Goal: Task Accomplishment & Management: Use online tool/utility

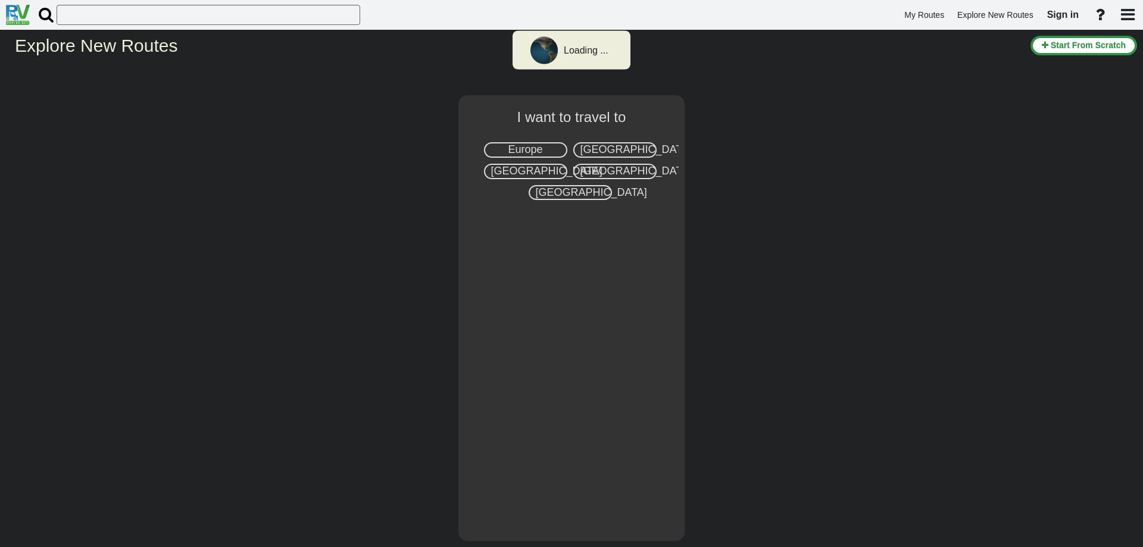
select select "number:2"
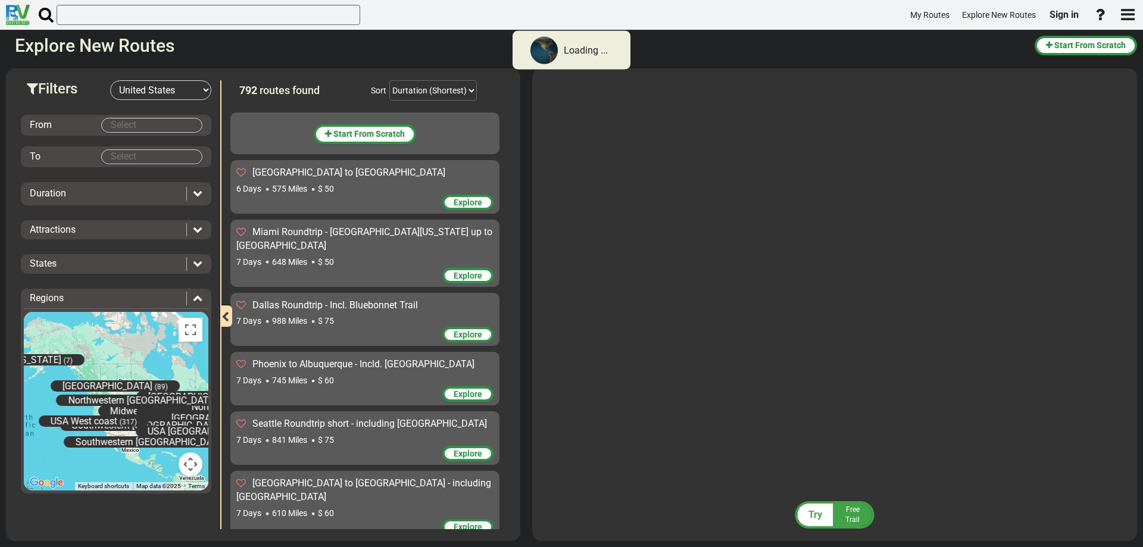
scroll to position [46543, 0]
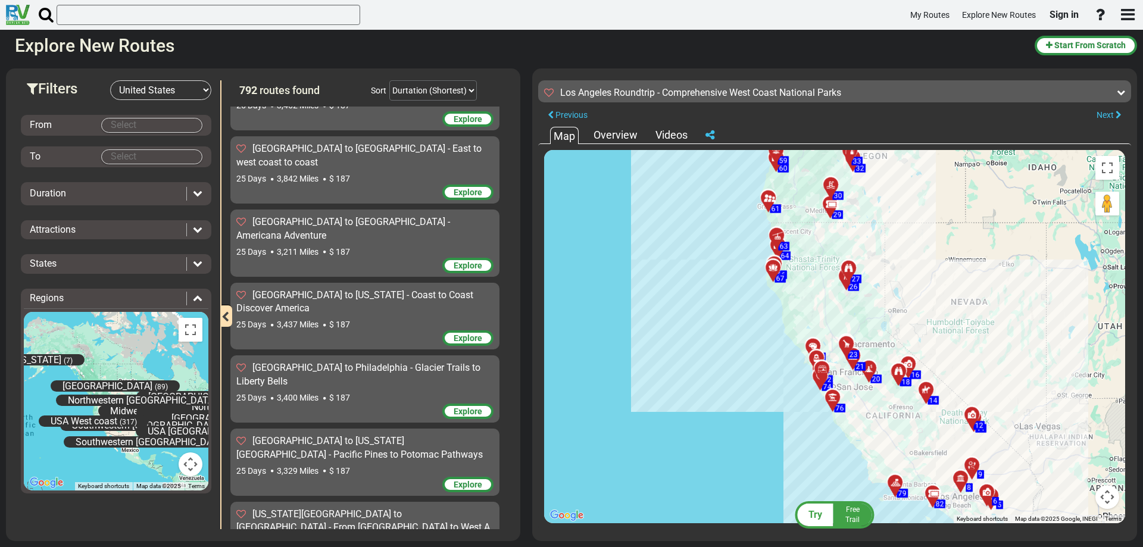
drag, startPoint x: 746, startPoint y: 399, endPoint x: 556, endPoint y: 408, distance: 190.0
click at [564, 408] on div "To activate drag with keyboard, press Alt + Enter. Once in keyboard drag state,…" at bounding box center [834, 336] width 581 height 373
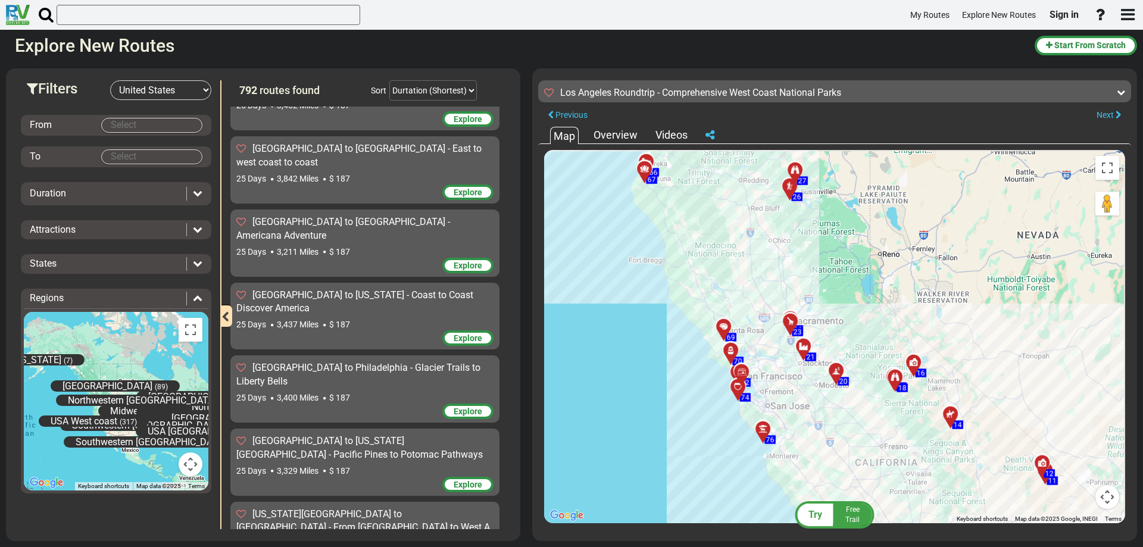
drag, startPoint x: 705, startPoint y: 393, endPoint x: 605, endPoint y: 434, distance: 108.6
click at [605, 434] on div "To activate drag with keyboard, press Alt + Enter. Once in keyboard drag state,…" at bounding box center [834, 336] width 581 height 373
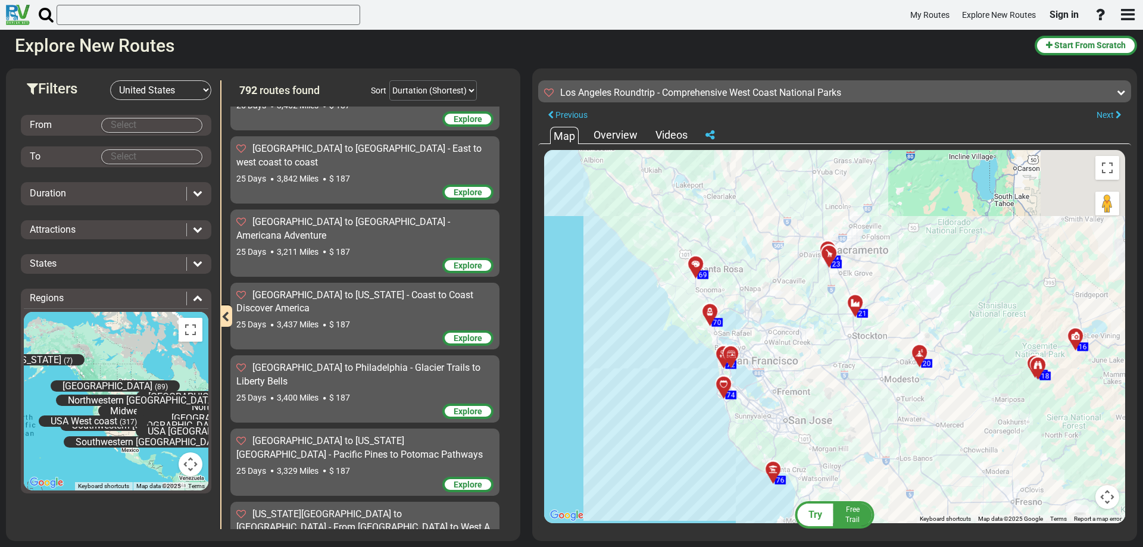
drag, startPoint x: 749, startPoint y: 404, endPoint x: 496, endPoint y: 420, distance: 253.5
click at [505, 421] on div "Filters -- Select Destination -- [GEOGRAPHIC_DATA] [GEOGRAPHIC_DATA] [GEOGRAPHI…" at bounding box center [571, 304] width 1143 height 484
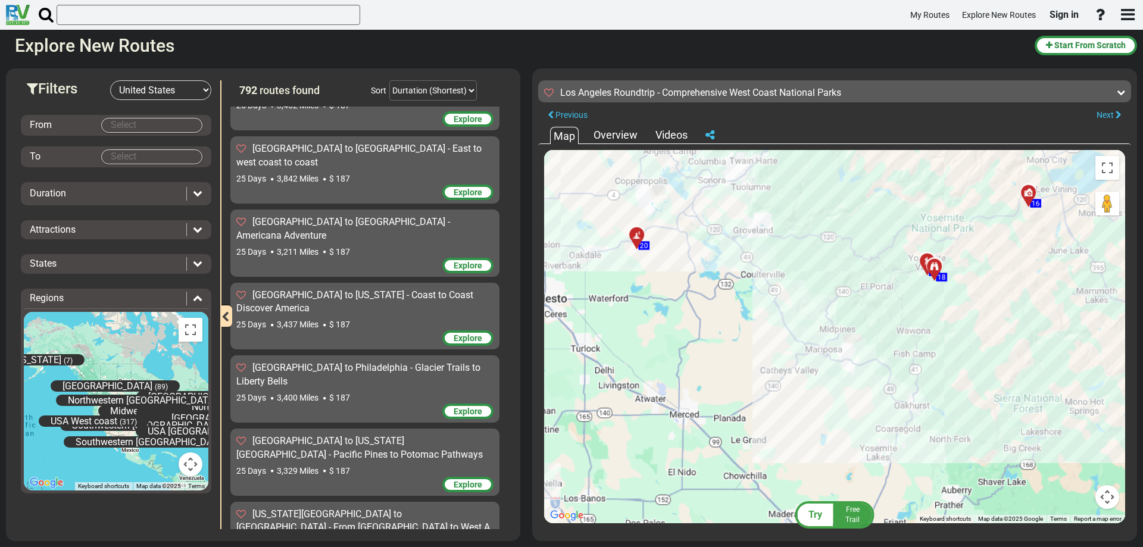
drag, startPoint x: 776, startPoint y: 407, endPoint x: 571, endPoint y: 421, distance: 205.8
click at [589, 421] on div "To activate drag with keyboard, press Alt + Enter. Once in keyboard drag state,…" at bounding box center [834, 336] width 581 height 373
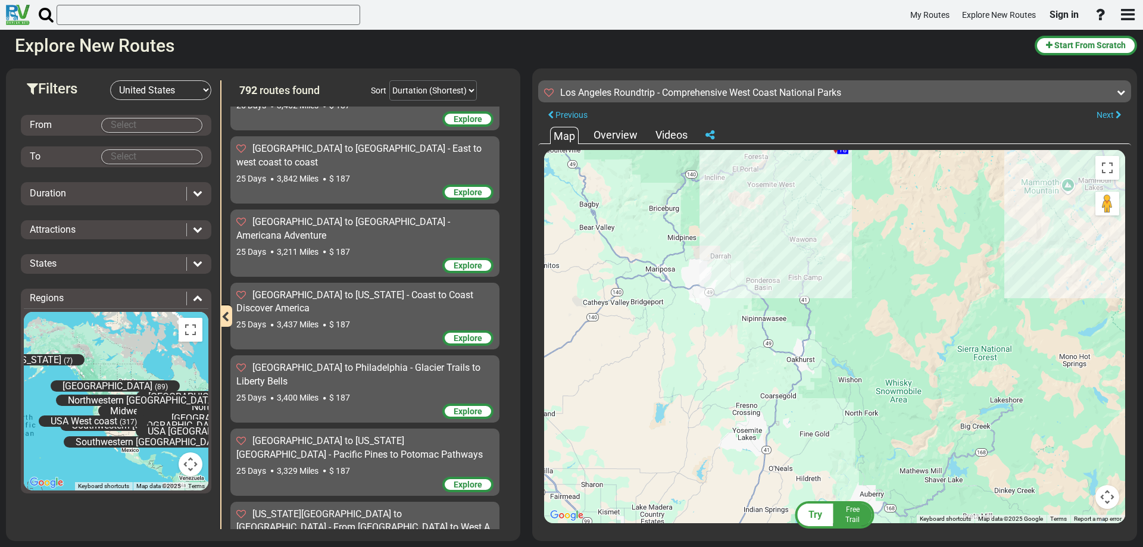
drag, startPoint x: 759, startPoint y: 390, endPoint x: 668, endPoint y: 501, distance: 143.7
click at [674, 496] on div "To activate drag with keyboard, press Alt + Enter. Once in keyboard drag state,…" at bounding box center [834, 336] width 581 height 373
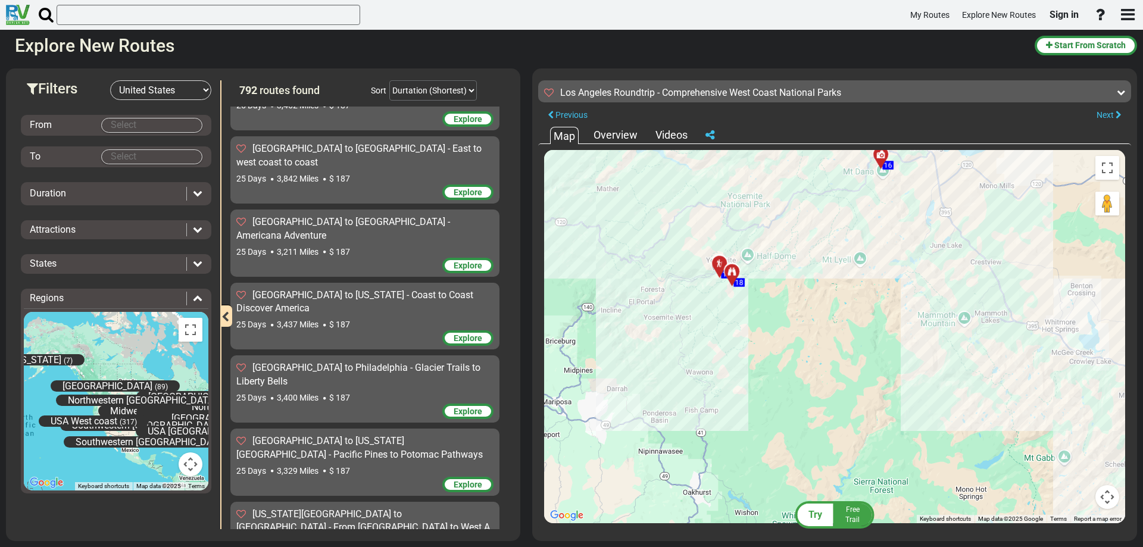
drag, startPoint x: 750, startPoint y: 387, endPoint x: 670, endPoint y: 483, distance: 125.1
click at [676, 481] on div "To activate drag with keyboard, press Alt + Enter. Once in keyboard drag state,…" at bounding box center [834, 336] width 581 height 373
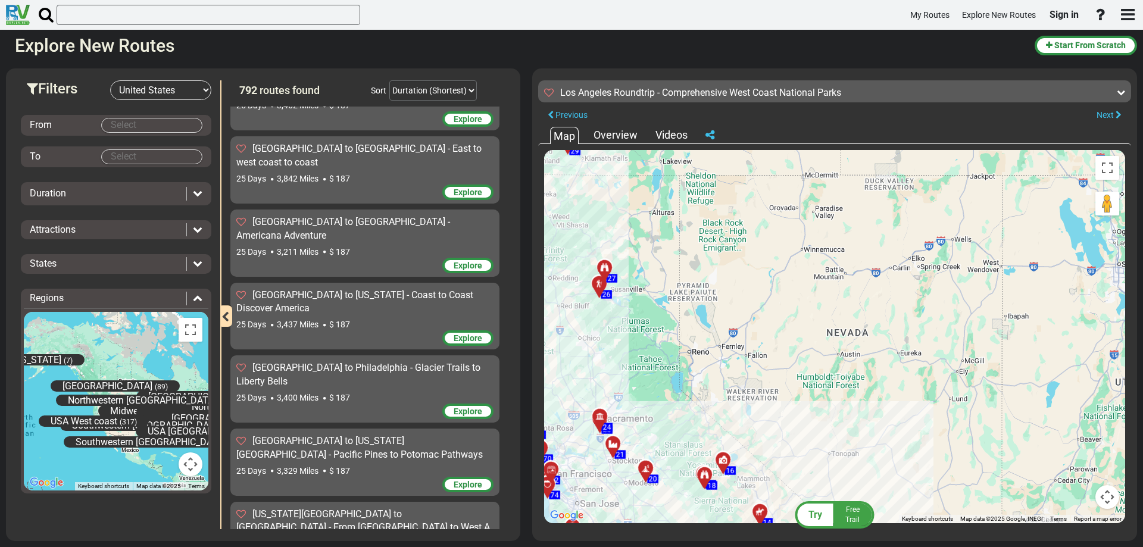
drag, startPoint x: 646, startPoint y: 415, endPoint x: 763, endPoint y: 433, distance: 118.1
click at [762, 433] on div "To activate drag with keyboard, press Alt + Enter. Once in keyboard drag state,…" at bounding box center [834, 336] width 581 height 373
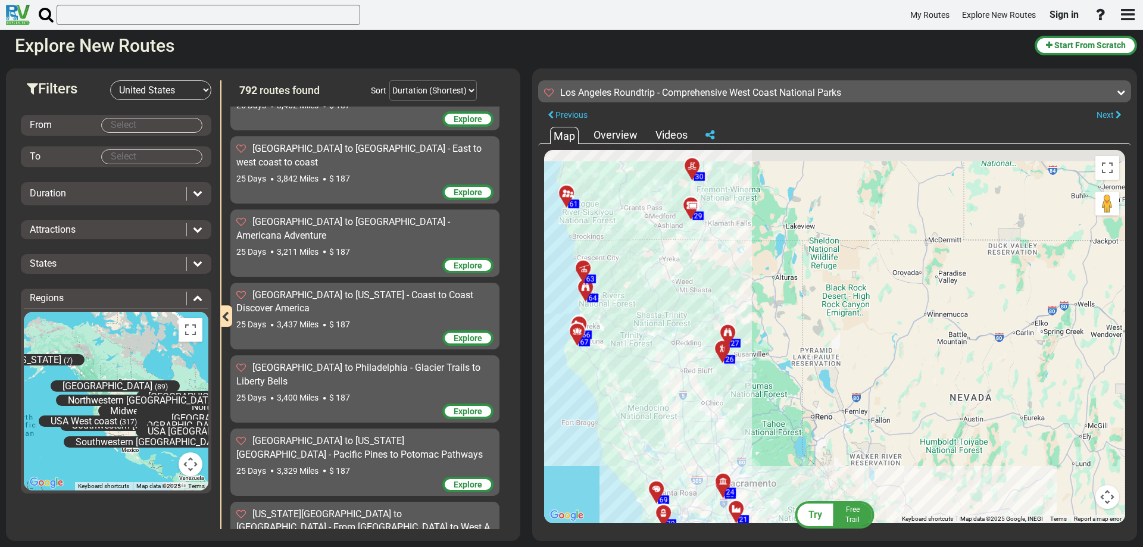
drag, startPoint x: 743, startPoint y: 389, endPoint x: 749, endPoint y: 448, distance: 59.2
click at [749, 446] on div "To activate drag with keyboard, press Alt + Enter. Once in keyboard drag state,…" at bounding box center [834, 336] width 581 height 373
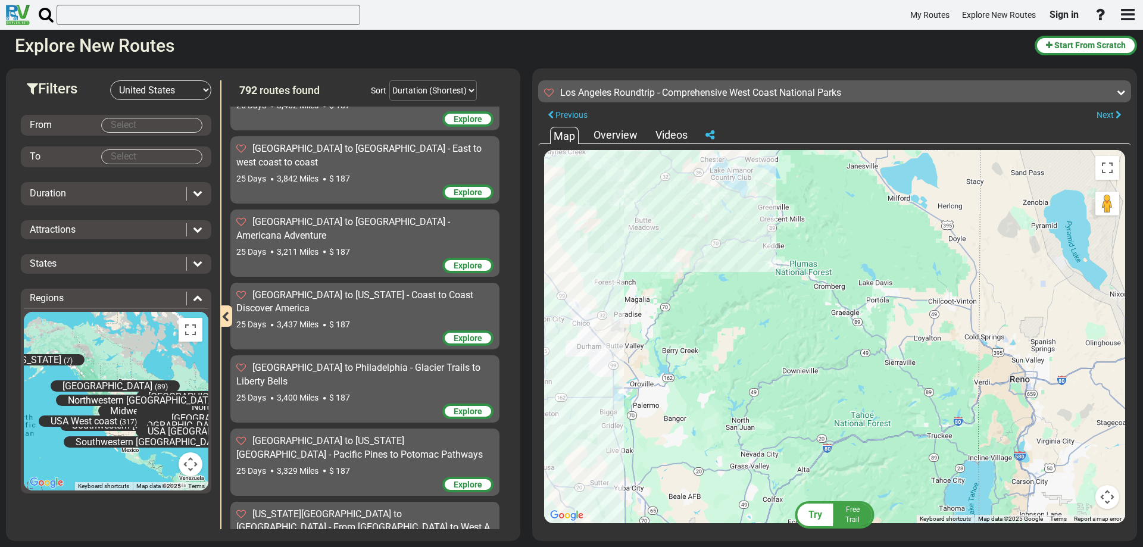
drag, startPoint x: 693, startPoint y: 368, endPoint x: 743, endPoint y: 495, distance: 136.6
click at [742, 494] on div "To activate drag with keyboard, press Alt + Enter. Once in keyboard drag state,…" at bounding box center [834, 336] width 581 height 373
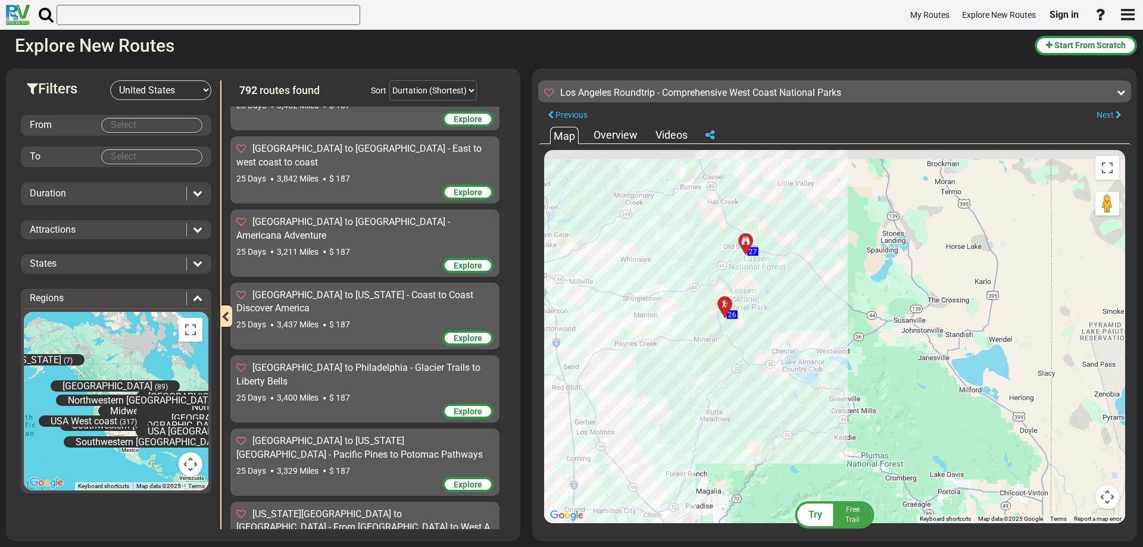
drag, startPoint x: 735, startPoint y: 434, endPoint x: 759, endPoint y: 509, distance: 79.2
click at [759, 509] on div "To activate drag with keyboard, press Alt + Enter. Once in keyboard drag state,…" at bounding box center [834, 336] width 581 height 373
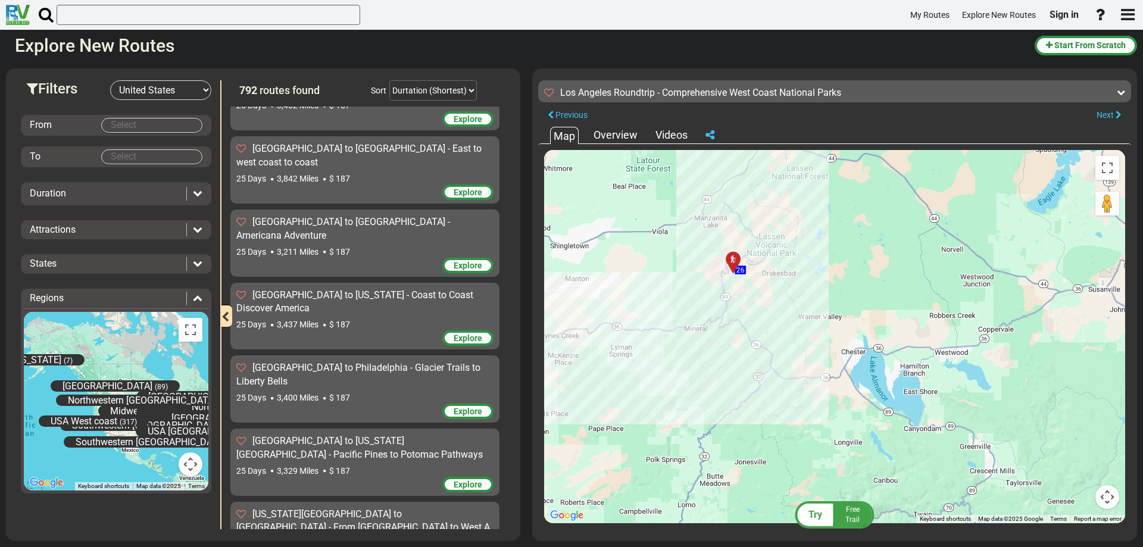
drag, startPoint x: 731, startPoint y: 429, endPoint x: 766, endPoint y: 558, distance: 133.7
click at [766, 546] on html "My Routes Explore New Routes Sign in ×" at bounding box center [571, 273] width 1143 height 547
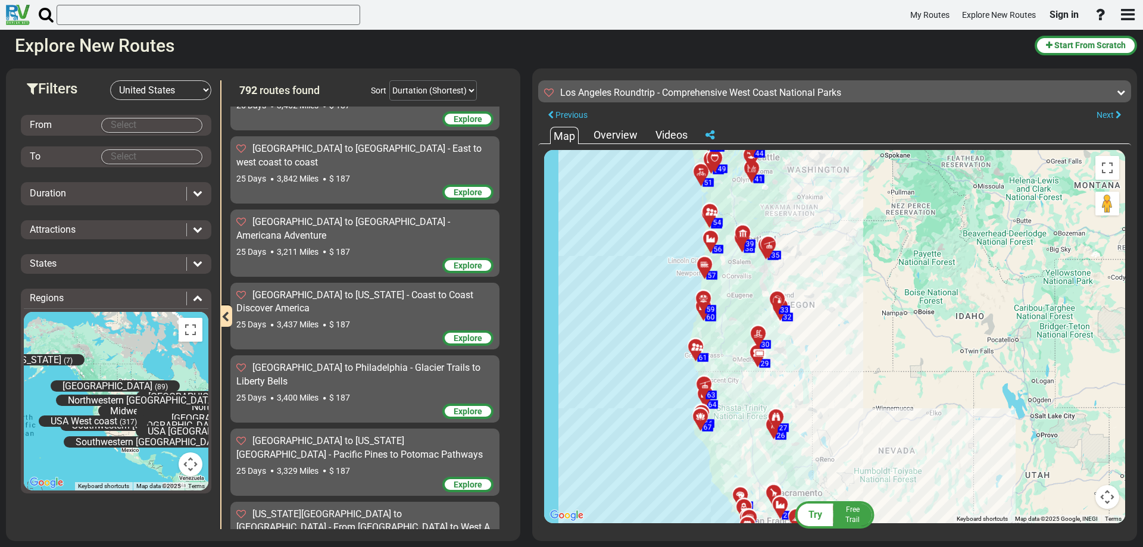
click at [612, 136] on div "Overview" at bounding box center [615, 134] width 50 height 15
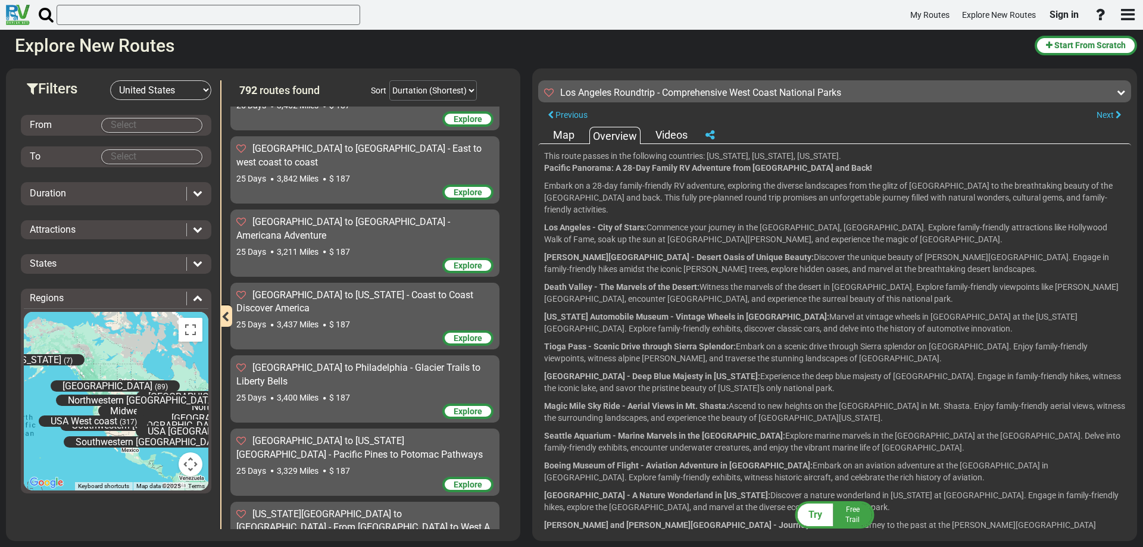
click at [671, 133] on div "Videos" at bounding box center [671, 134] width 38 height 15
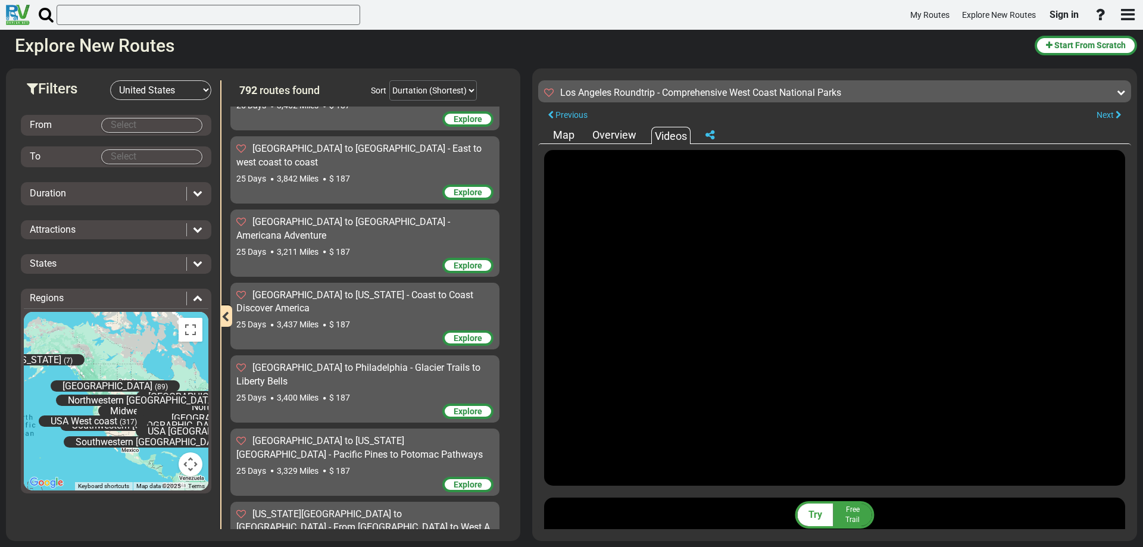
click at [566, 136] on div "Map" at bounding box center [563, 134] width 27 height 15
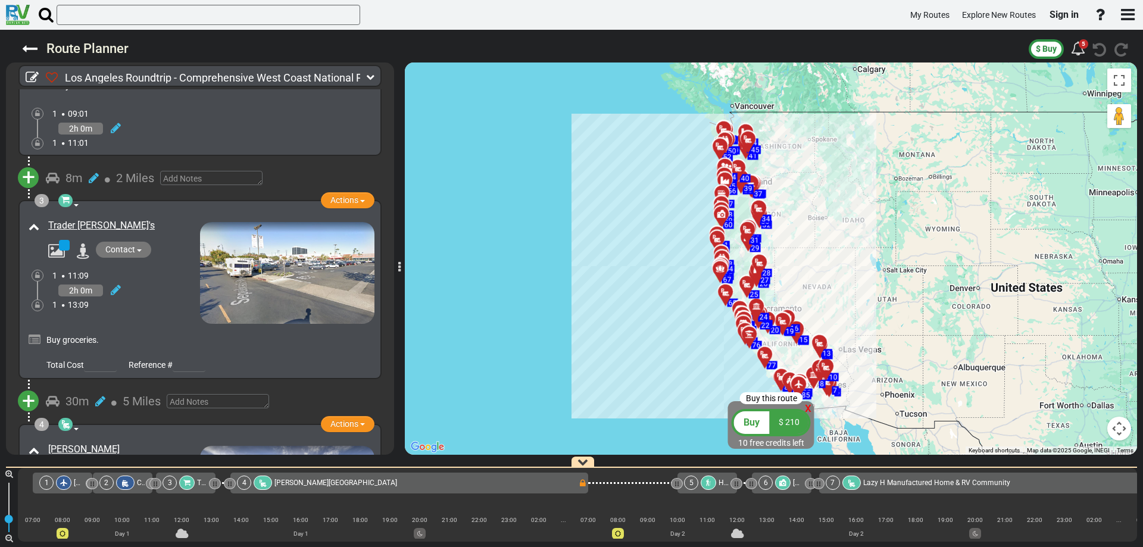
scroll to position [357, 0]
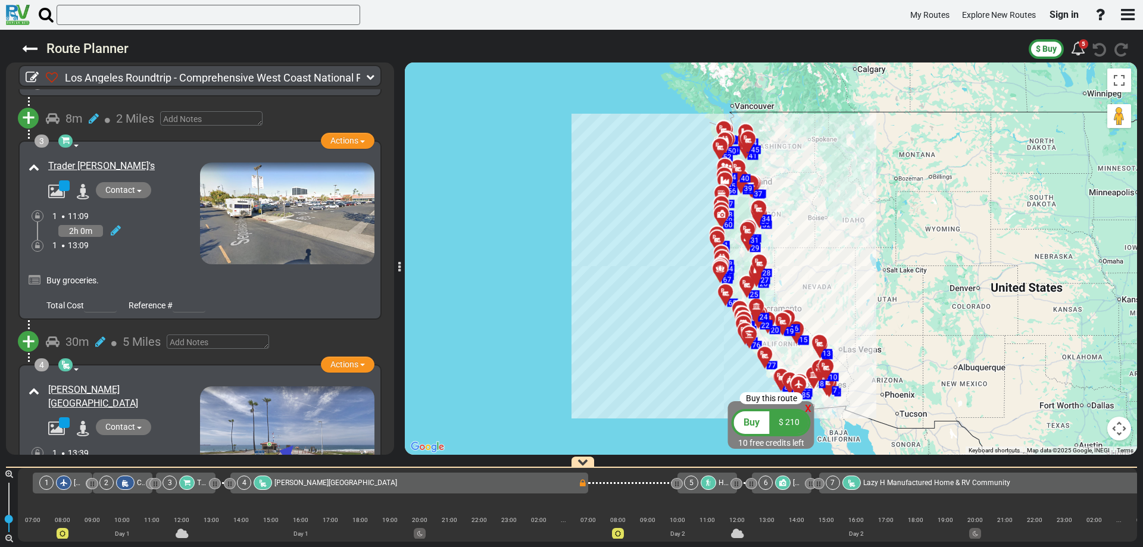
click at [240, 220] on img at bounding box center [287, 212] width 174 height 101
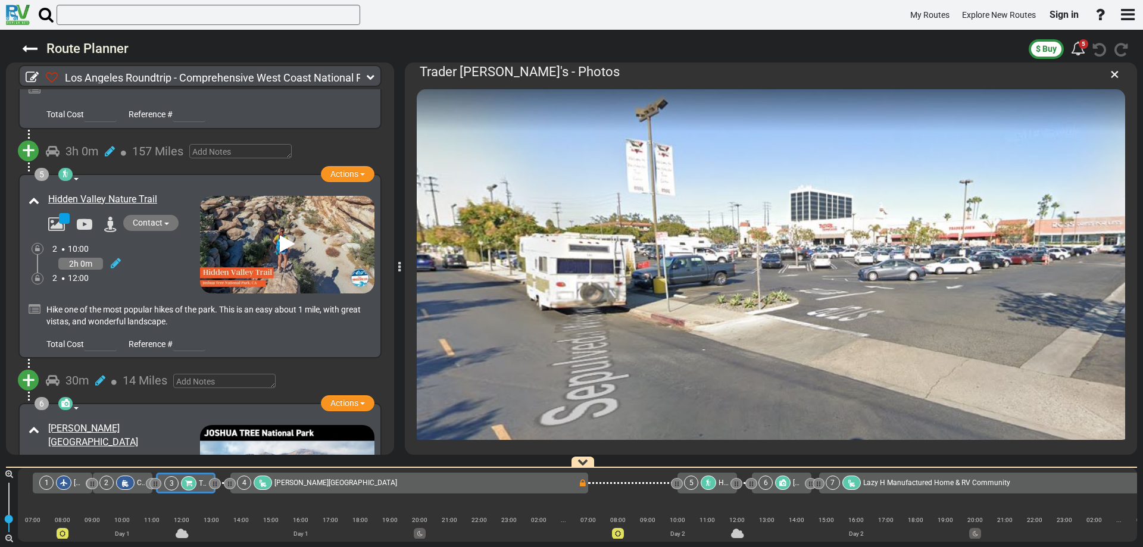
scroll to position [774, 0]
click at [280, 236] on icon at bounding box center [287, 242] width 15 height 19
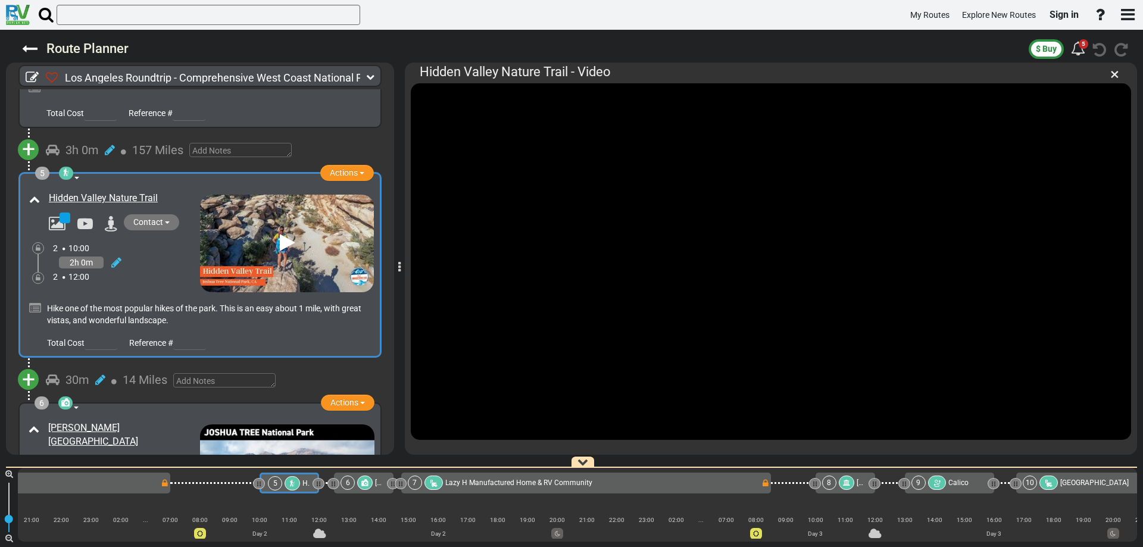
scroll to position [0, 421]
click at [1119, 73] on li "×" at bounding box center [1114, 74] width 15 height 24
click at [1114, 74] on span "×" at bounding box center [1114, 74] width 9 height 20
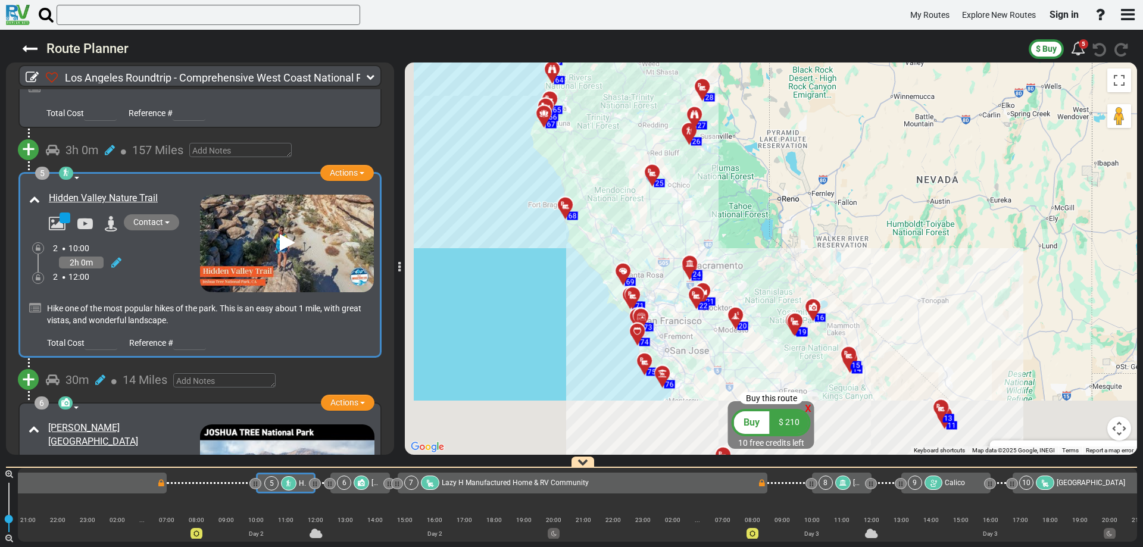
drag, startPoint x: 811, startPoint y: 303, endPoint x: 856, endPoint y: 157, distance: 152.7
click at [856, 165] on div "To activate drag with keyboard, press Alt + Enter. Once in keyboard drag state,…" at bounding box center [771, 258] width 732 height 392
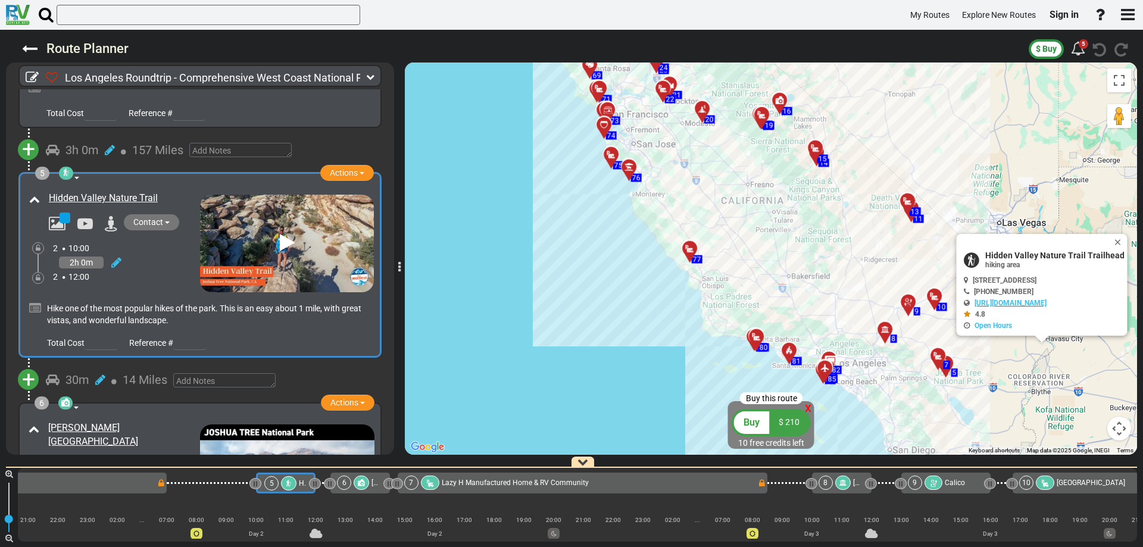
drag, startPoint x: 786, startPoint y: 323, endPoint x: 723, endPoint y: 152, distance: 182.3
click at [725, 158] on div "To activate drag with keyboard, press Alt + Enter. Once in keyboard drag state,…" at bounding box center [771, 258] width 732 height 392
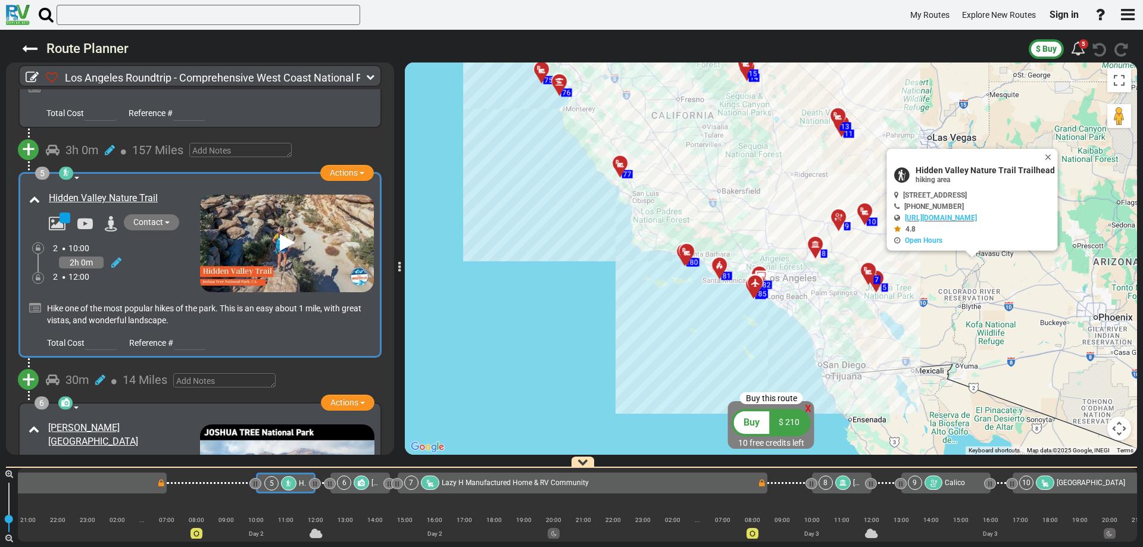
drag, startPoint x: 751, startPoint y: 224, endPoint x: 705, endPoint y: 182, distance: 61.5
click at [706, 180] on div "To activate drag with keyboard, press Alt + Enter. Once in keyboard drag state,…" at bounding box center [771, 258] width 732 height 392
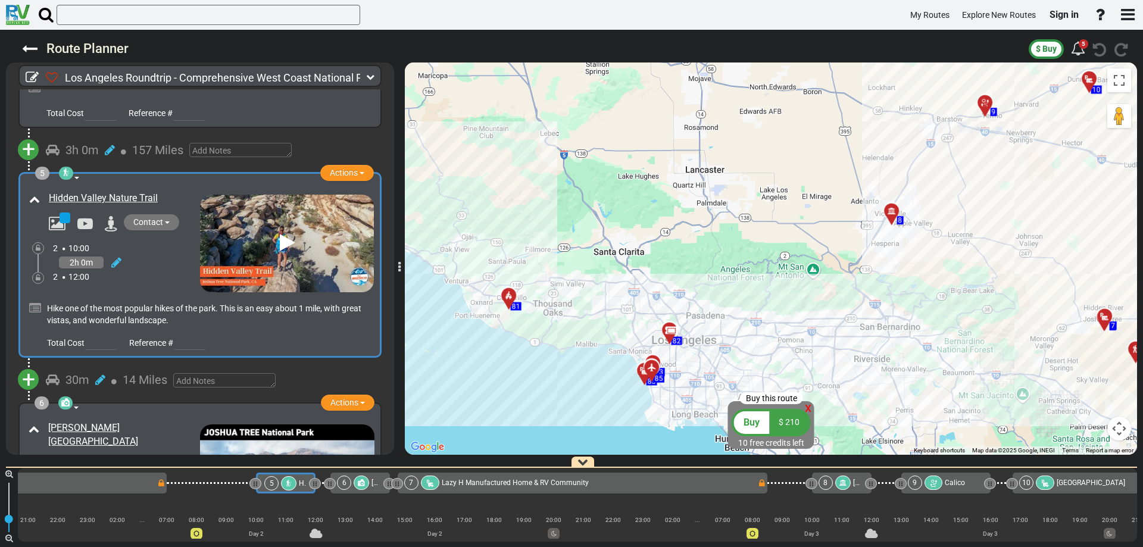
drag, startPoint x: 756, startPoint y: 271, endPoint x: 684, endPoint y: 142, distance: 147.6
click at [684, 142] on div "To activate drag with keyboard, press Alt + Enter. Once in keyboard drag state,…" at bounding box center [771, 258] width 732 height 392
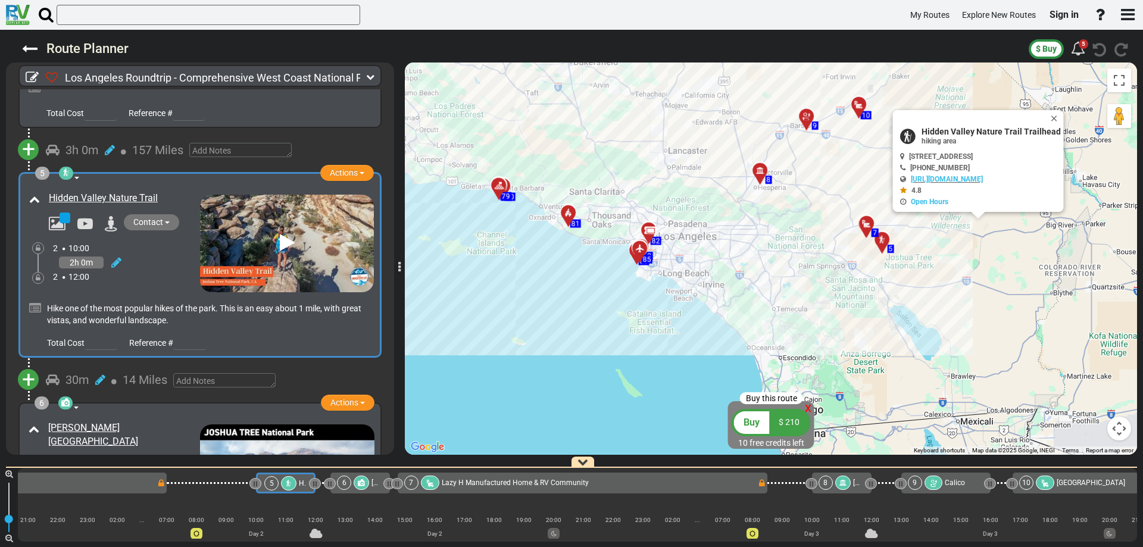
drag, startPoint x: 718, startPoint y: 179, endPoint x: 714, endPoint y: 205, distance: 27.0
click at [714, 205] on div "To activate drag with keyboard, press Alt + Enter. Once in keyboard drag state,…" at bounding box center [771, 258] width 732 height 392
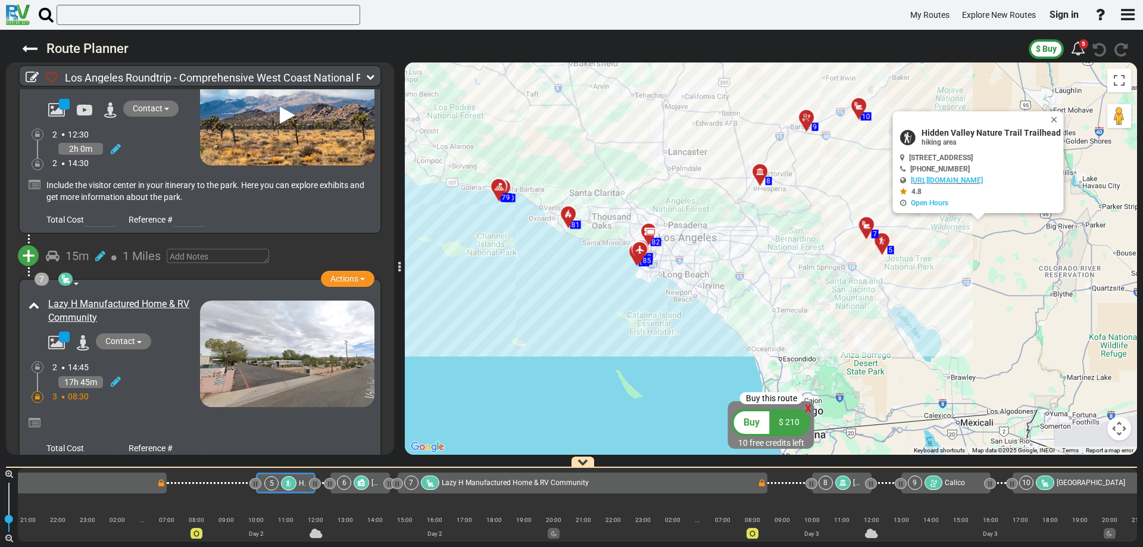
scroll to position [1190, 0]
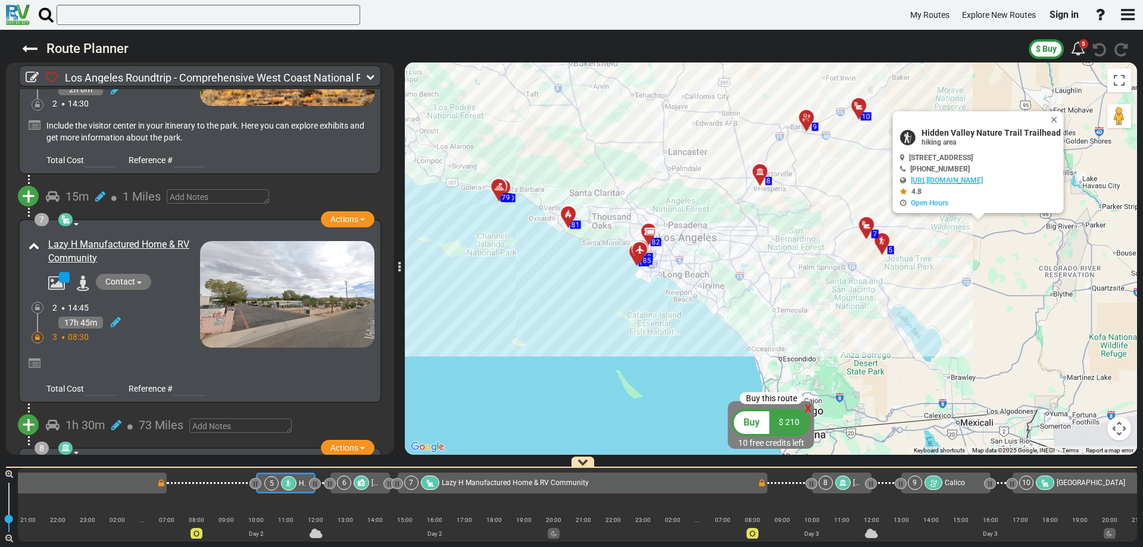
click at [280, 291] on img at bounding box center [287, 294] width 174 height 107
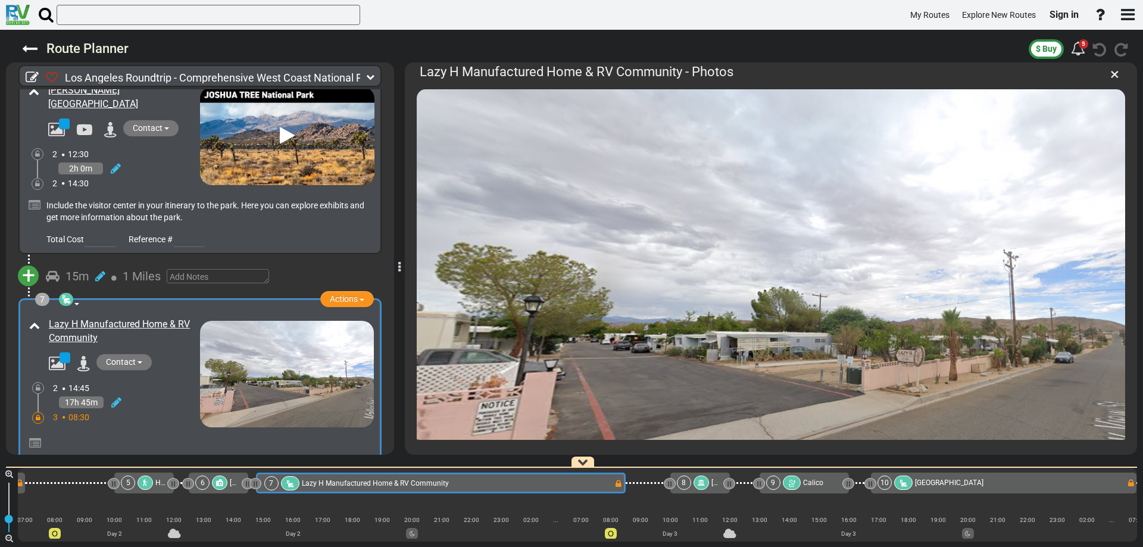
scroll to position [1189, 0]
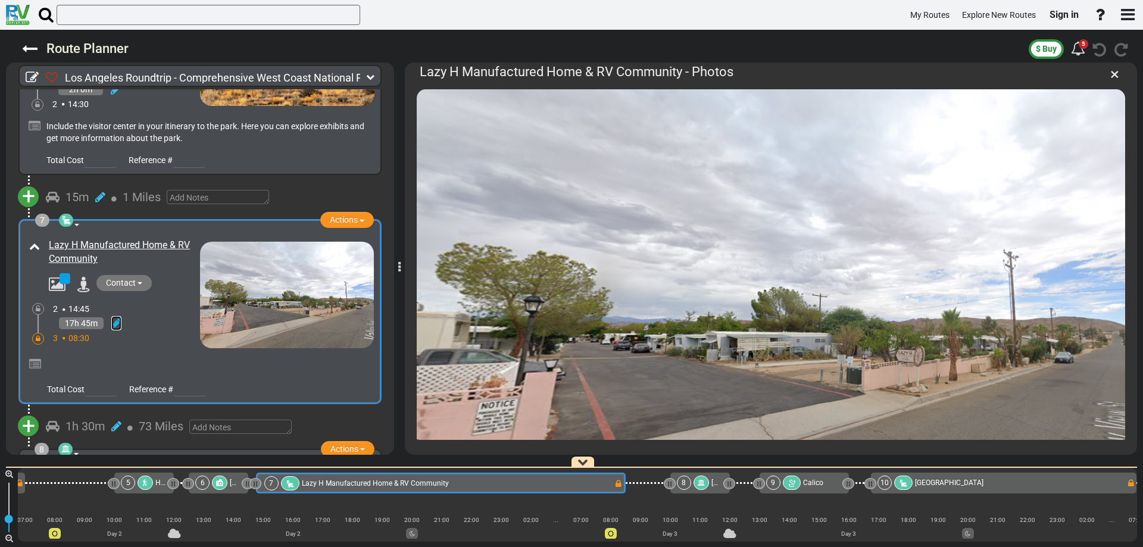
click at [114, 317] on icon at bounding box center [116, 323] width 10 height 12
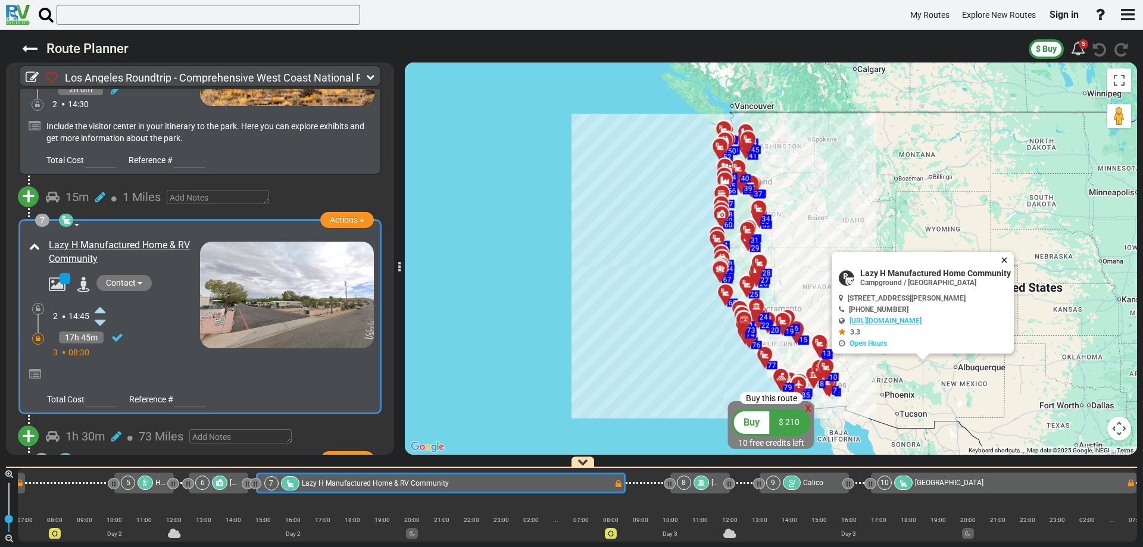
click at [1009, 261] on button "Close" at bounding box center [1006, 260] width 14 height 17
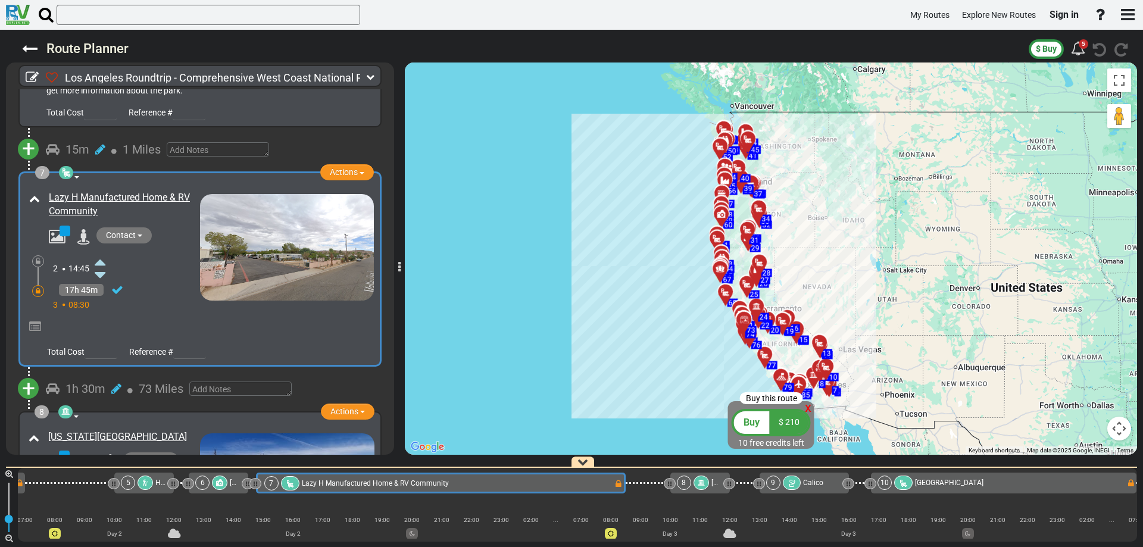
scroll to position [1248, 0]
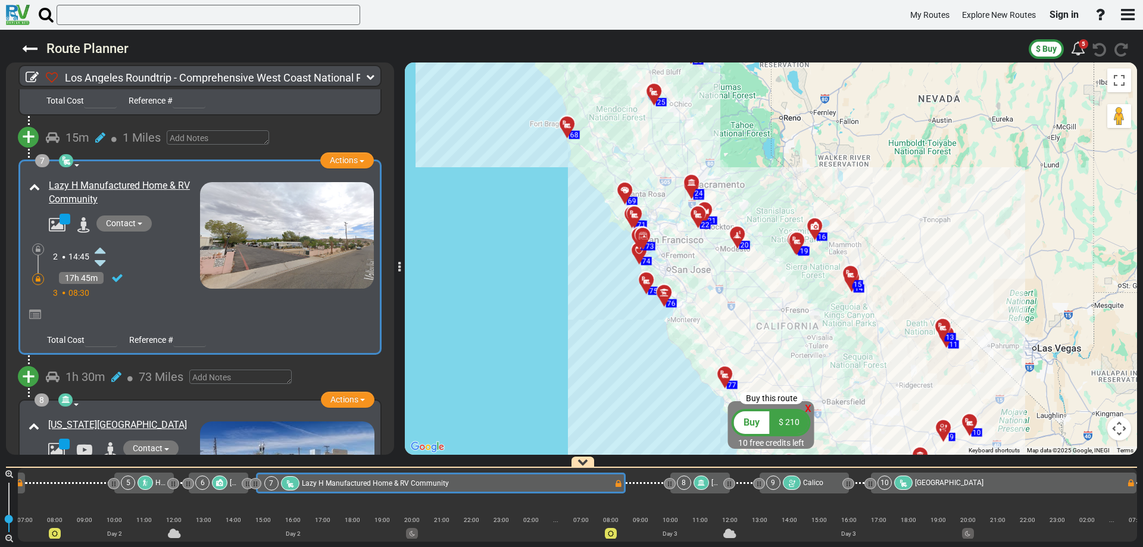
drag, startPoint x: 803, startPoint y: 337, endPoint x: 627, endPoint y: 235, distance: 203.8
click at [649, 245] on div "To activate drag with keyboard, press Alt + Enter. Once in keyboard drag state,…" at bounding box center [771, 258] width 732 height 392
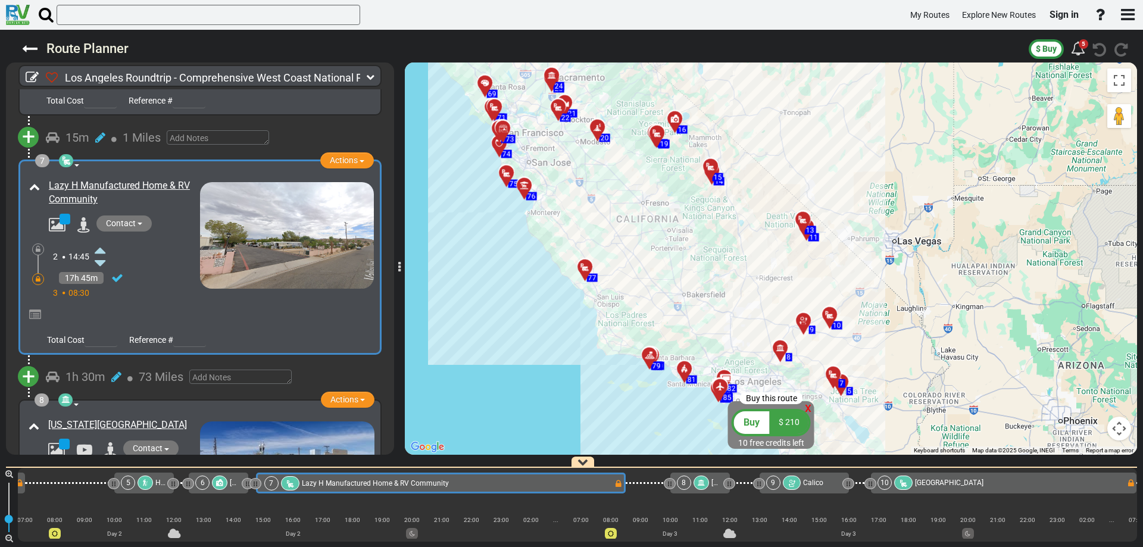
drag, startPoint x: 685, startPoint y: 277, endPoint x: 680, endPoint y: 229, distance: 48.4
click at [682, 236] on div "To activate drag with keyboard, press Alt + Enter. Once in keyboard drag state,…" at bounding box center [771, 258] width 732 height 392
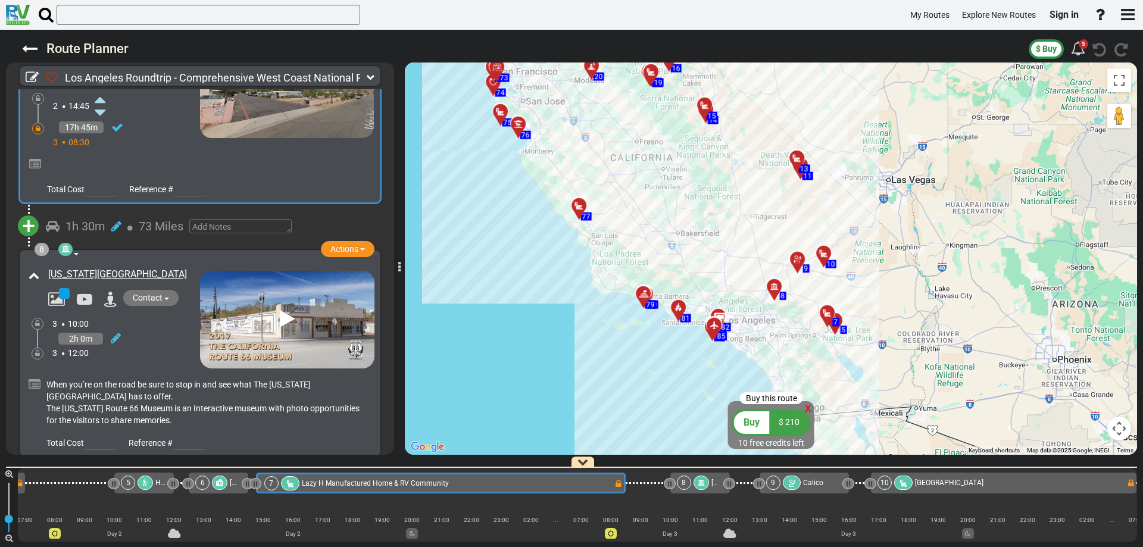
scroll to position [1427, 0]
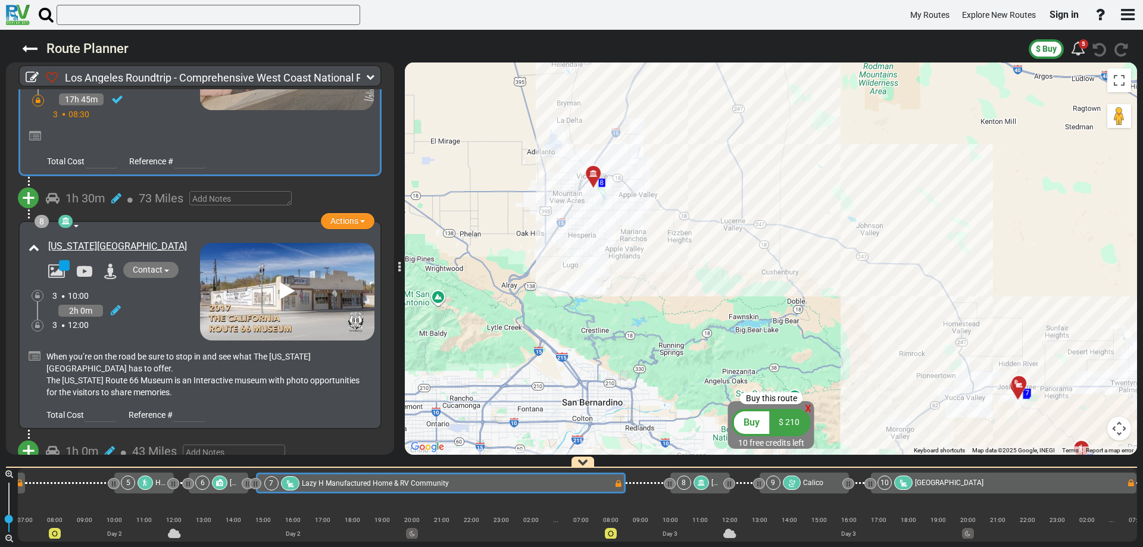
drag, startPoint x: 547, startPoint y: 285, endPoint x: 643, endPoint y: 344, distance: 113.0
click at [640, 343] on div "To activate drag with keyboard, press Alt + Enter. Once in keyboard drag state,…" at bounding box center [771, 258] width 732 height 392
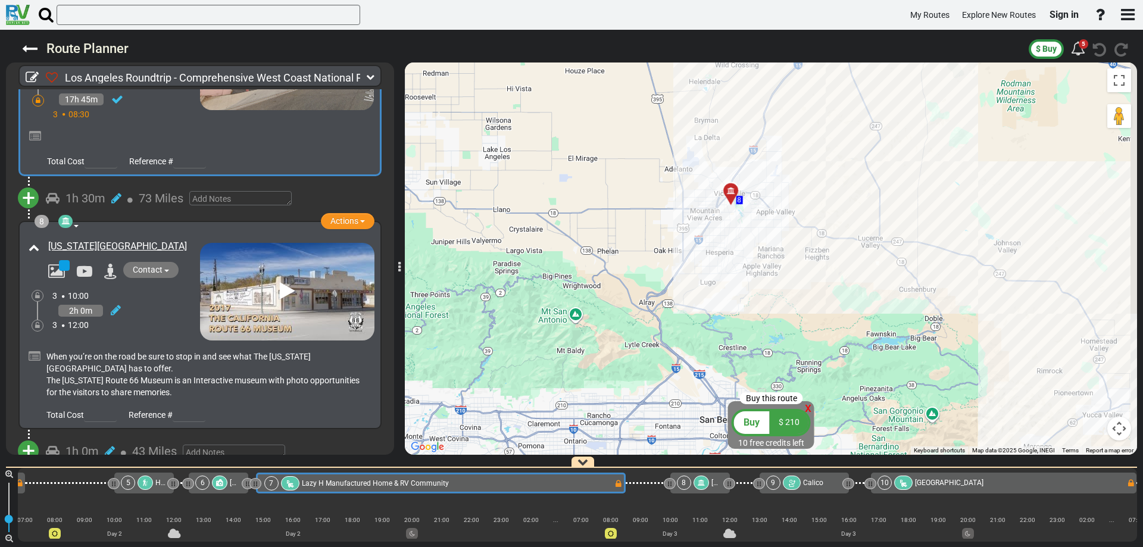
drag, startPoint x: 786, startPoint y: 236, endPoint x: 752, endPoint y: 310, distance: 82.0
click at [755, 308] on div "To activate drag with keyboard, press Alt + Enter. Once in keyboard drag state,…" at bounding box center [771, 258] width 732 height 392
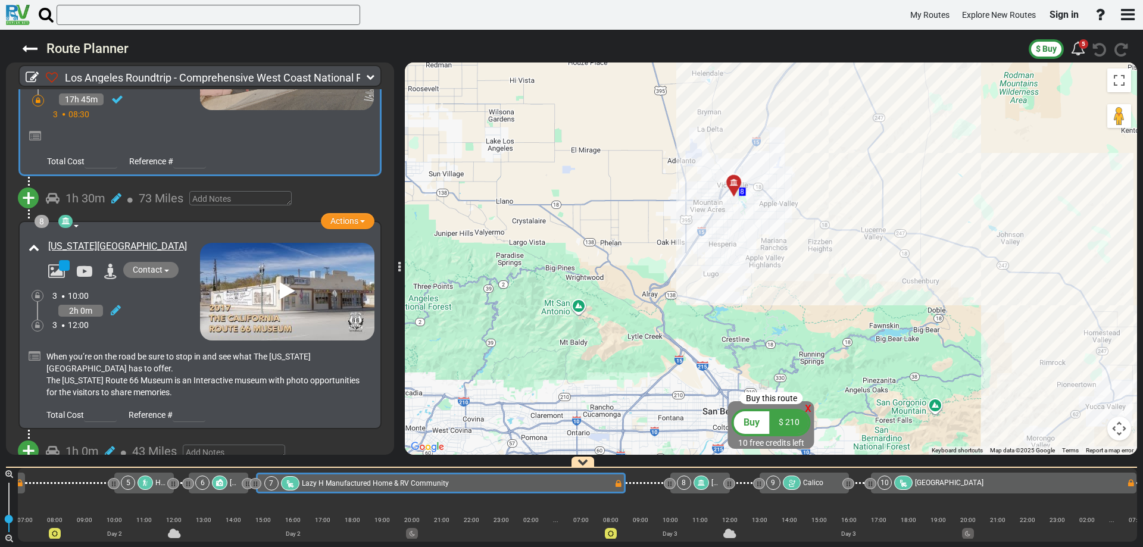
click at [296, 285] on img at bounding box center [287, 292] width 174 height 98
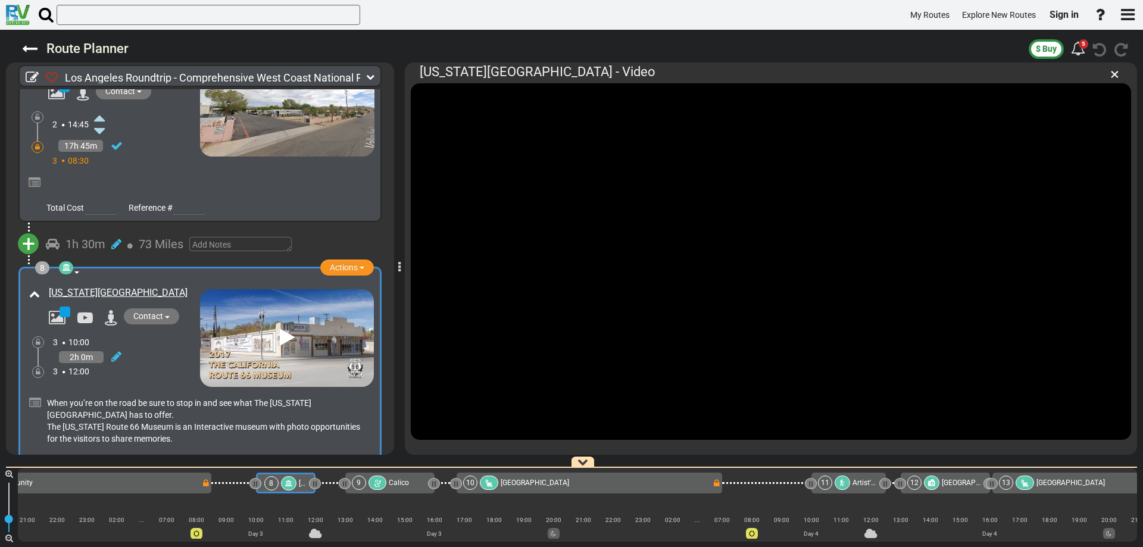
scroll to position [1367, 0]
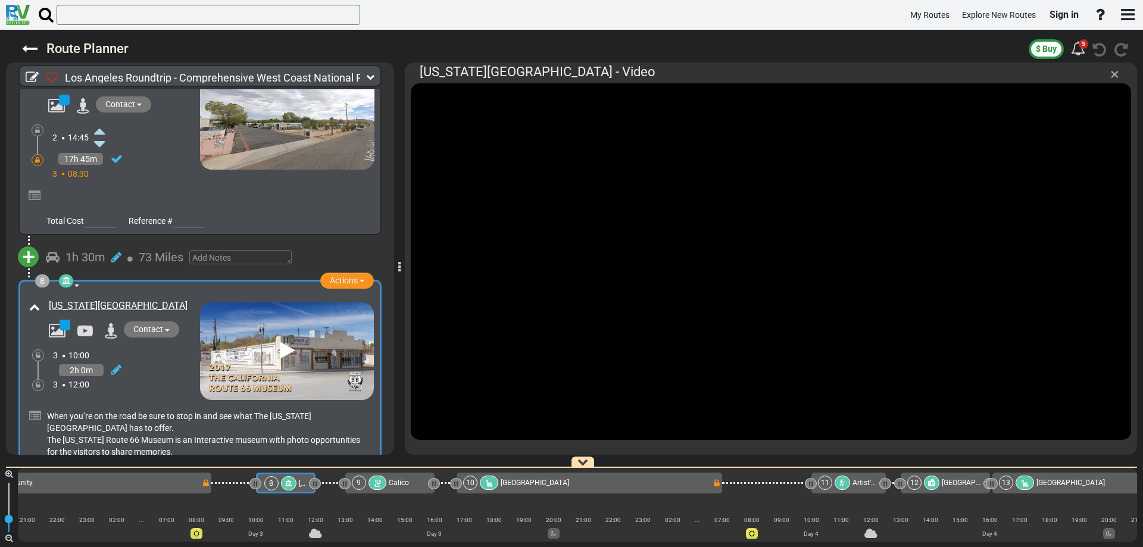
click at [1115, 78] on span "×" at bounding box center [1114, 74] width 9 height 20
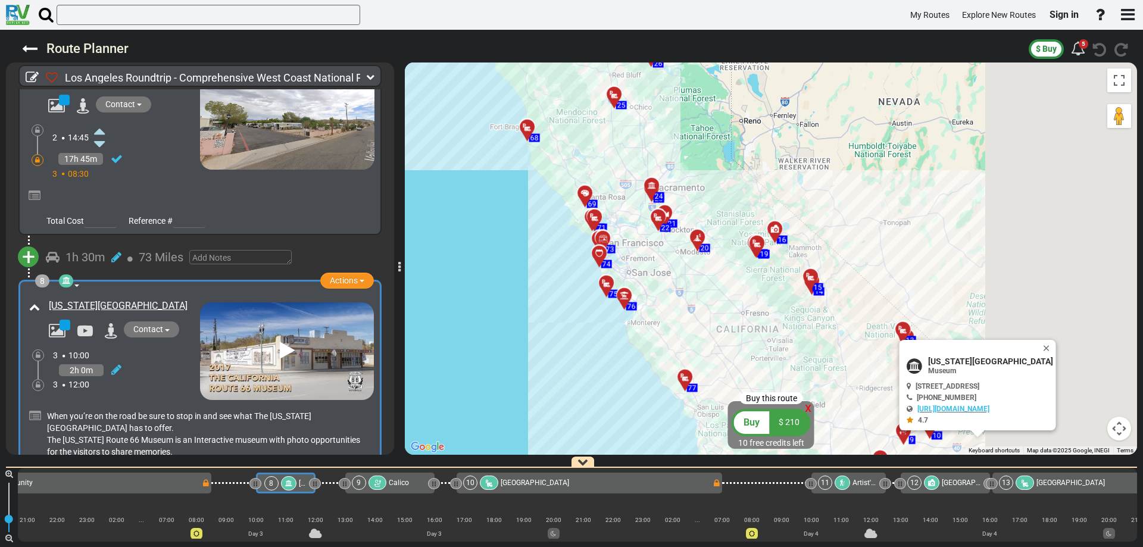
drag, startPoint x: 1056, startPoint y: 332, endPoint x: 805, endPoint y: 371, distance: 254.3
click at [805, 371] on div "To activate drag with keyboard, press Alt + Enter. Once in keyboard drag state,…" at bounding box center [771, 258] width 732 height 392
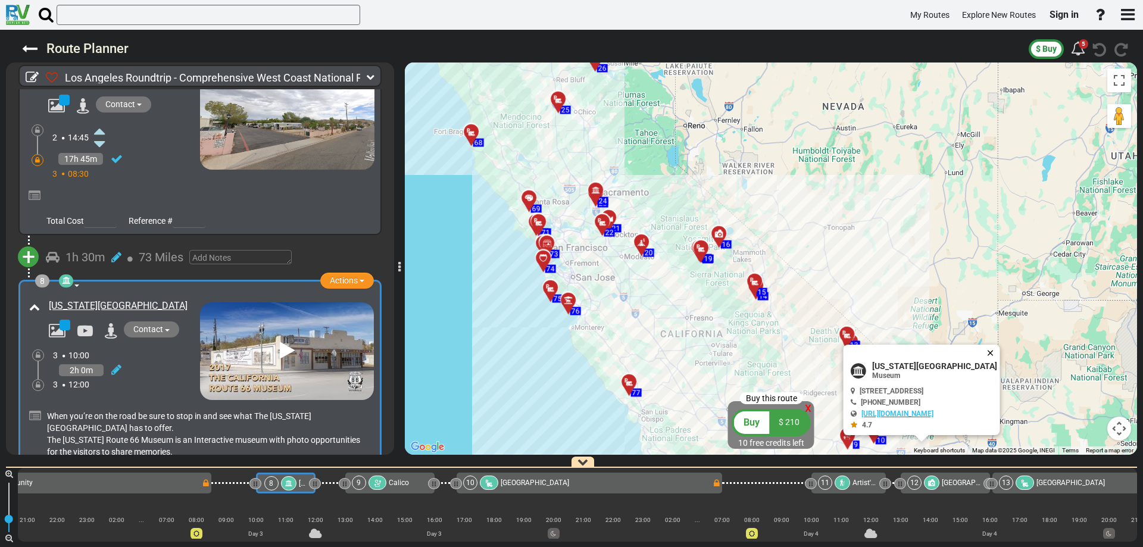
click at [986, 352] on button "Close" at bounding box center [993, 353] width 14 height 17
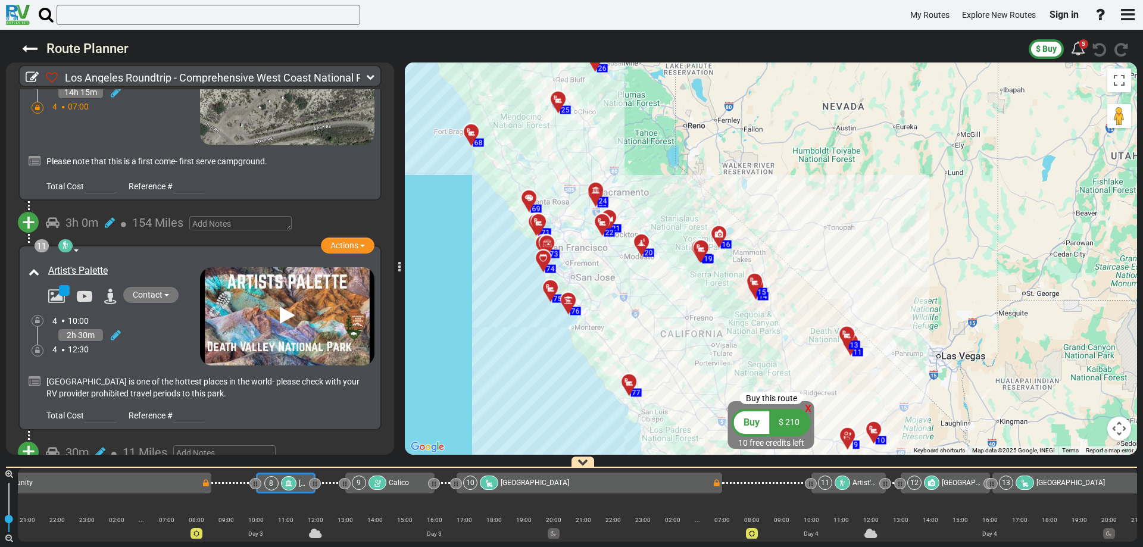
scroll to position [2140, 0]
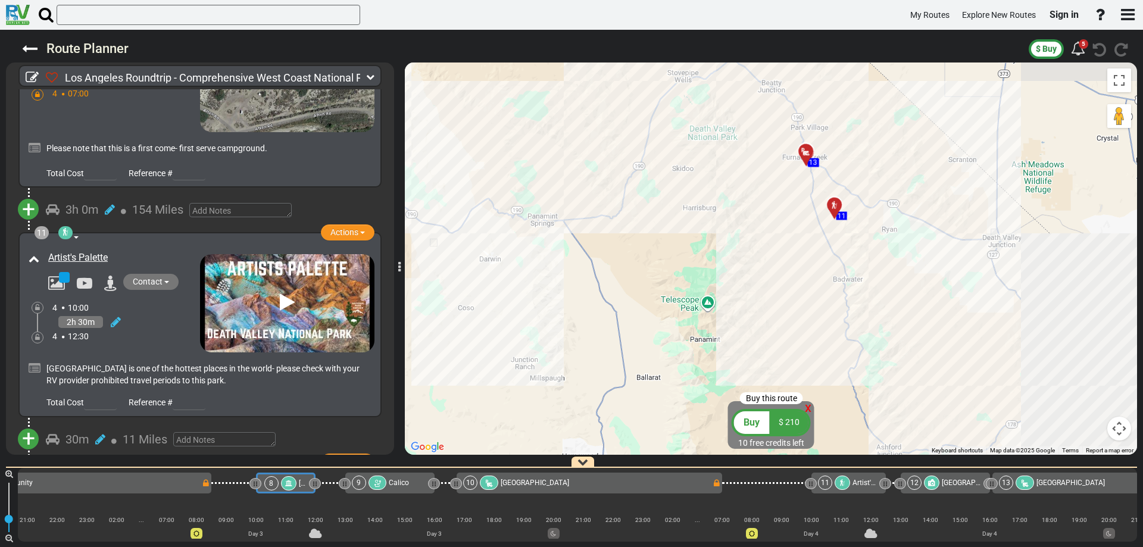
drag, startPoint x: 873, startPoint y: 341, endPoint x: 583, endPoint y: 338, distance: 289.9
click at [586, 339] on div "To activate drag with keyboard, press Alt + Enter. Once in keyboard drag state,…" at bounding box center [771, 258] width 732 height 392
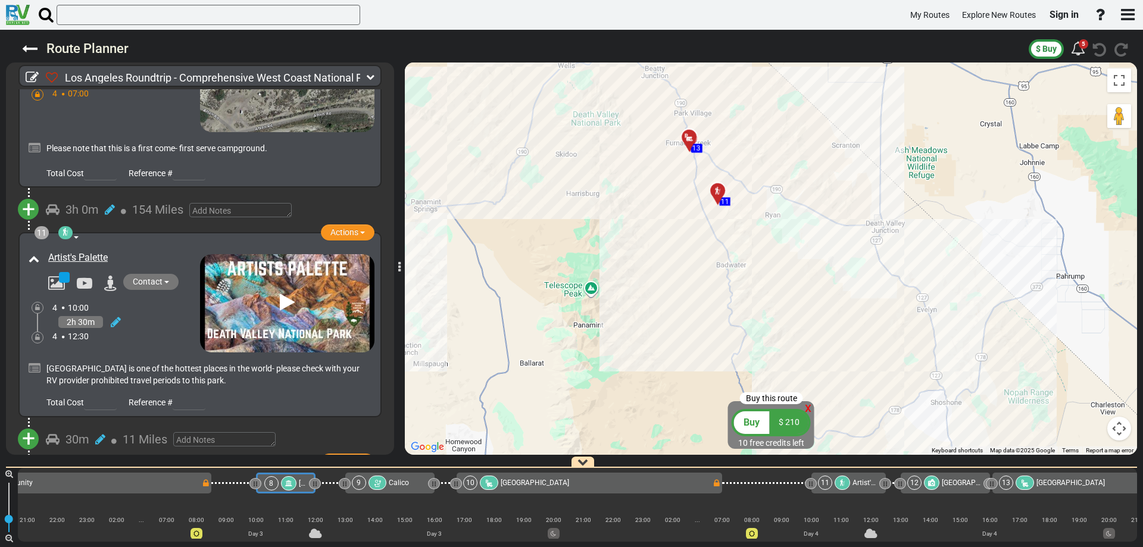
click at [280, 293] on icon at bounding box center [287, 302] width 15 height 19
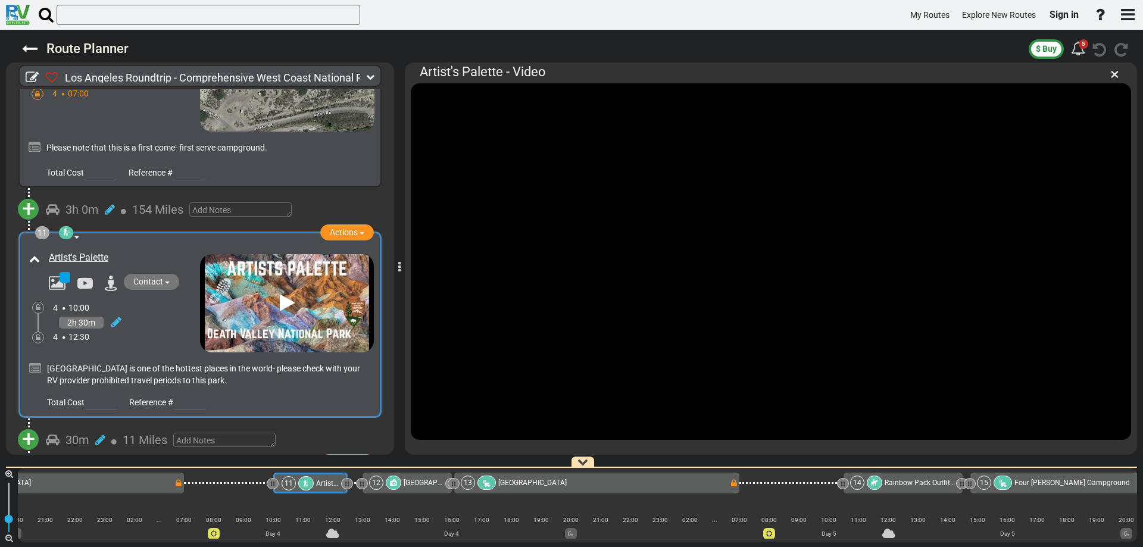
scroll to position [0, 1533]
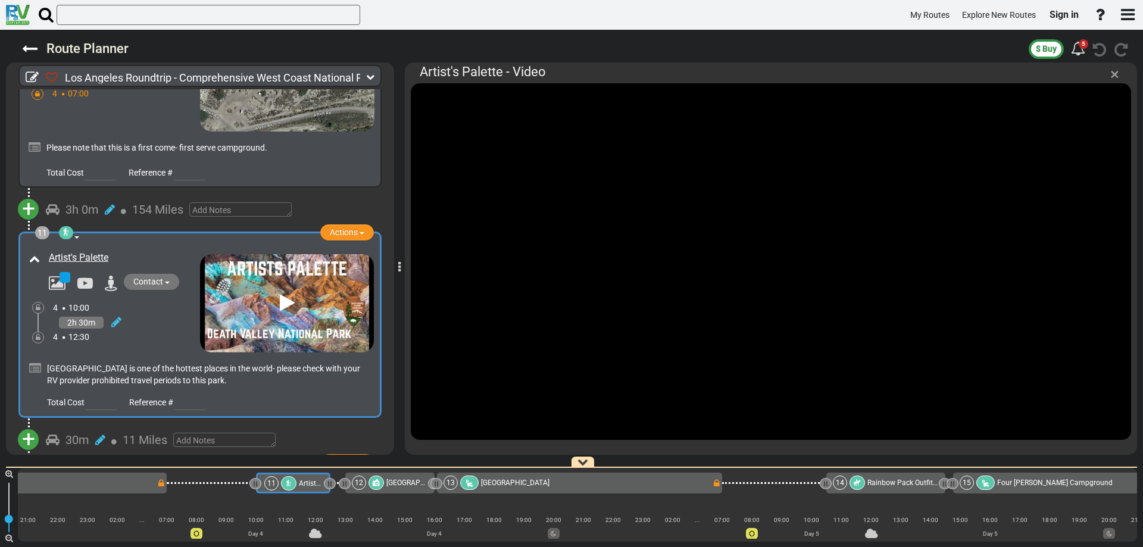
click at [1113, 75] on span "×" at bounding box center [1114, 74] width 9 height 20
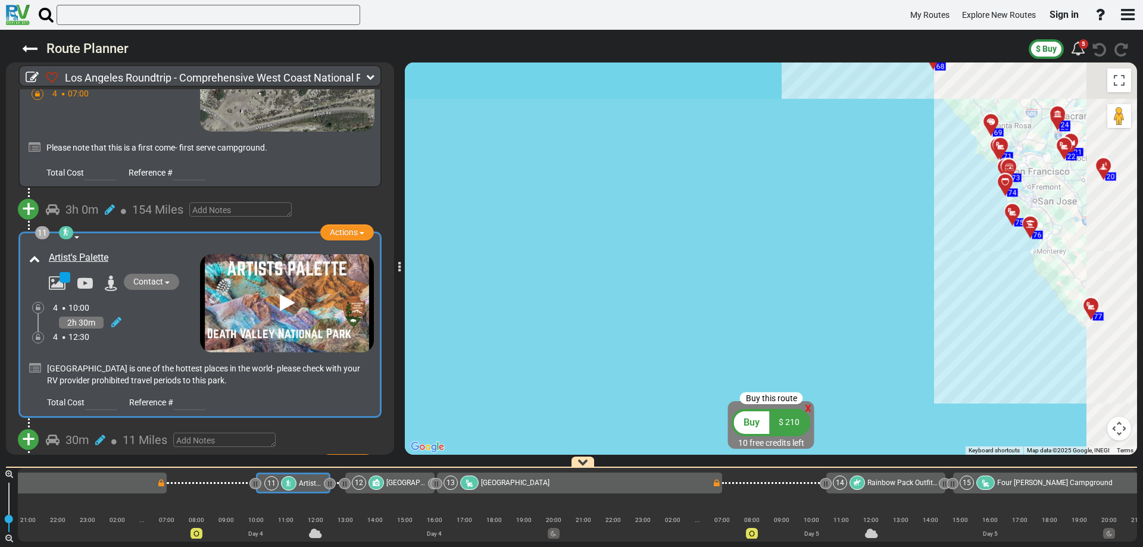
drag, startPoint x: 689, startPoint y: 318, endPoint x: 425, endPoint y: 385, distance: 272.0
click at [417, 392] on div "To activate drag with keyboard, press Alt + Enter. Once in keyboard drag state,…" at bounding box center [771, 258] width 732 height 392
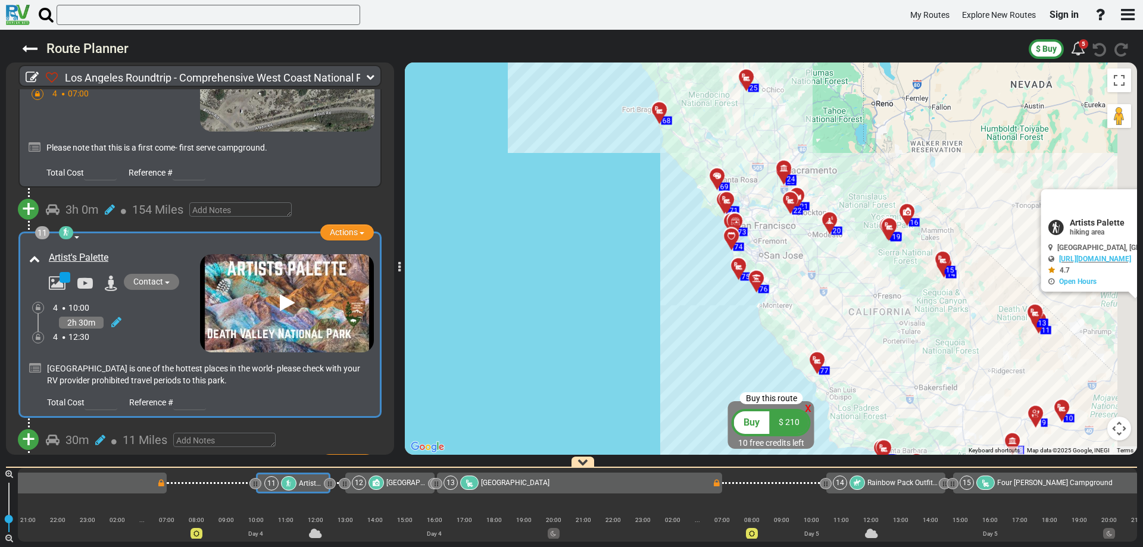
drag, startPoint x: 580, startPoint y: 305, endPoint x: 392, endPoint y: 335, distance: 190.5
click at [392, 340] on div "Los Angeles Roundtrip - [GEOGRAPHIC_DATA] (US340) 28 Days 135" at bounding box center [571, 288] width 1143 height 517
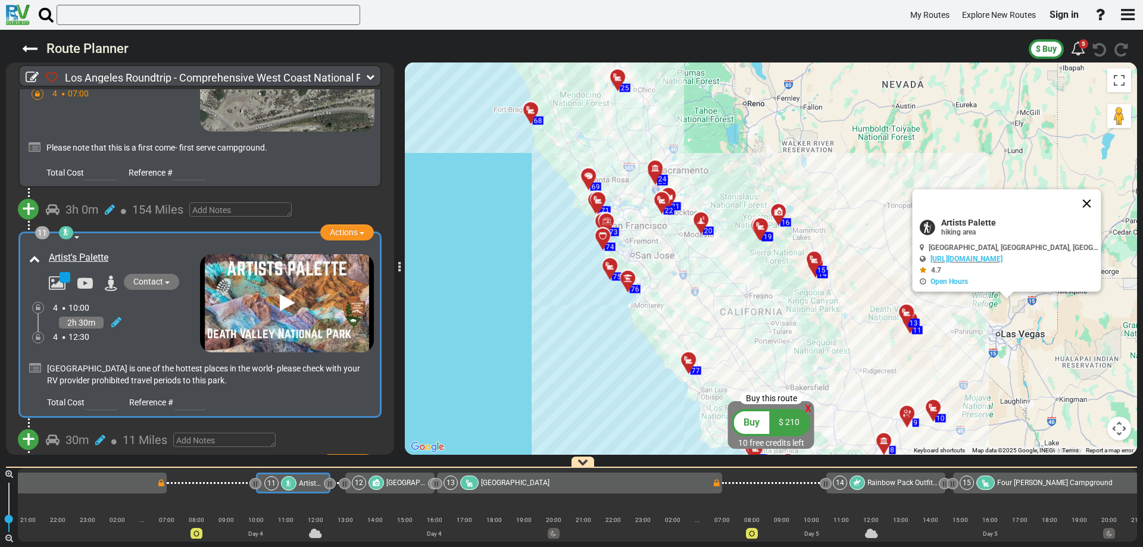
click at [1089, 205] on button "Close" at bounding box center [1087, 203] width 29 height 29
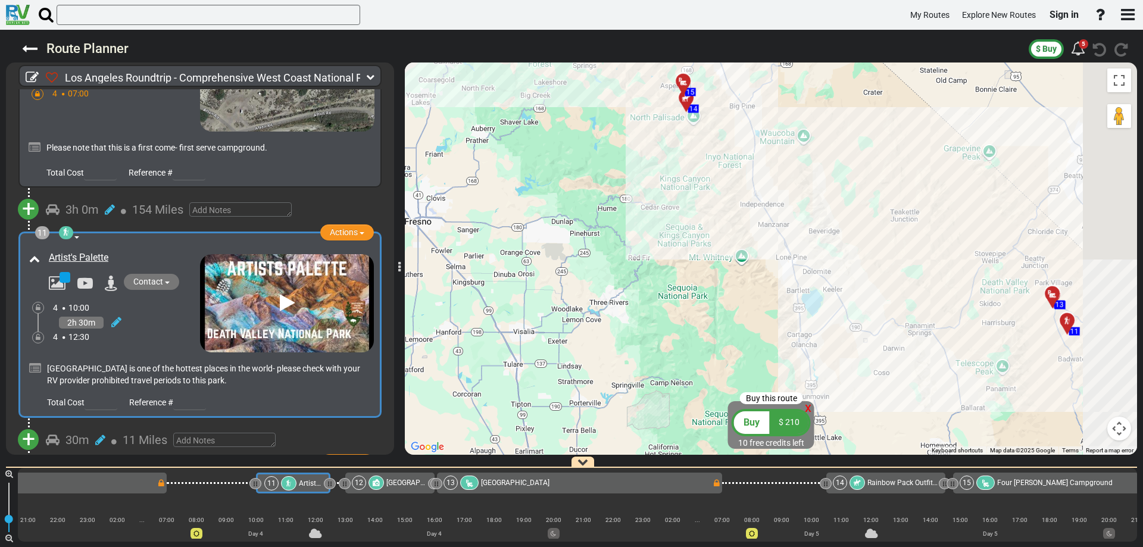
drag, startPoint x: 830, startPoint y: 313, endPoint x: 644, endPoint y: 282, distance: 188.4
click at [645, 283] on div "To activate drag with keyboard, press Alt + Enter. Once in keyboard drag state,…" at bounding box center [771, 258] width 732 height 392
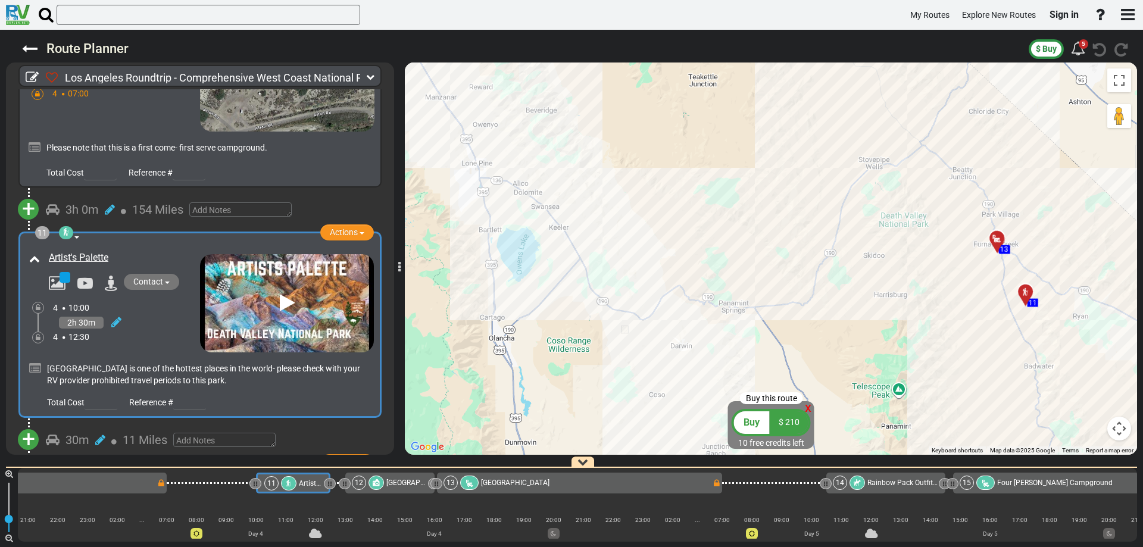
drag, startPoint x: 852, startPoint y: 301, endPoint x: 671, endPoint y: 283, distance: 181.2
click at [677, 285] on div "To activate drag with keyboard, press Alt + Enter. Once in keyboard drag state,…" at bounding box center [771, 258] width 732 height 392
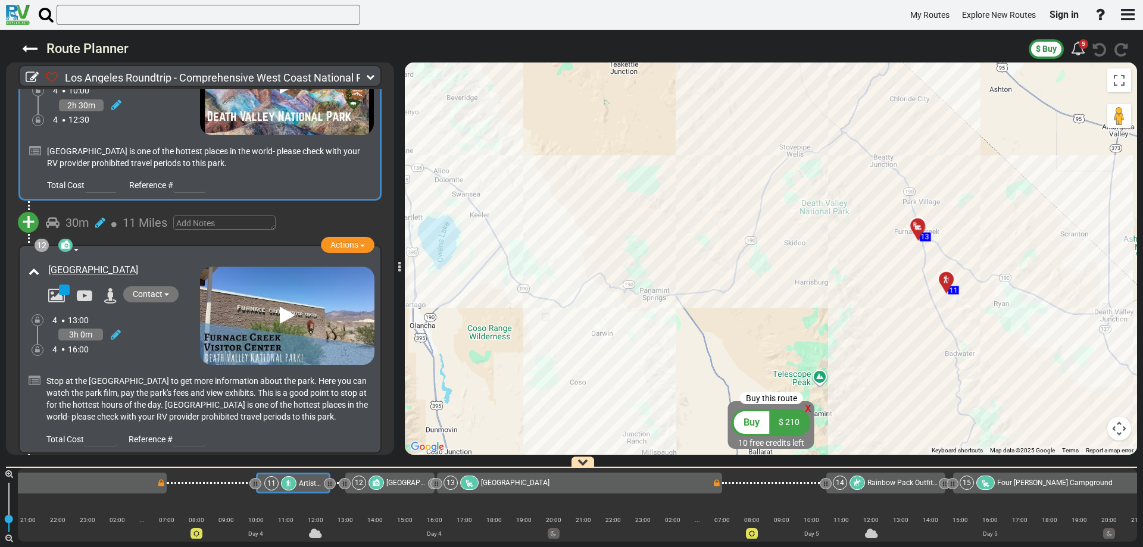
scroll to position [2378, 0]
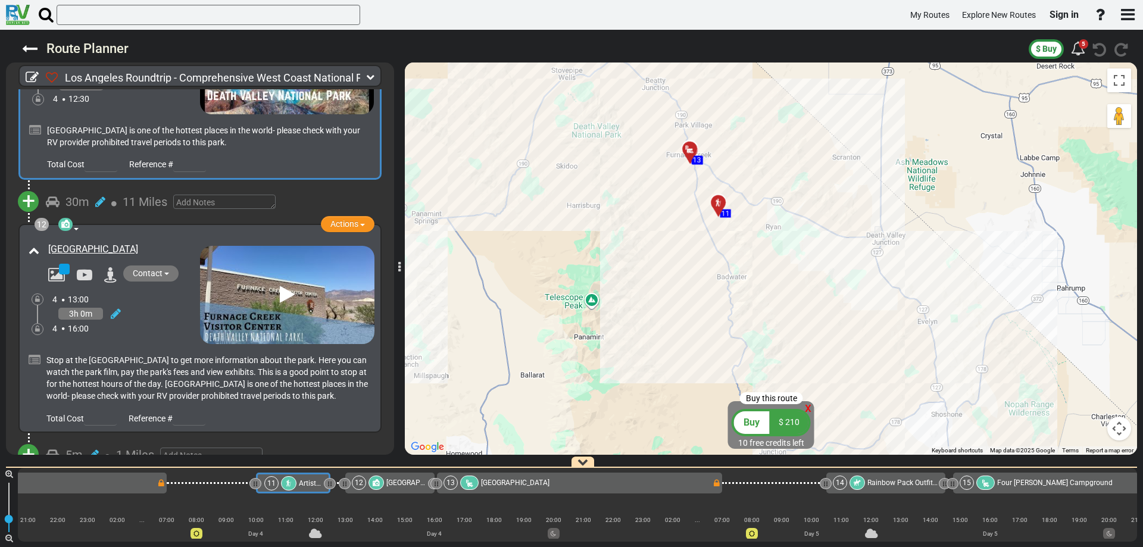
drag, startPoint x: 820, startPoint y: 270, endPoint x: 602, endPoint y: 198, distance: 229.4
click at [593, 193] on div "To activate drag with keyboard, press Alt + Enter. Once in keyboard drag state,…" at bounding box center [771, 258] width 732 height 392
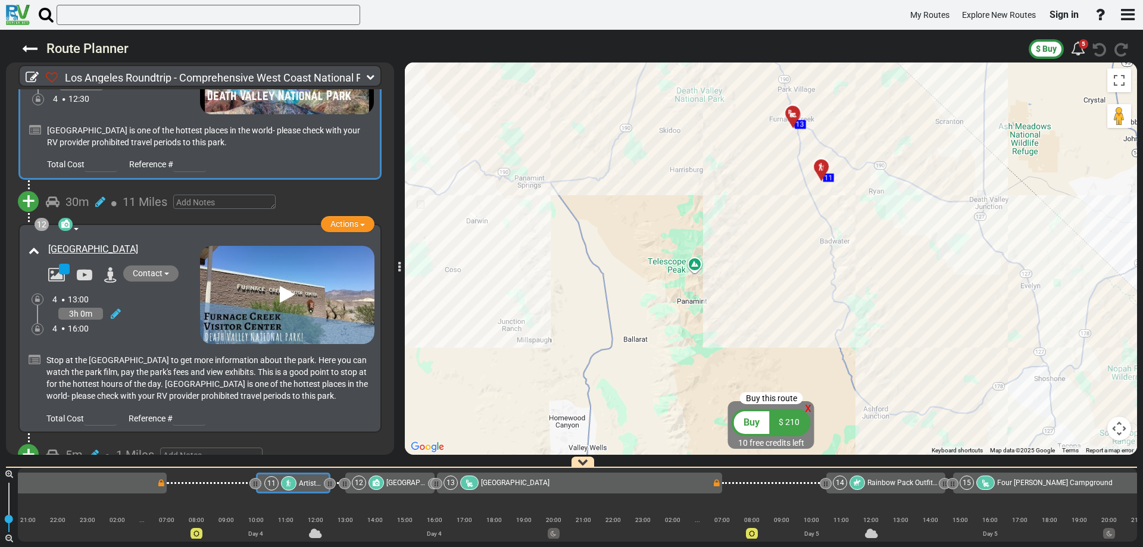
click at [283, 285] on icon at bounding box center [287, 294] width 15 height 19
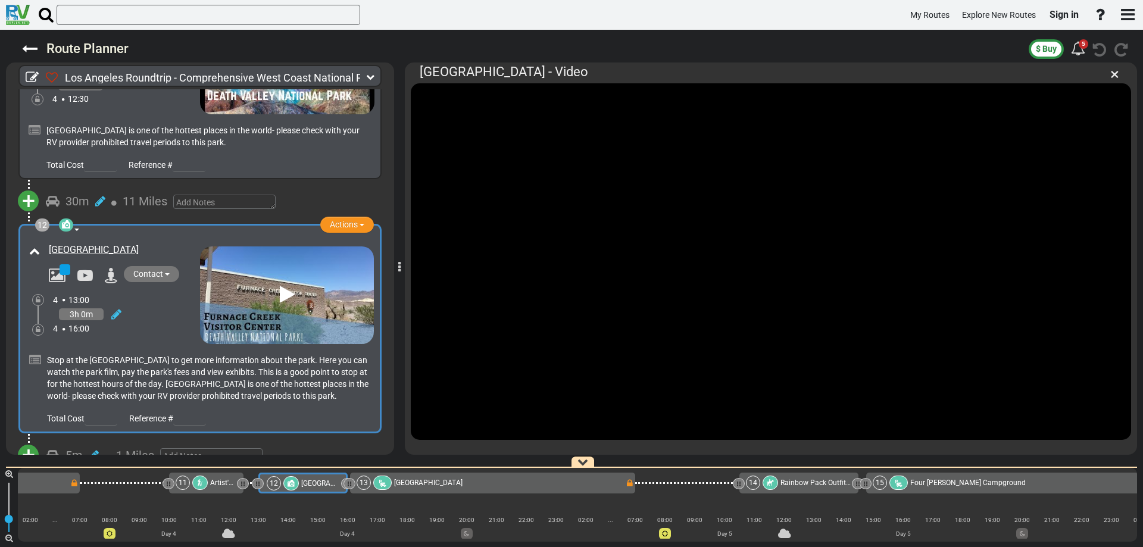
scroll to position [0, 1622]
click at [1116, 76] on span "×" at bounding box center [1114, 74] width 9 height 20
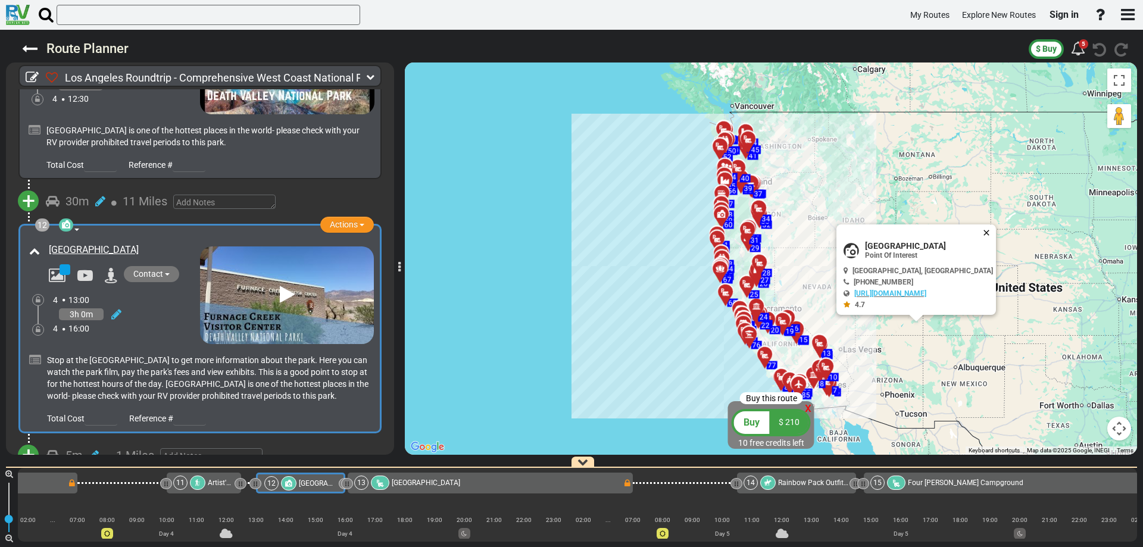
click at [996, 233] on button "Close" at bounding box center [988, 232] width 14 height 17
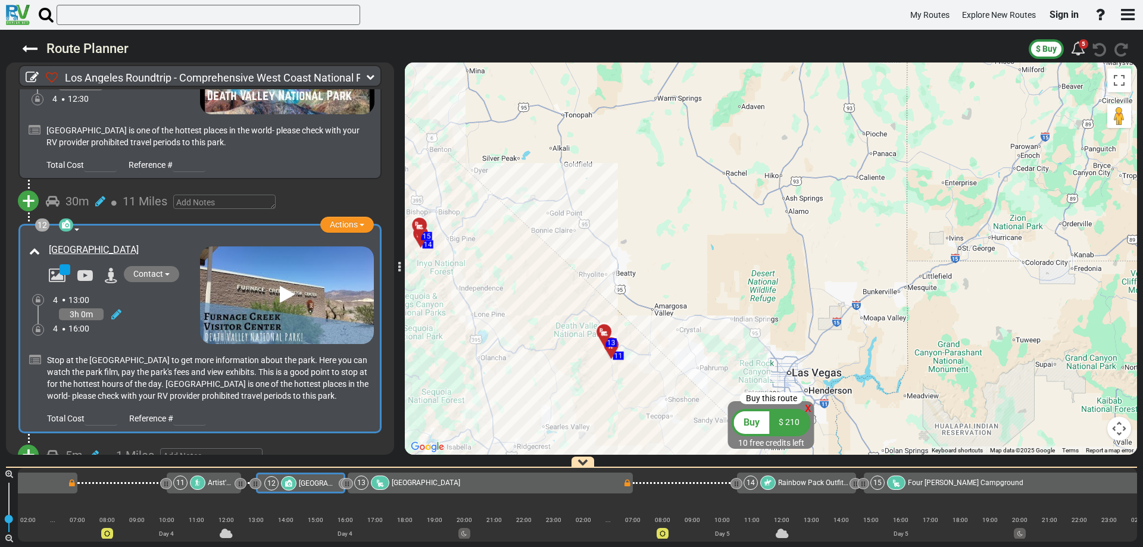
drag, startPoint x: 801, startPoint y: 358, endPoint x: 808, endPoint y: 231, distance: 126.9
click at [805, 236] on div "To activate drag with keyboard, press Alt + Enter. Once in keyboard drag state,…" at bounding box center [771, 258] width 732 height 392
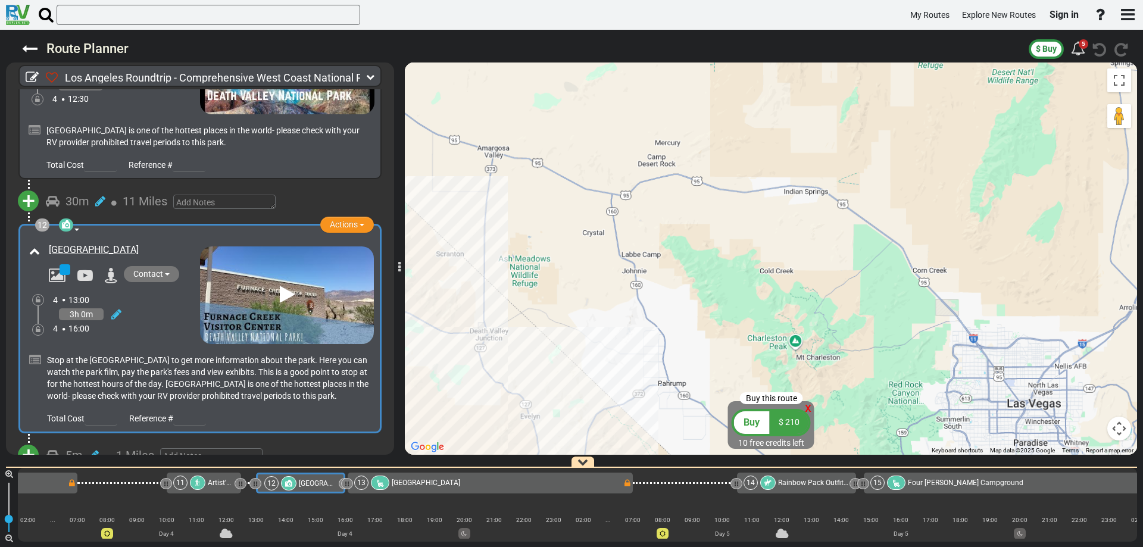
drag, startPoint x: 686, startPoint y: 338, endPoint x: 918, endPoint y: 254, distance: 247.0
click at [912, 256] on div "To activate drag with keyboard, press Alt + Enter. Once in keyboard drag state,…" at bounding box center [771, 258] width 732 height 392
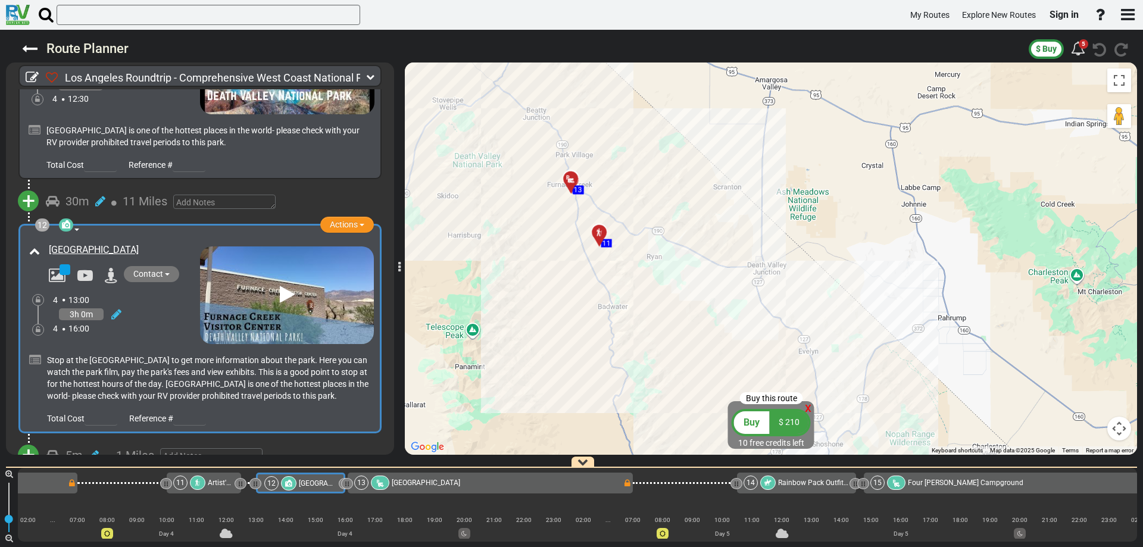
drag, startPoint x: 610, startPoint y: 296, endPoint x: 667, endPoint y: 302, distance: 56.9
click at [663, 304] on div "To activate drag with keyboard, press Alt + Enter. Once in keyboard drag state,…" at bounding box center [771, 258] width 732 height 392
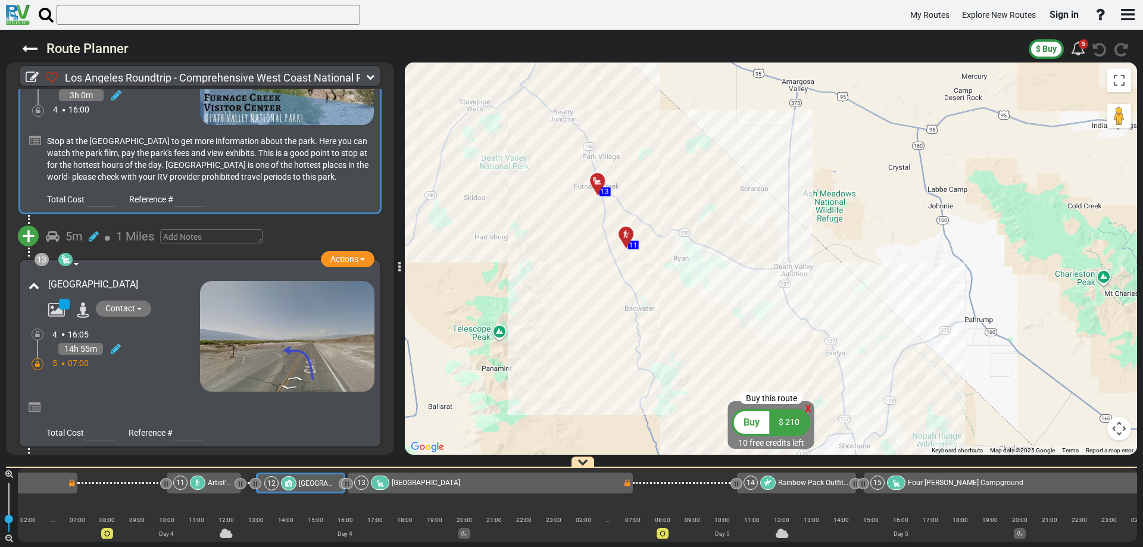
scroll to position [2615, 0]
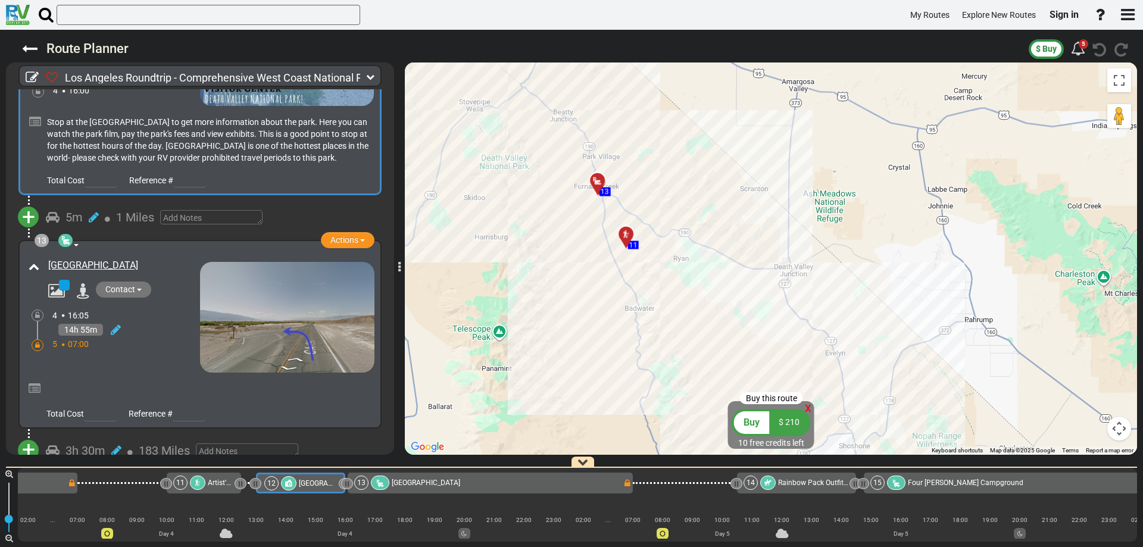
click at [292, 301] on img at bounding box center [287, 317] width 174 height 111
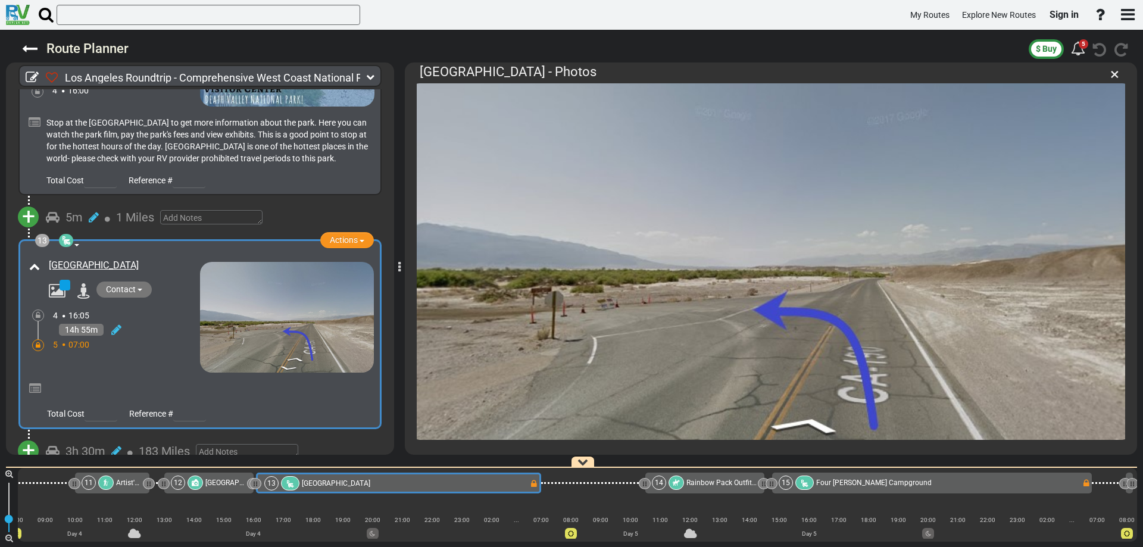
scroll to position [44, 0]
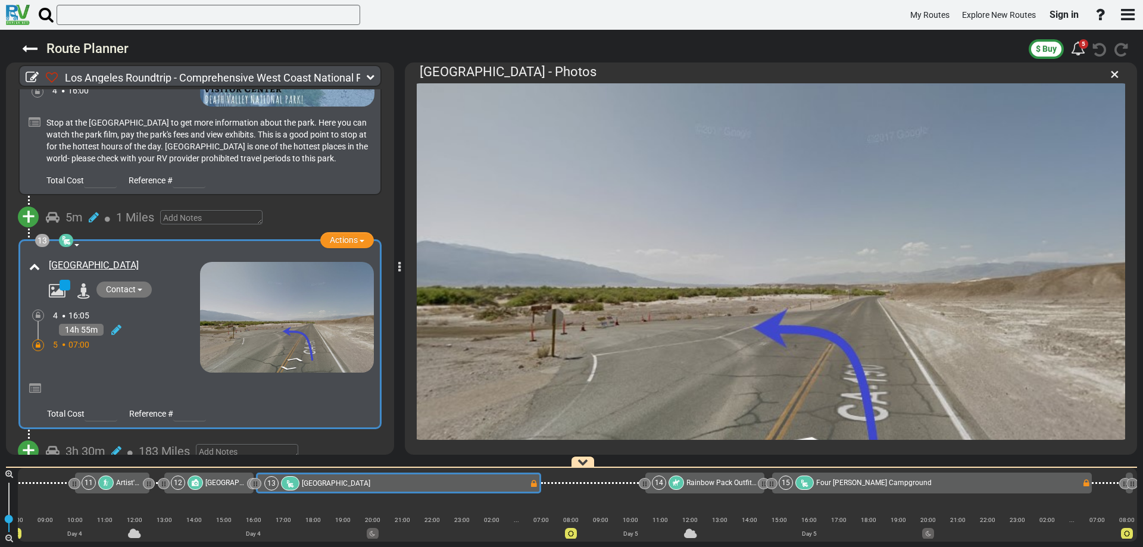
click at [267, 324] on img at bounding box center [287, 317] width 174 height 111
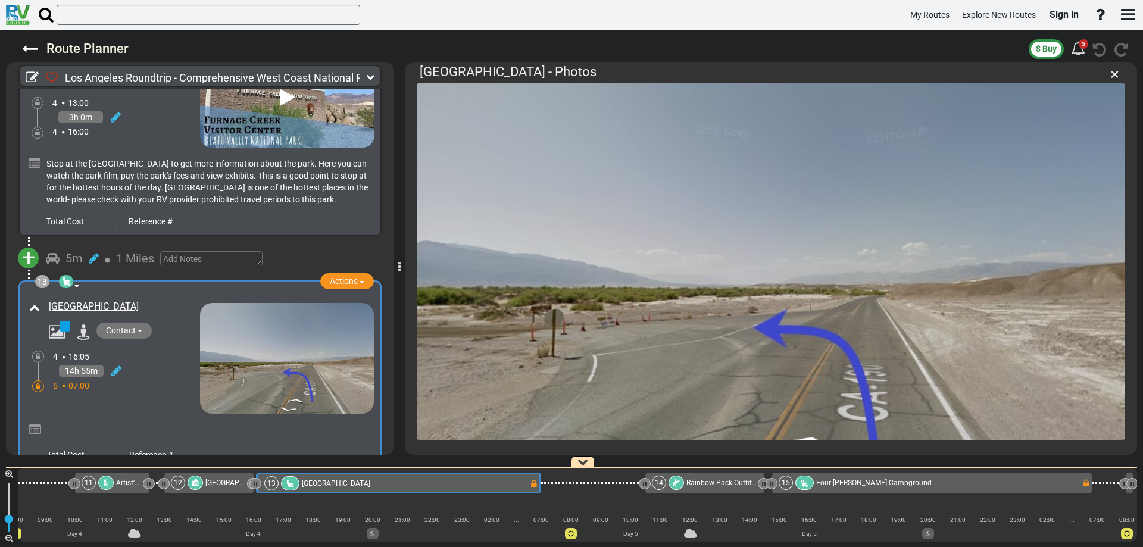
scroll to position [2555, 0]
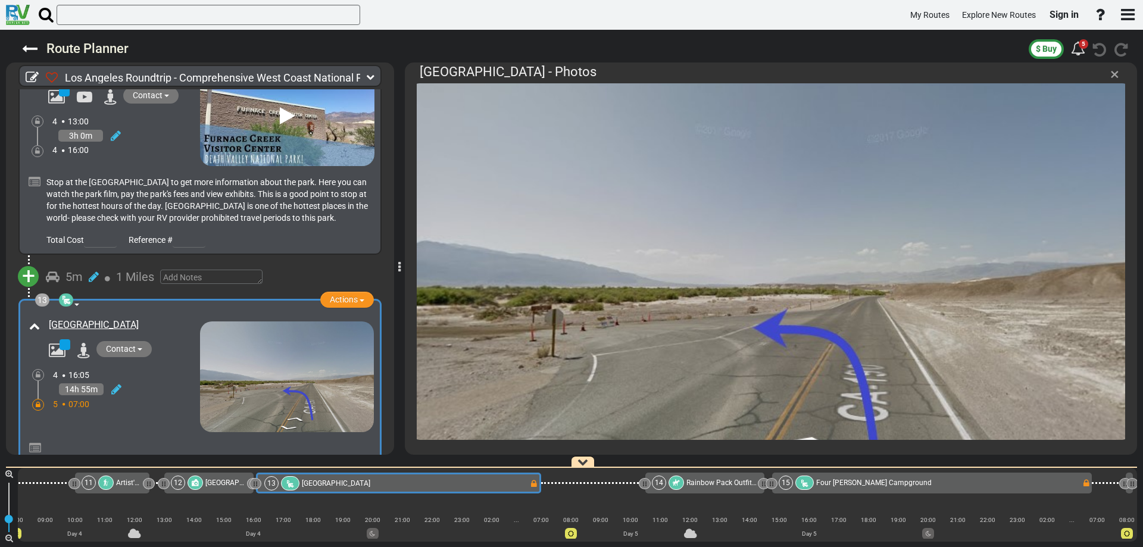
click at [1114, 74] on span "×" at bounding box center [1114, 74] width 9 height 20
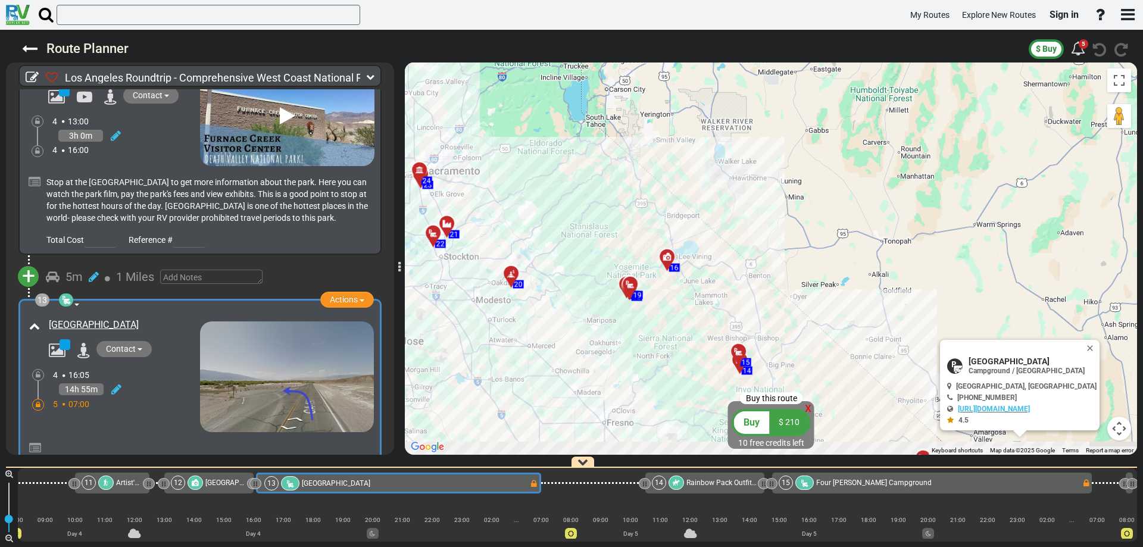
drag, startPoint x: 834, startPoint y: 305, endPoint x: 786, endPoint y: 170, distance: 143.4
click at [794, 184] on div "To activate drag with keyboard, press Alt + Enter. Once in keyboard drag state,…" at bounding box center [771, 258] width 732 height 392
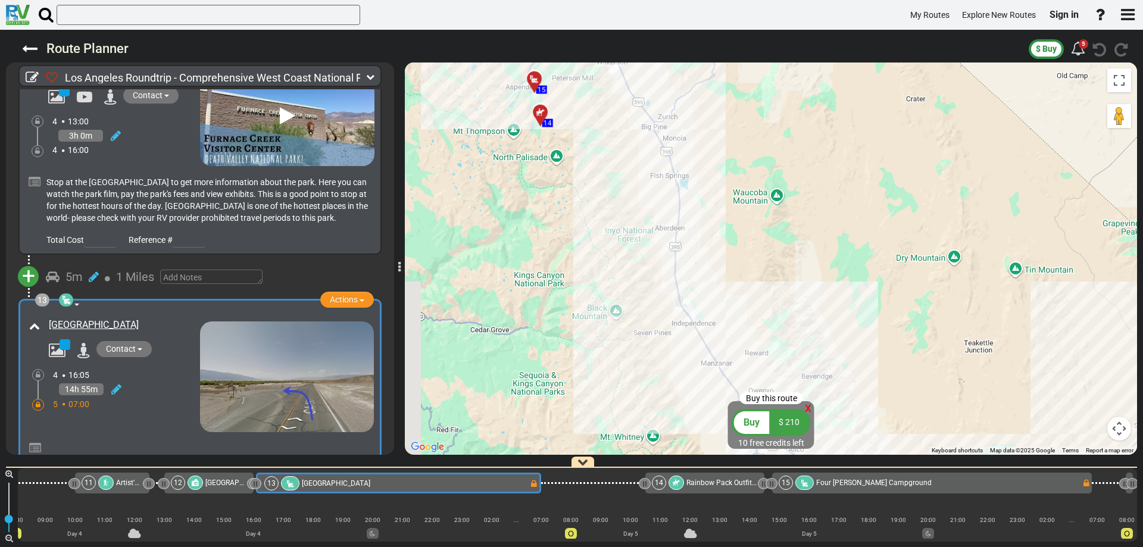
drag, startPoint x: 718, startPoint y: 265, endPoint x: 821, endPoint y: 267, distance: 103.0
click at [814, 266] on div "To activate drag with keyboard, press Alt + Enter. Once in keyboard drag state,…" at bounding box center [771, 258] width 732 height 392
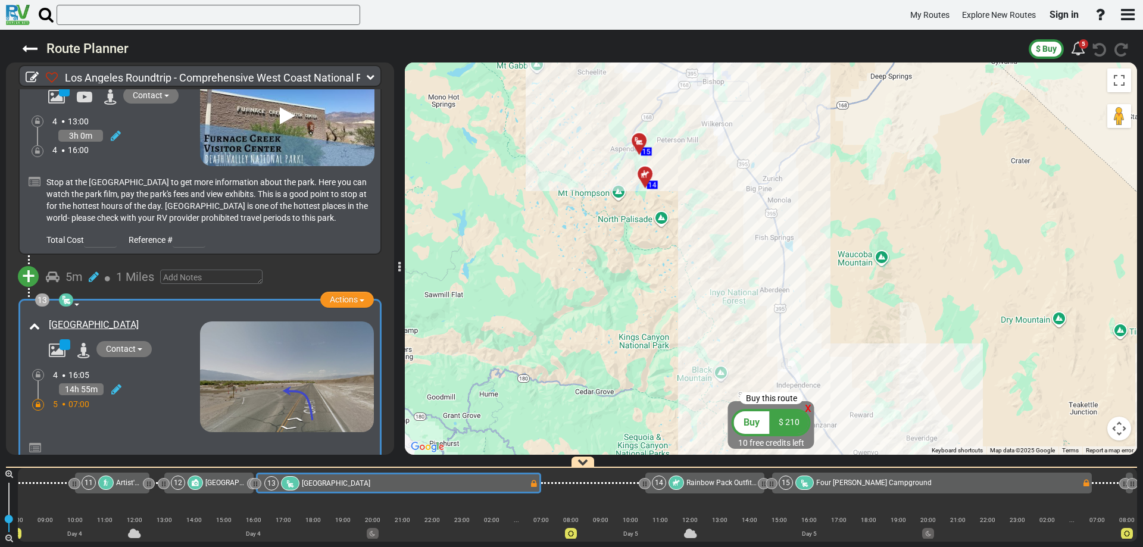
drag, startPoint x: 704, startPoint y: 176, endPoint x: 814, endPoint y: 249, distance: 131.7
click at [814, 249] on div "To activate drag with keyboard, press Alt + Enter. Once in keyboard drag state,…" at bounding box center [771, 258] width 732 height 392
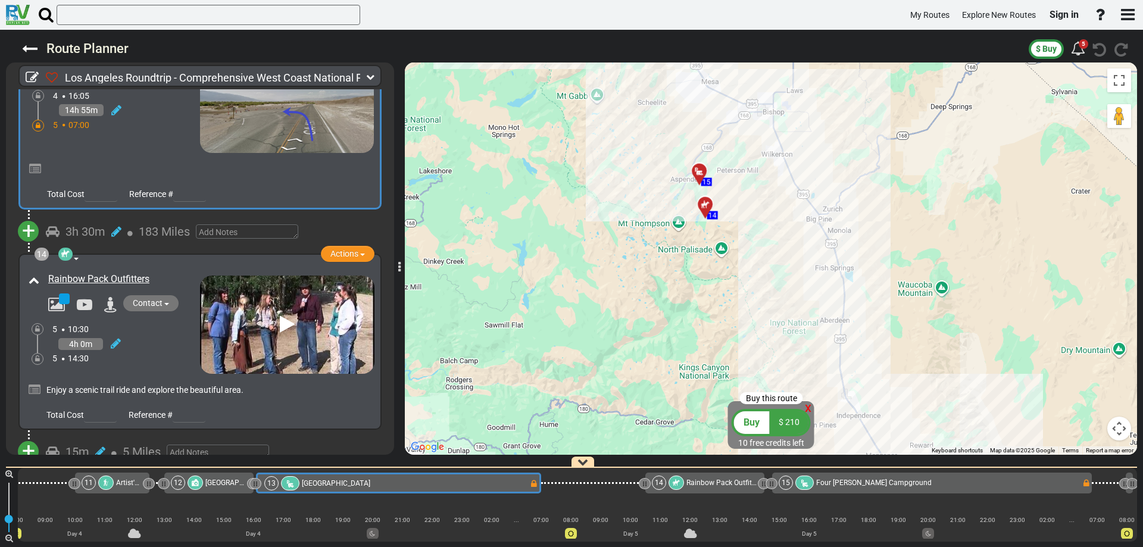
scroll to position [2853, 0]
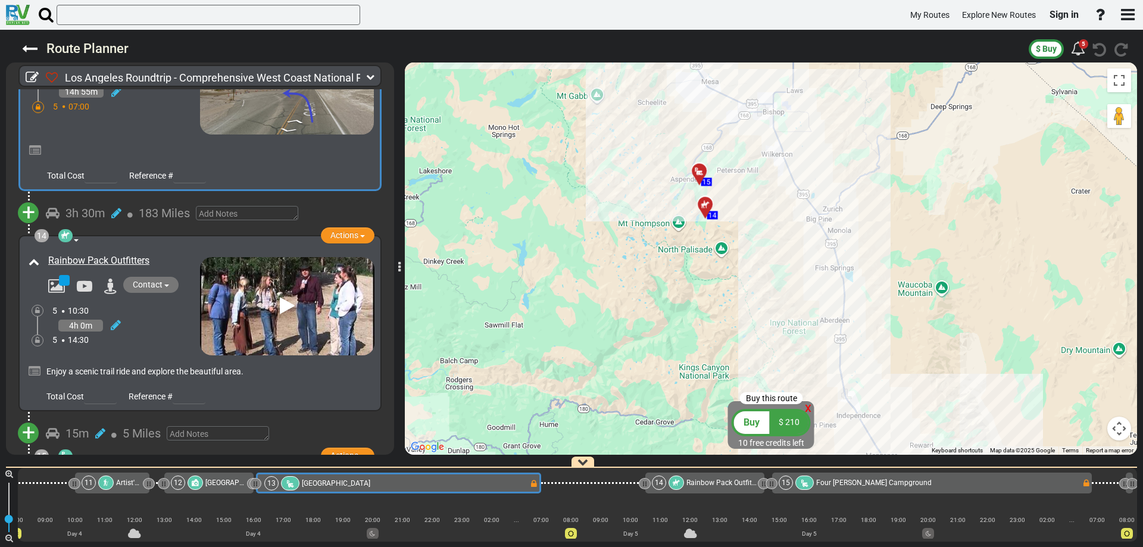
click at [280, 296] on icon at bounding box center [287, 305] width 15 height 19
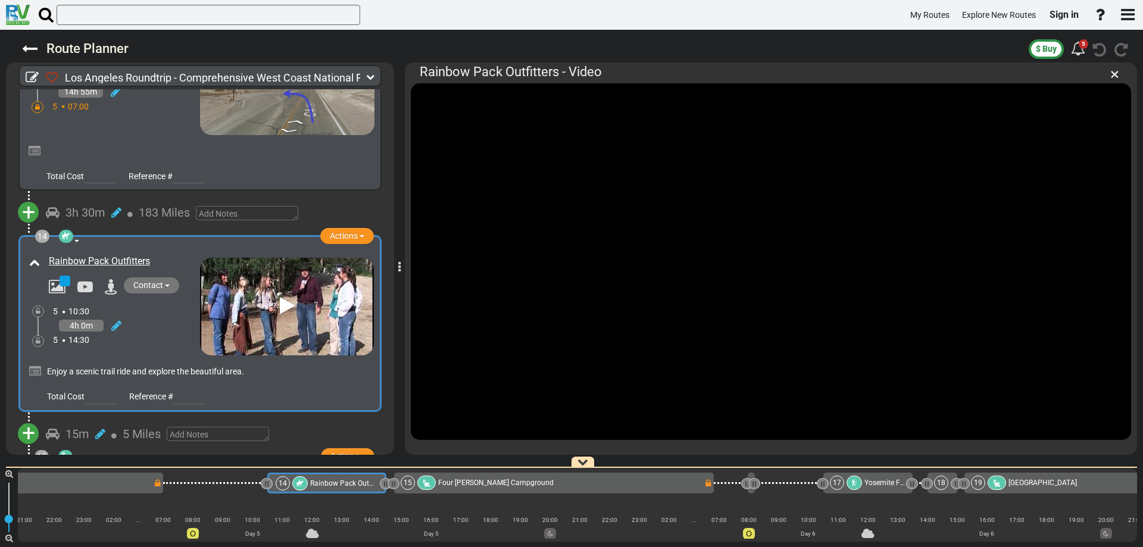
scroll to position [0, 2103]
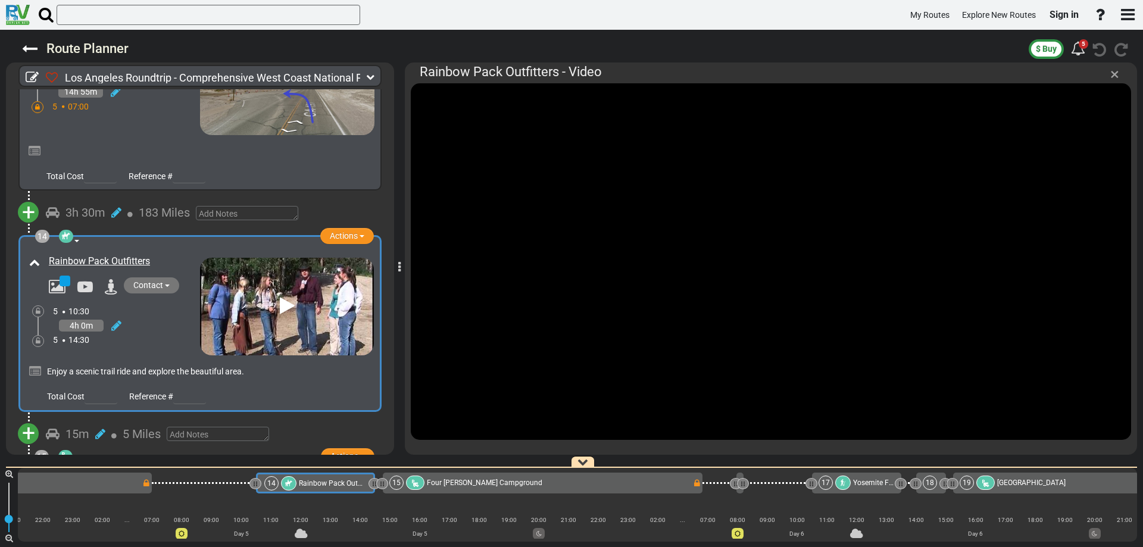
click at [1114, 73] on span "×" at bounding box center [1114, 74] width 9 height 20
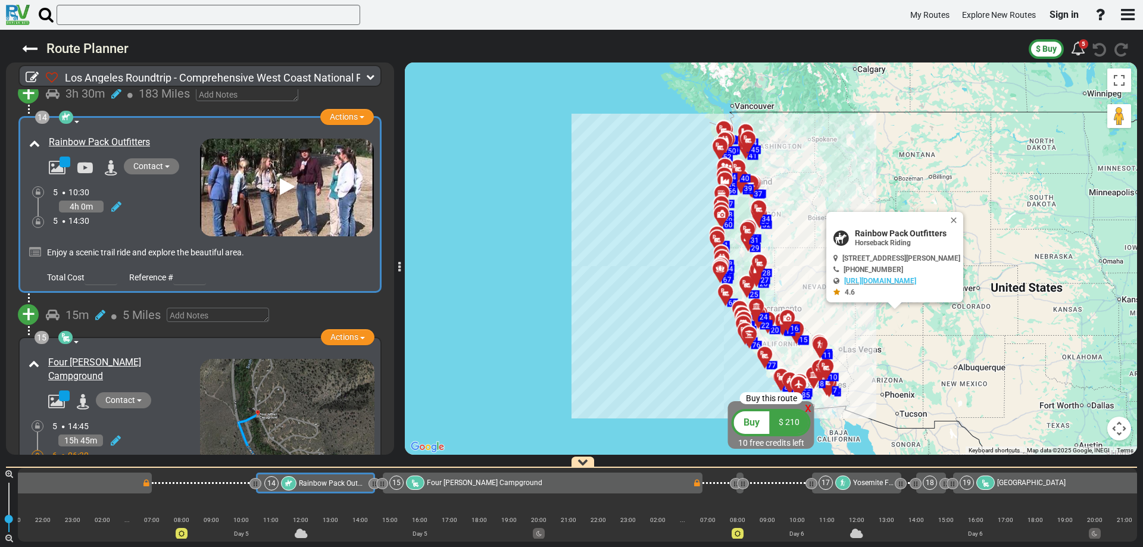
scroll to position [3031, 0]
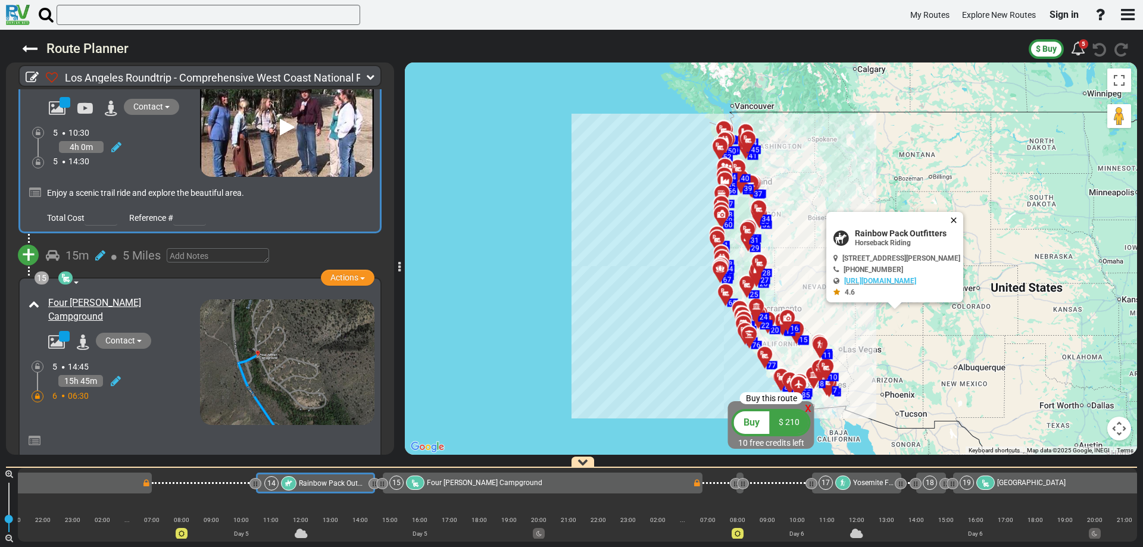
click at [961, 223] on button "Close" at bounding box center [956, 220] width 14 height 17
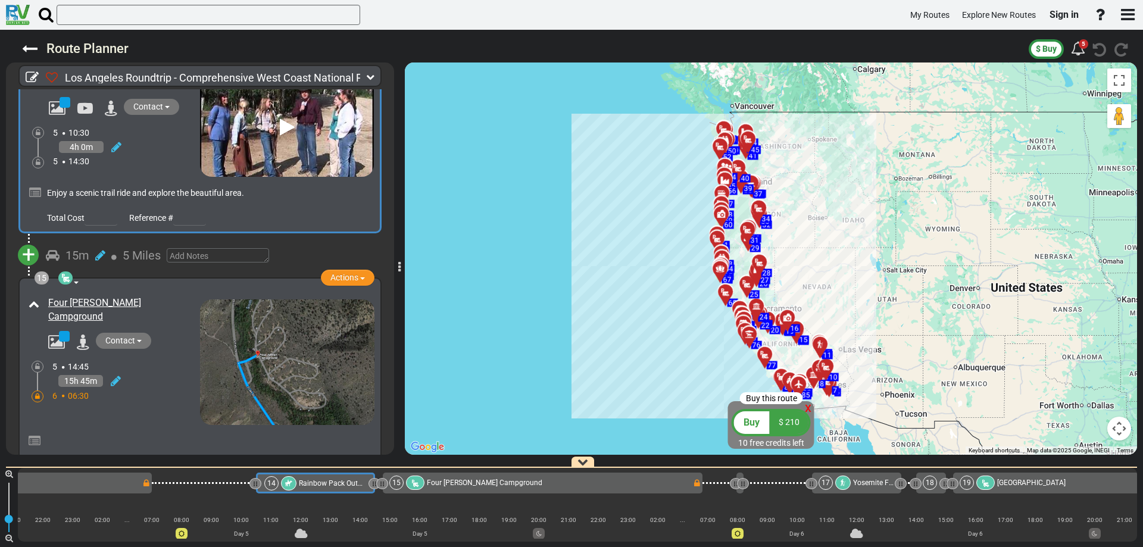
click at [286, 332] on img at bounding box center [287, 361] width 174 height 125
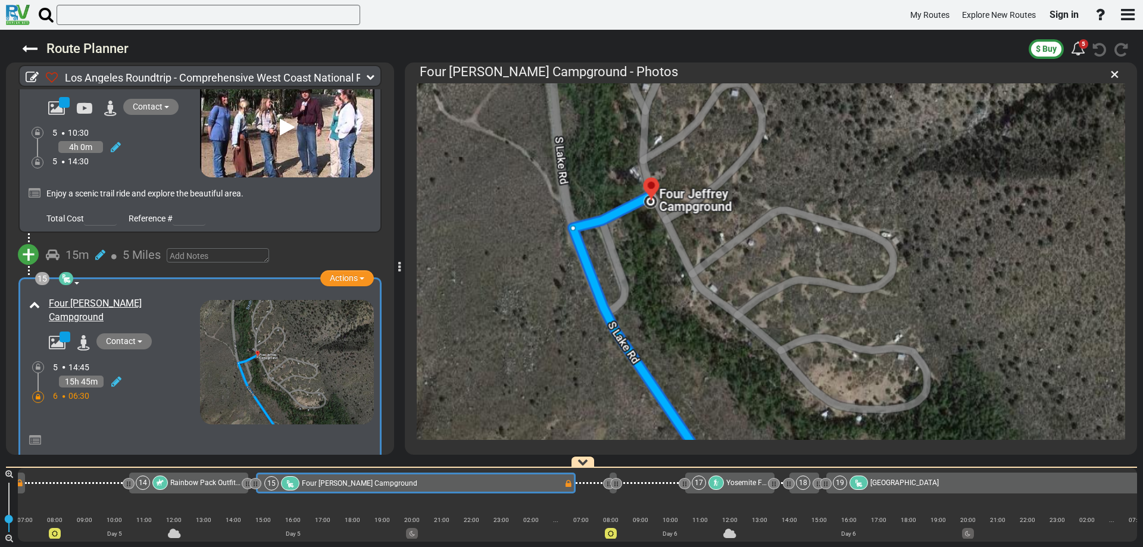
scroll to position [3090, 0]
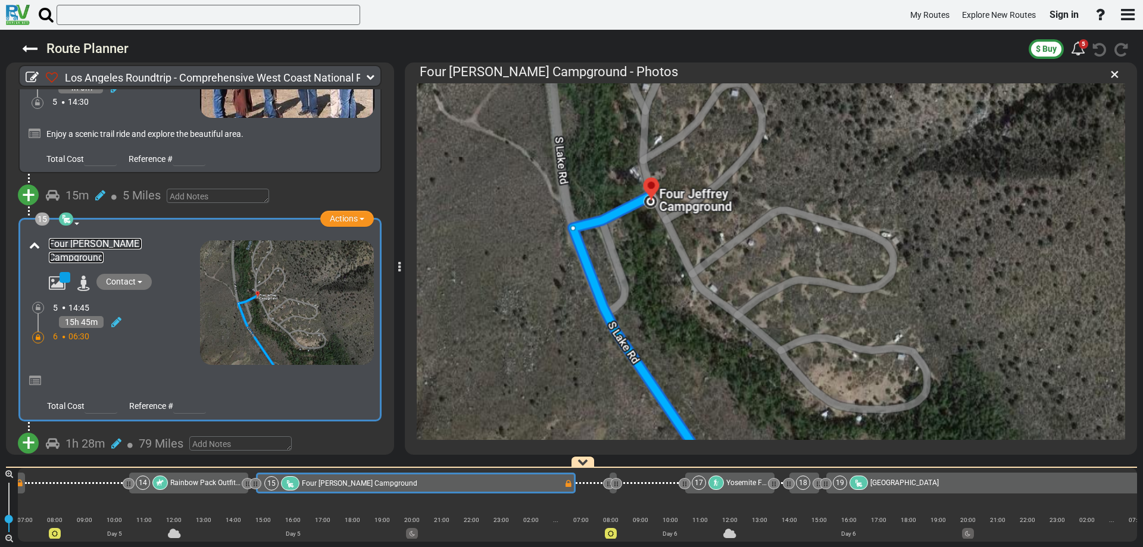
click at [140, 238] on link "Four [PERSON_NAME] Campground" at bounding box center [95, 250] width 93 height 25
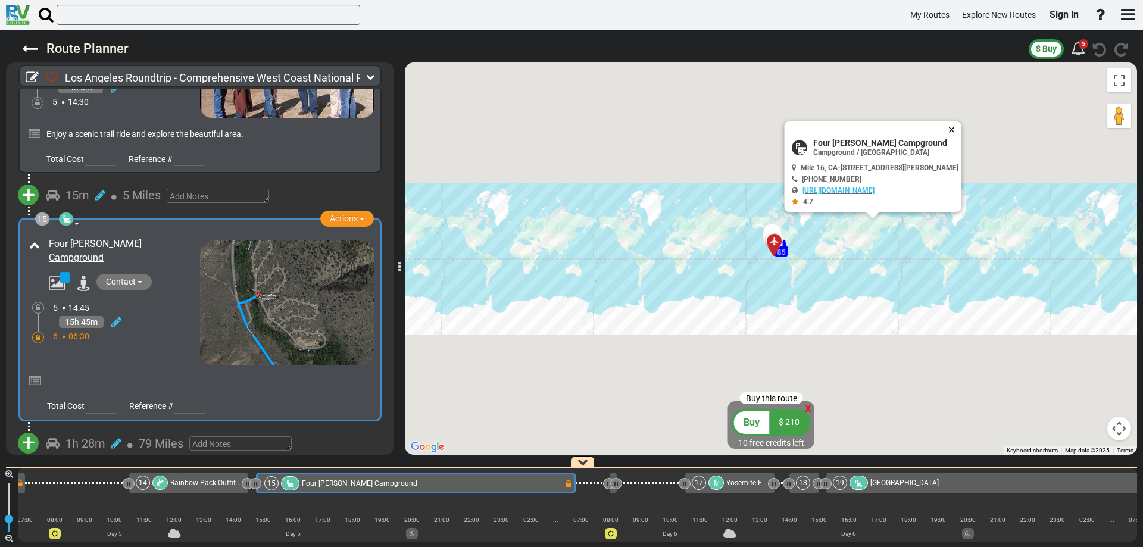
click at [958, 129] on button "Close" at bounding box center [954, 129] width 14 height 17
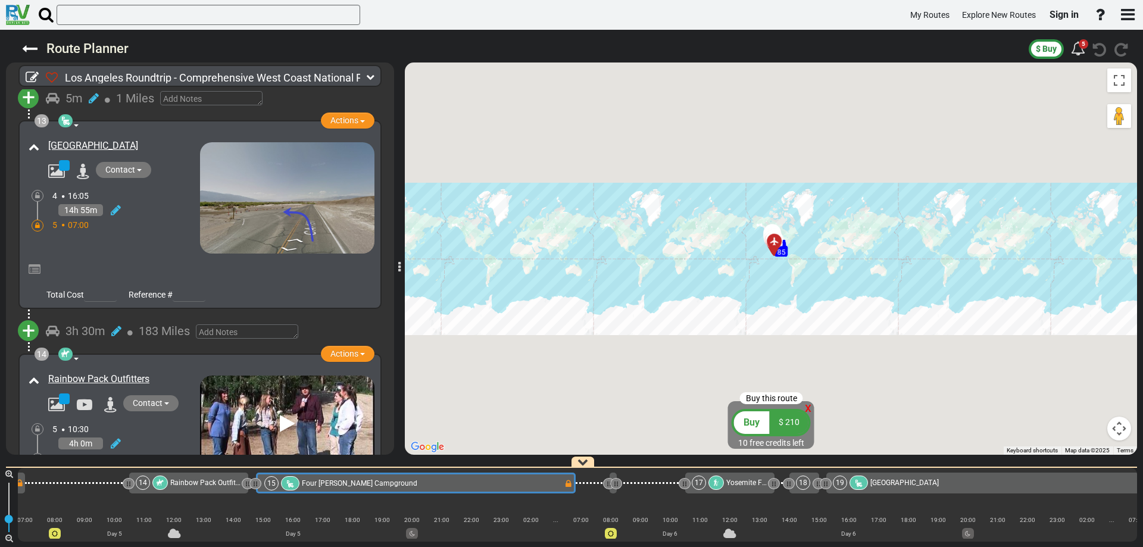
scroll to position [2673, 0]
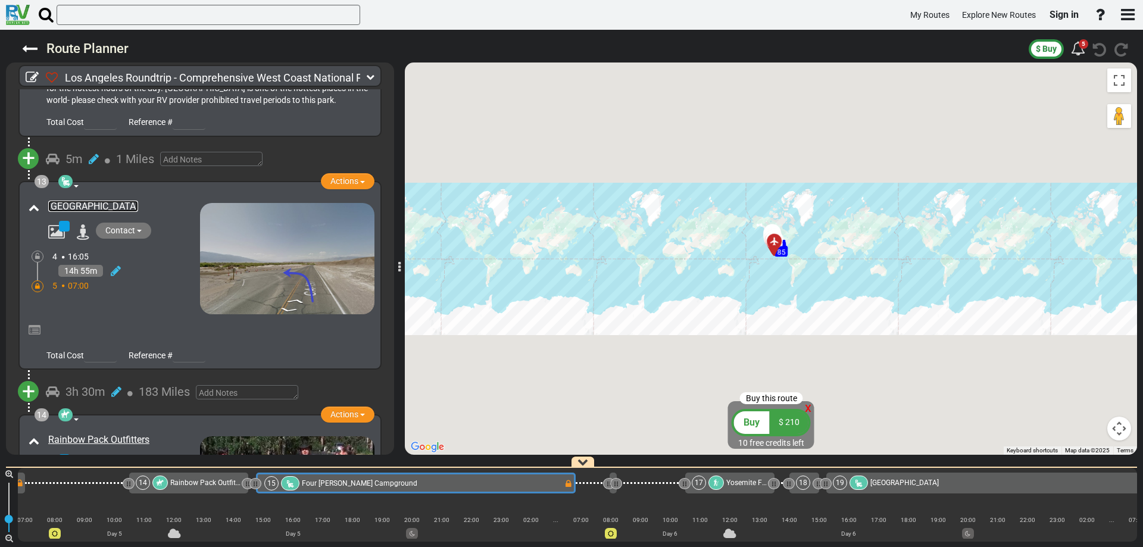
click at [119, 201] on link "[GEOGRAPHIC_DATA]" at bounding box center [93, 206] width 90 height 11
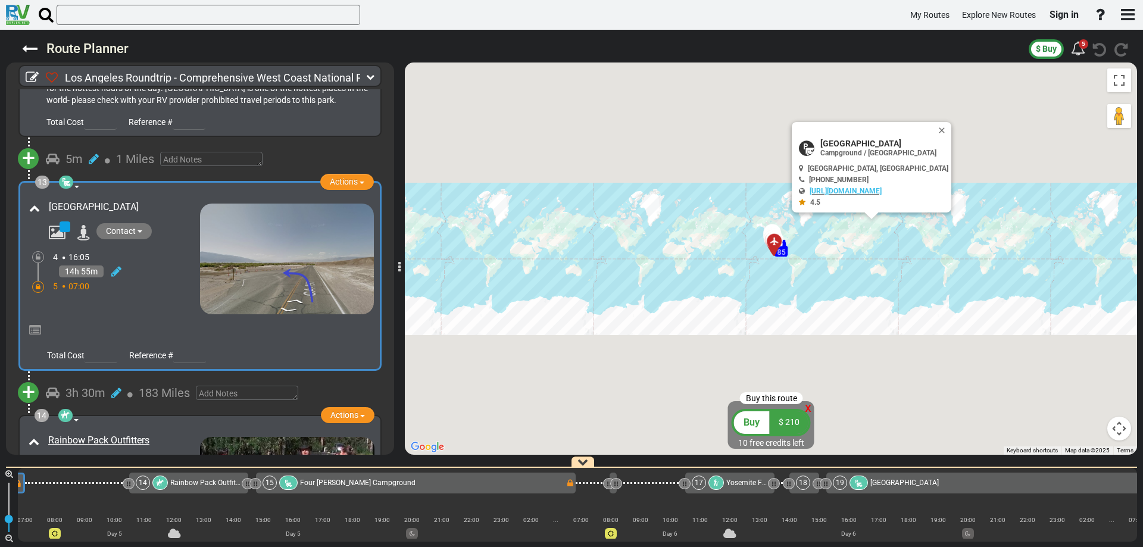
scroll to position [0, 1714]
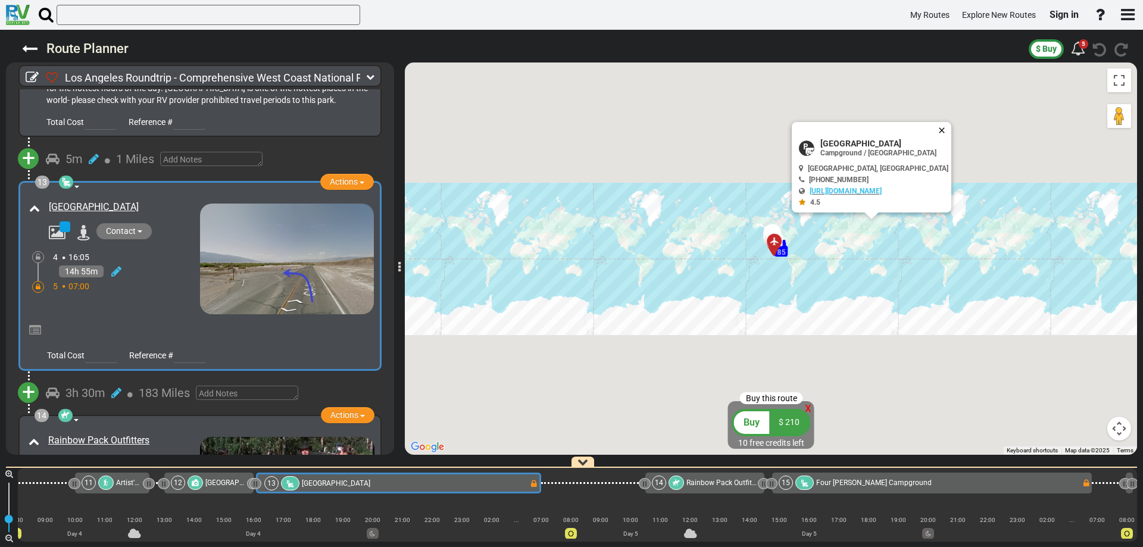
click at [951, 130] on button "Close" at bounding box center [944, 130] width 14 height 17
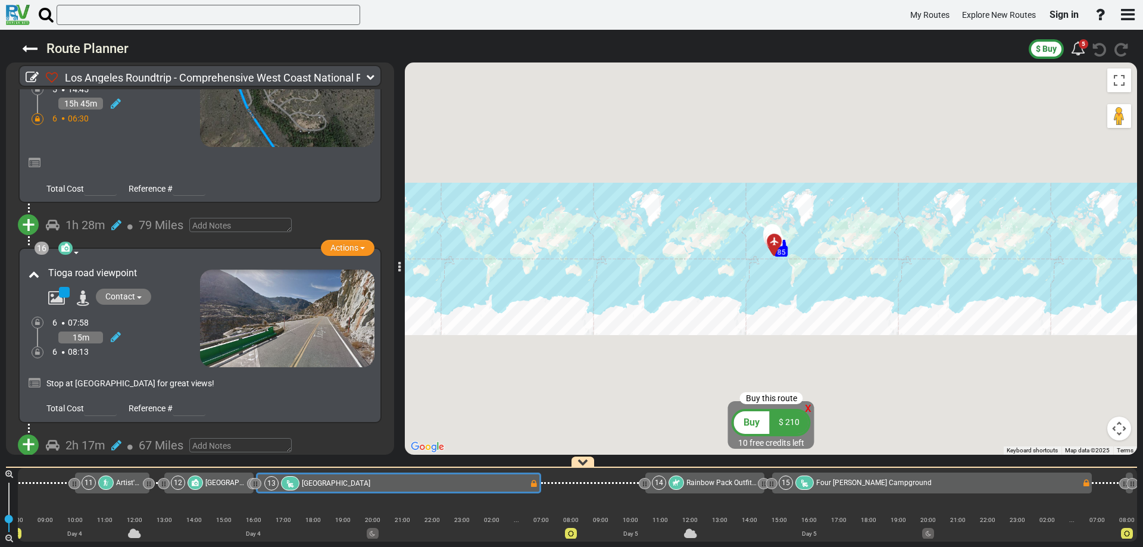
scroll to position [3328, 0]
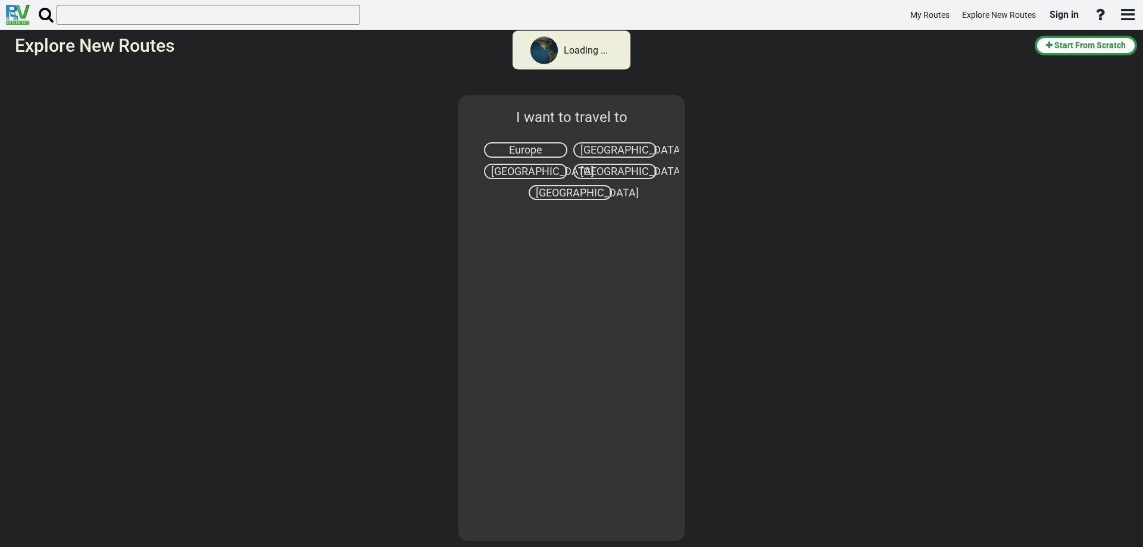
select select "number:2"
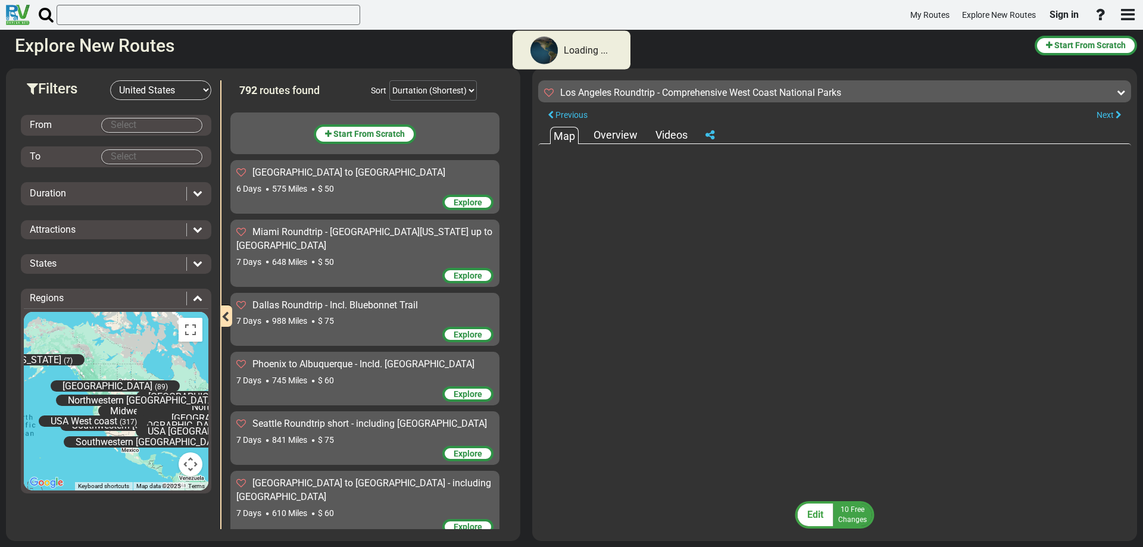
scroll to position [46543, 0]
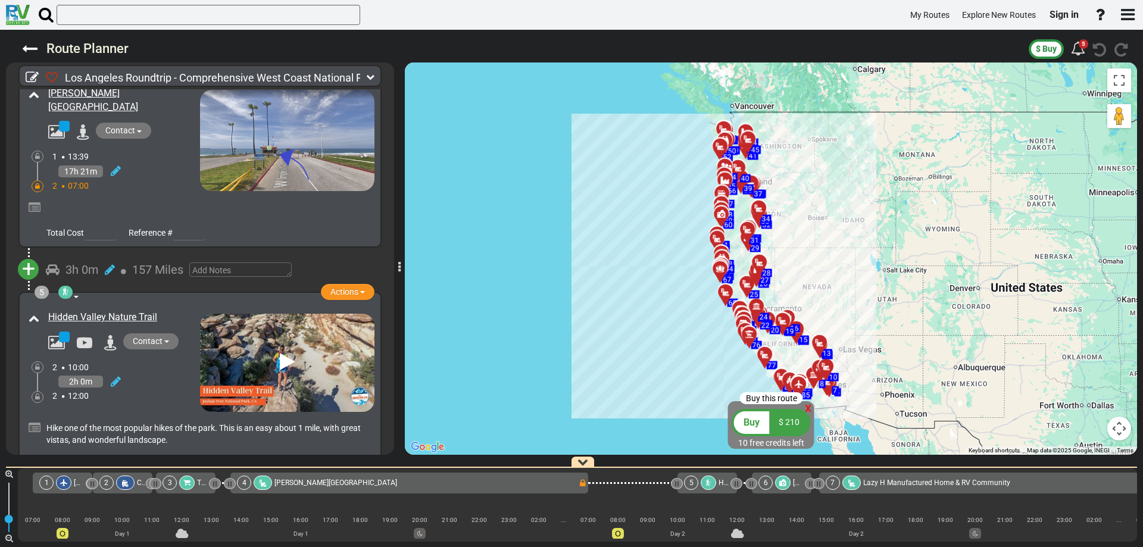
scroll to position [714, 0]
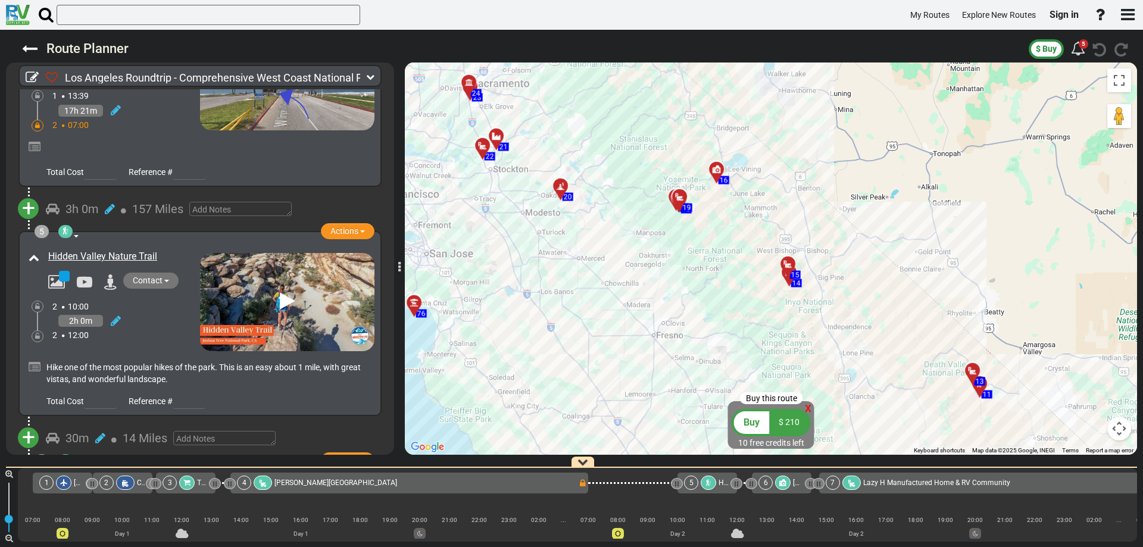
drag, startPoint x: 632, startPoint y: 302, endPoint x: 768, endPoint y: 336, distance: 140.5
click at [768, 336] on div "To activate drag with keyboard, press Alt + Enter. Once in keyboard drag state,…" at bounding box center [771, 258] width 732 height 392
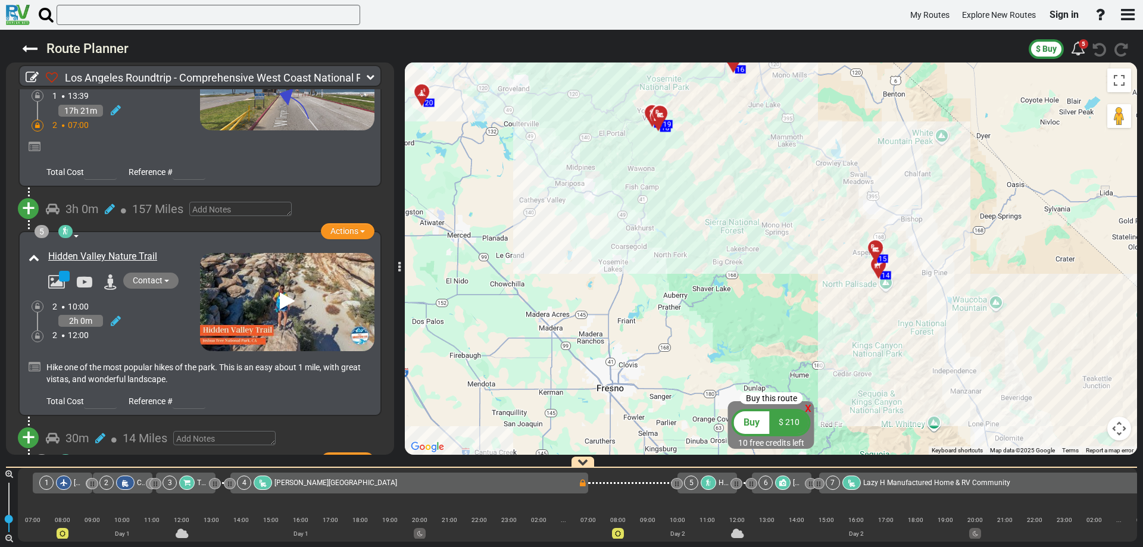
drag, startPoint x: 718, startPoint y: 252, endPoint x: 796, endPoint y: 406, distance: 171.9
click at [793, 404] on div "Buy this route x Buy $ 210 10 free credits left ← Move left → Move right ↑ Move…" at bounding box center [771, 258] width 732 height 392
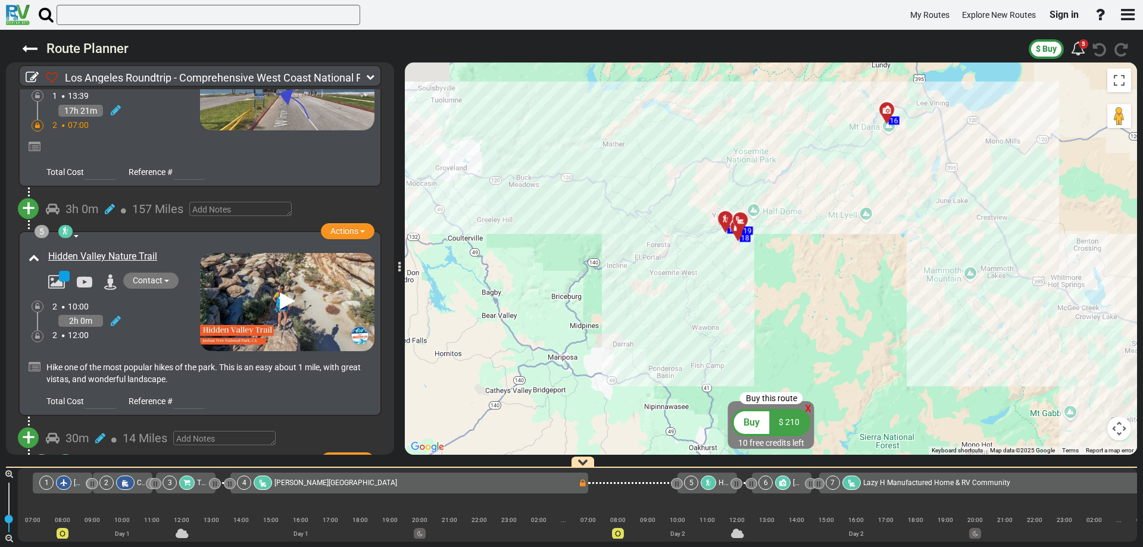
drag, startPoint x: 779, startPoint y: 308, endPoint x: 802, endPoint y: 402, distance: 97.3
click at [802, 402] on div "Buy this route x Buy $ 210 10 free credits left ← Move left → Move right ↑ Move…" at bounding box center [771, 258] width 732 height 392
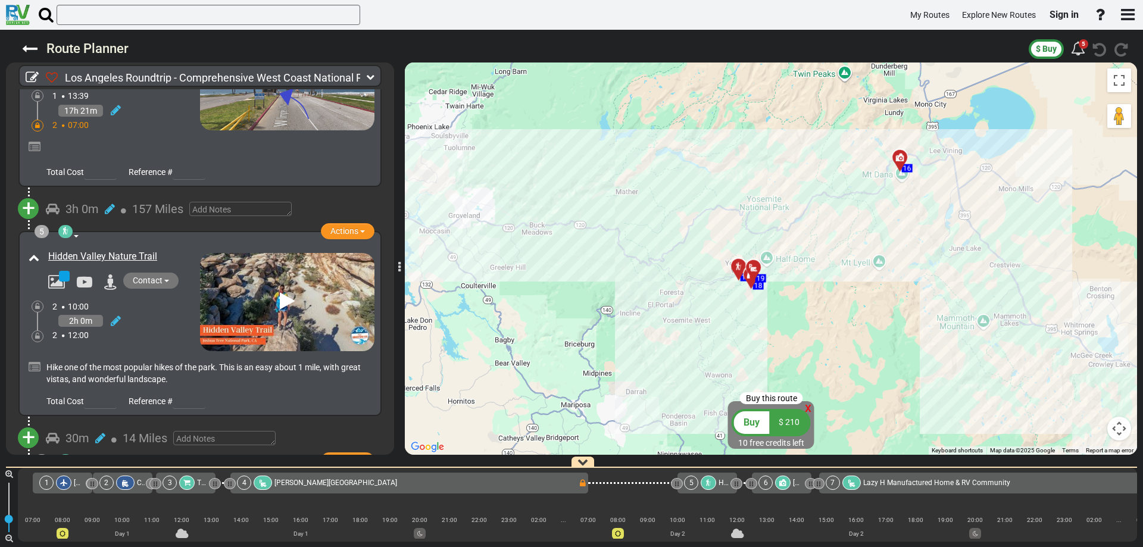
drag, startPoint x: 814, startPoint y: 333, endPoint x: 831, endPoint y: 391, distance: 60.3
click at [831, 391] on div "To activate drag with keyboard, press Alt + Enter. Once in keyboard drag state,…" at bounding box center [771, 258] width 732 height 392
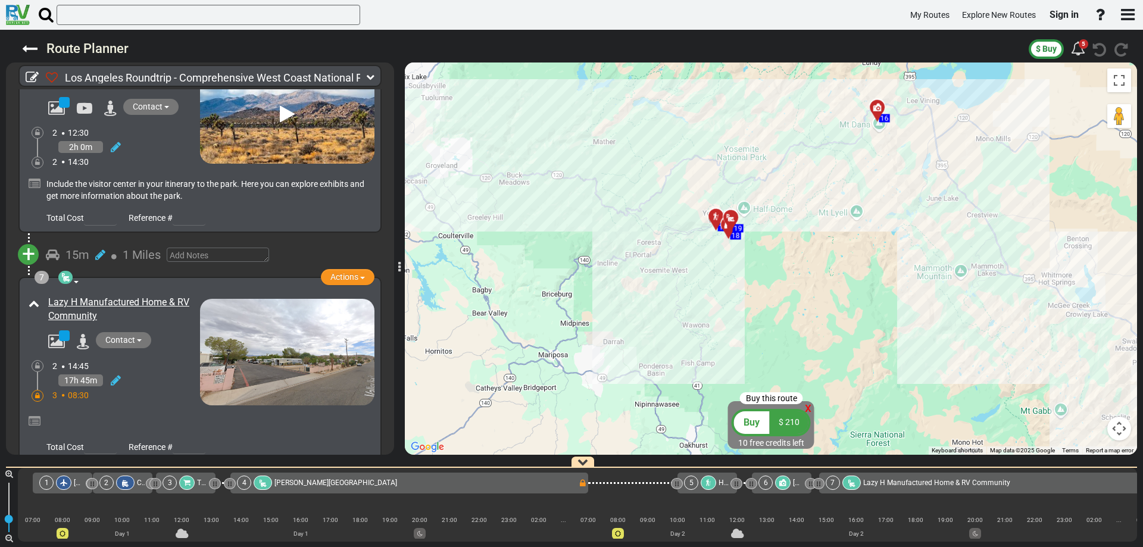
scroll to position [1190, 0]
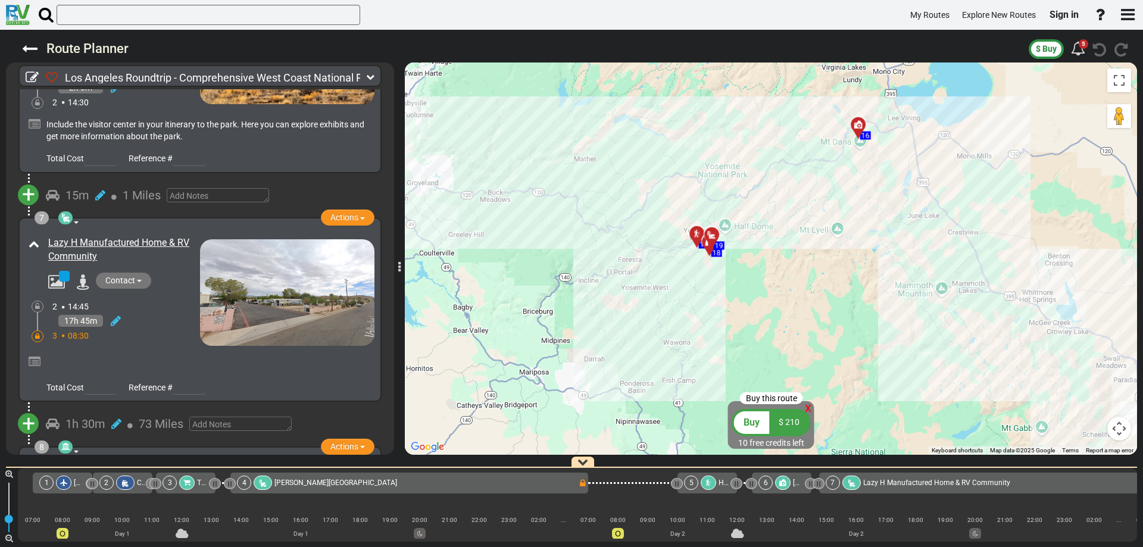
drag, startPoint x: 868, startPoint y: 315, endPoint x: 848, endPoint y: 331, distance: 25.0
click at [848, 331] on div "To activate drag with keyboard, press Alt + Enter. Once in keyboard drag state,…" at bounding box center [771, 258] width 732 height 392
click at [786, 311] on div "To activate drag with keyboard, press Alt + Enter. Once in keyboard drag state,…" at bounding box center [771, 258] width 732 height 392
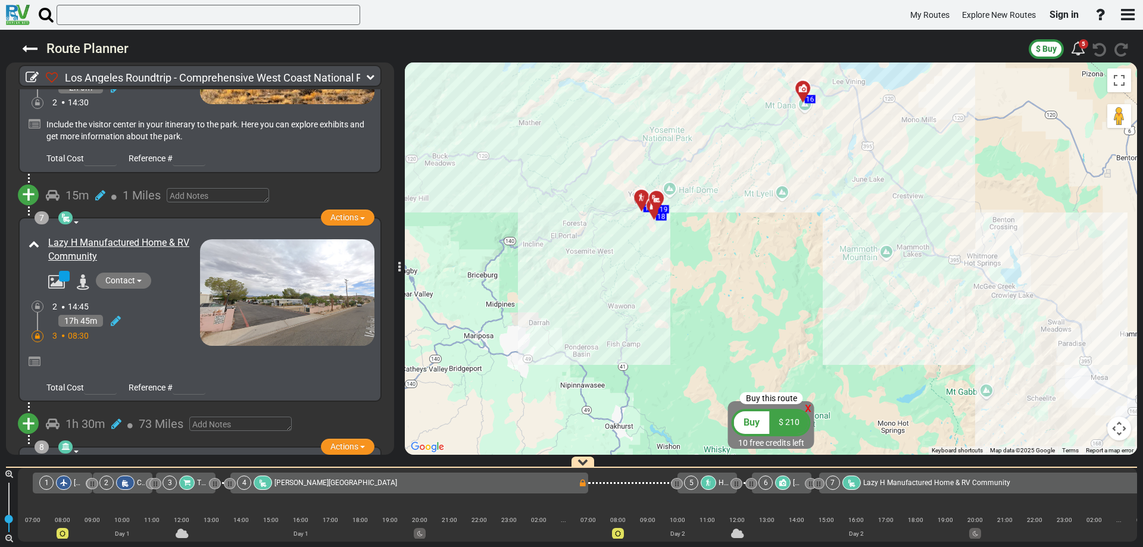
drag, startPoint x: 952, startPoint y: 361, endPoint x: 803, endPoint y: 213, distance: 210.0
click at [800, 220] on div "To activate drag with keyboard, press Alt + Enter. Once in keyboard drag state,…" at bounding box center [771, 258] width 732 height 392
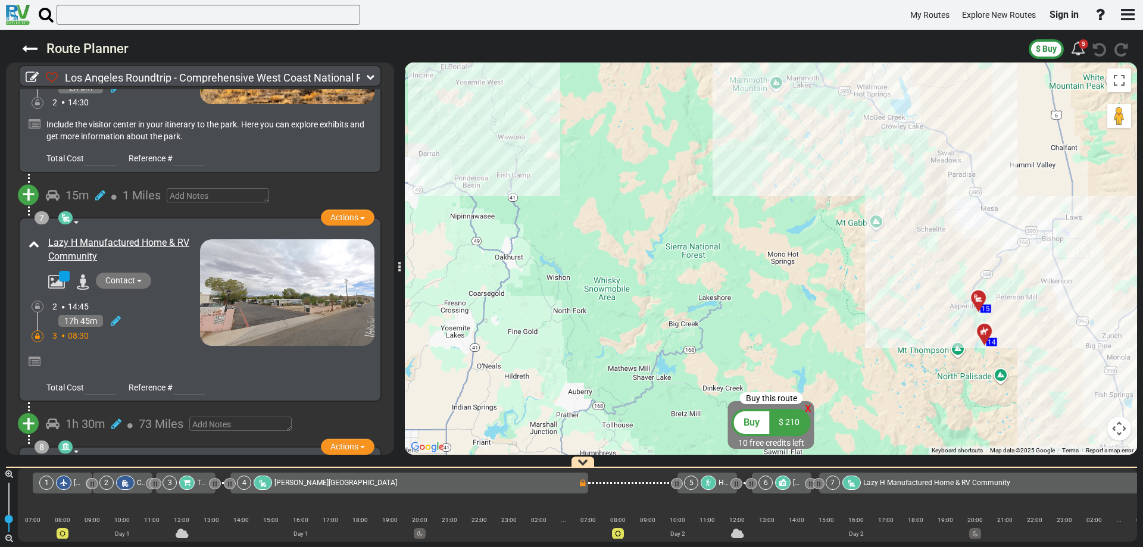
drag, startPoint x: 783, startPoint y: 303, endPoint x: 761, endPoint y: 216, distance: 89.8
click at [767, 233] on div "To activate drag with keyboard, press Alt + Enter. Once in keyboard drag state,…" at bounding box center [771, 258] width 732 height 392
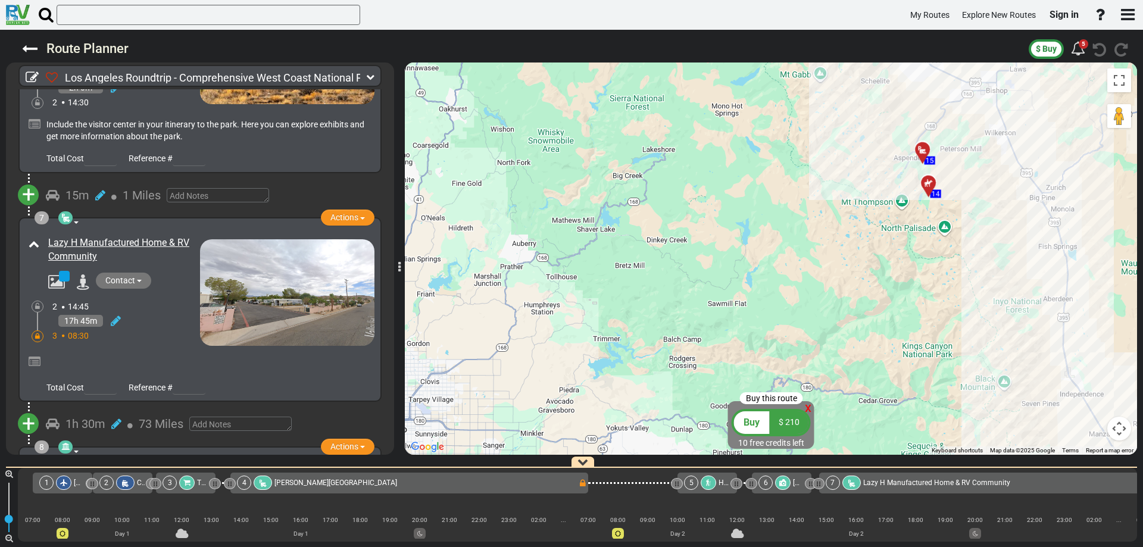
drag, startPoint x: 798, startPoint y: 214, endPoint x: 784, endPoint y: 370, distance: 155.9
click at [784, 368] on div "To activate drag with keyboard, press Alt + Enter. Once in keyboard drag state,…" at bounding box center [771, 258] width 732 height 392
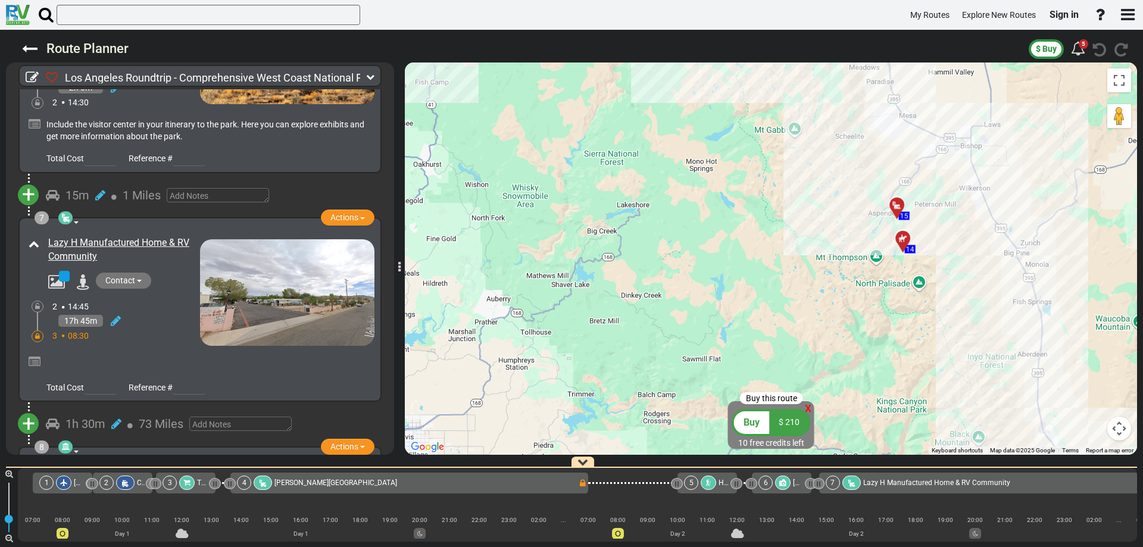
drag, startPoint x: 731, startPoint y: 302, endPoint x: 761, endPoint y: 362, distance: 67.6
click at [756, 360] on div "To activate drag with keyboard, press Alt + Enter. Once in keyboard drag state,…" at bounding box center [771, 258] width 732 height 392
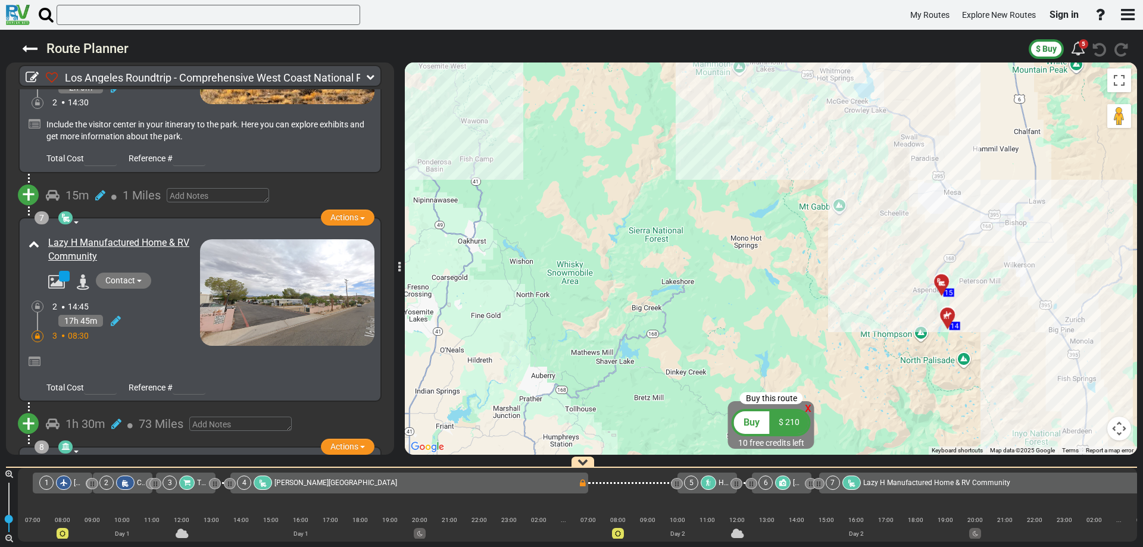
click at [311, 302] on img at bounding box center [287, 292] width 174 height 107
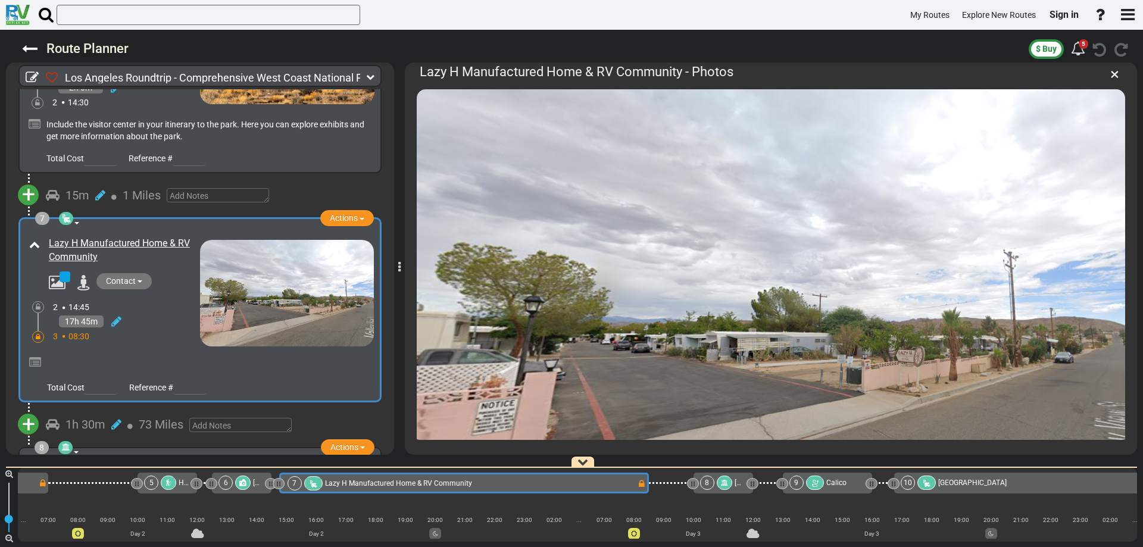
scroll to position [0, 563]
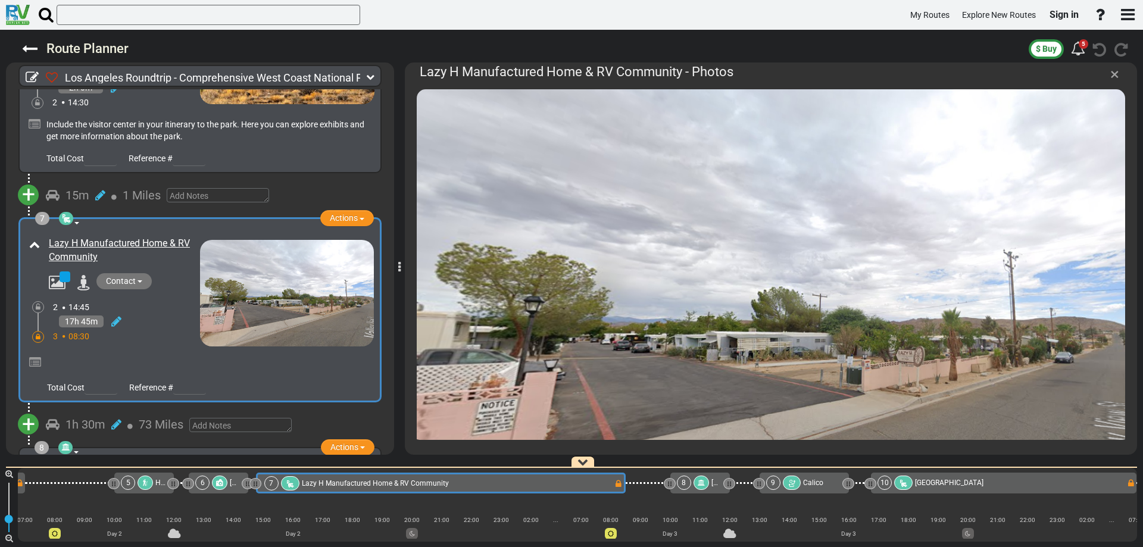
click at [1115, 73] on span "×" at bounding box center [1114, 74] width 9 height 20
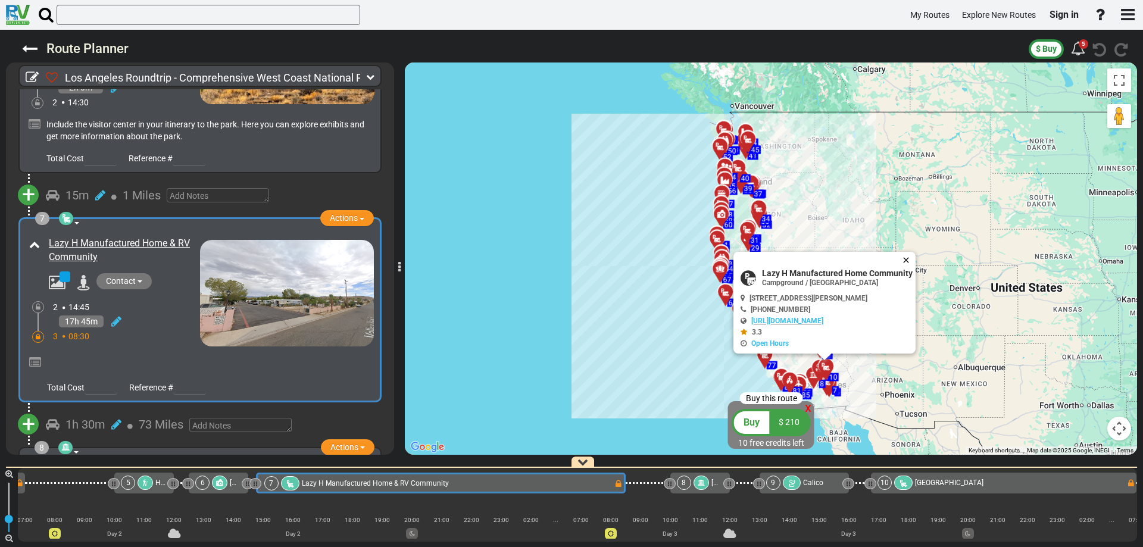
click at [911, 260] on button "Close" at bounding box center [908, 260] width 14 height 17
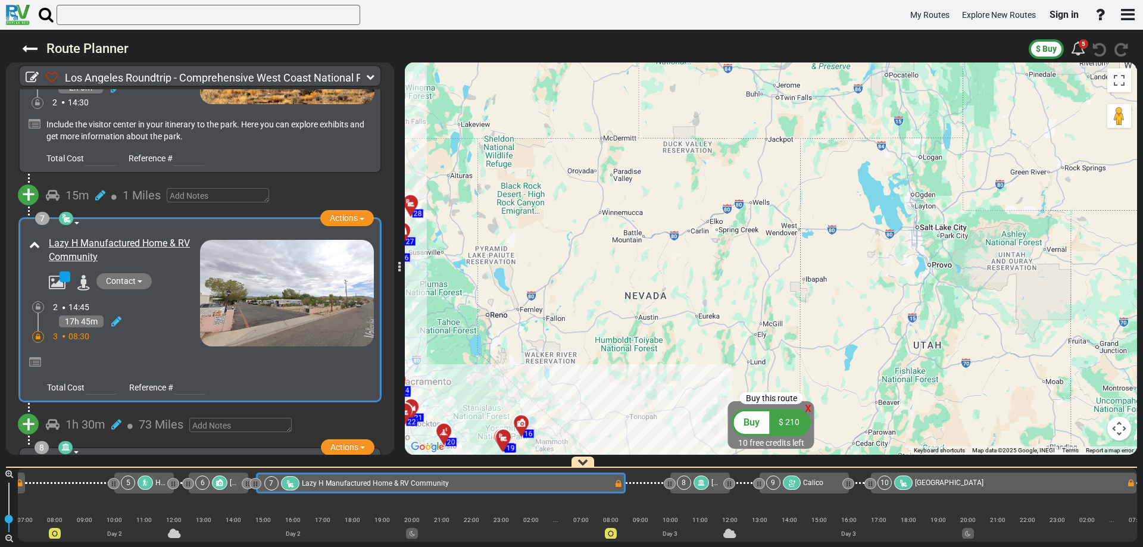
drag, startPoint x: 792, startPoint y: 302, endPoint x: 955, endPoint y: 215, distance: 185.3
click at [947, 223] on div "To activate drag with keyboard, press Alt + Enter. Once in keyboard drag state,…" at bounding box center [771, 258] width 732 height 392
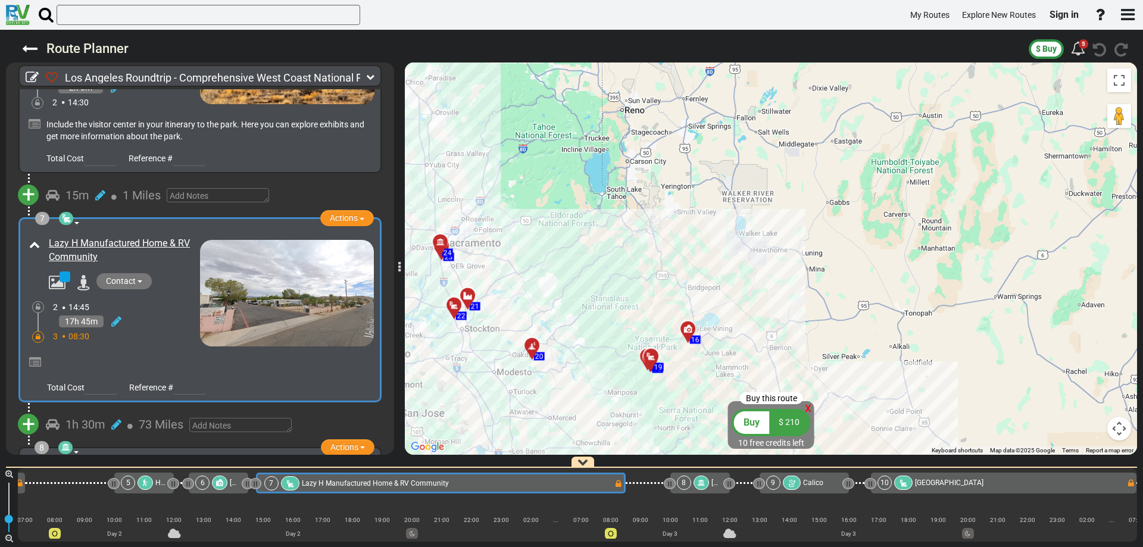
drag, startPoint x: 787, startPoint y: 248, endPoint x: 905, endPoint y: 192, distance: 131.2
click at [923, 181] on div "To activate drag with keyboard, press Alt + Enter. Once in keyboard drag state,…" at bounding box center [771, 258] width 732 height 392
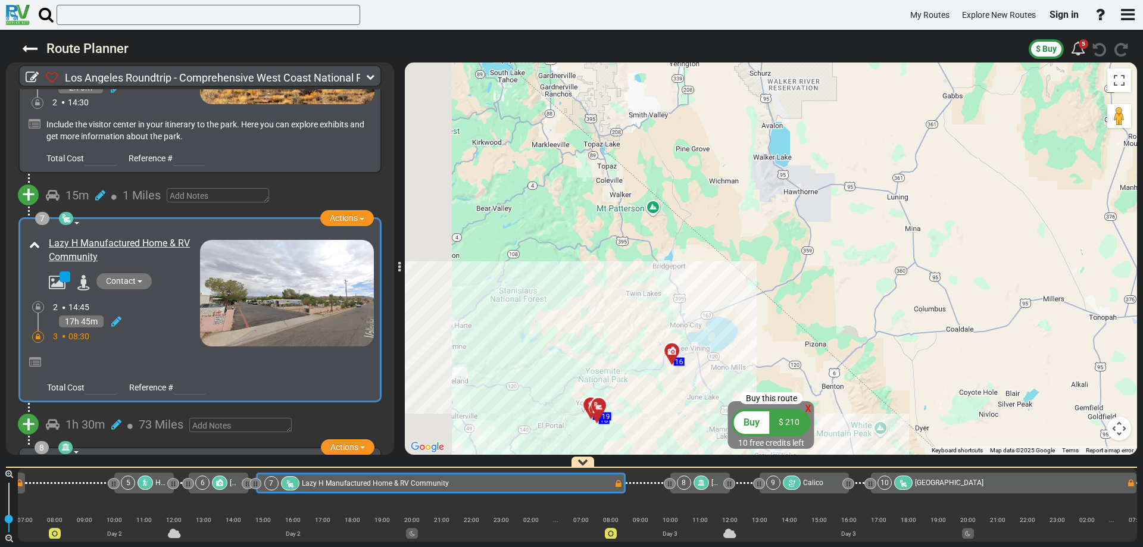
drag, startPoint x: 803, startPoint y: 227, endPoint x: 892, endPoint y: 168, distance: 106.8
click at [884, 173] on div "To activate drag with keyboard, press Alt + Enter. Once in keyboard drag state,…" at bounding box center [771, 258] width 732 height 392
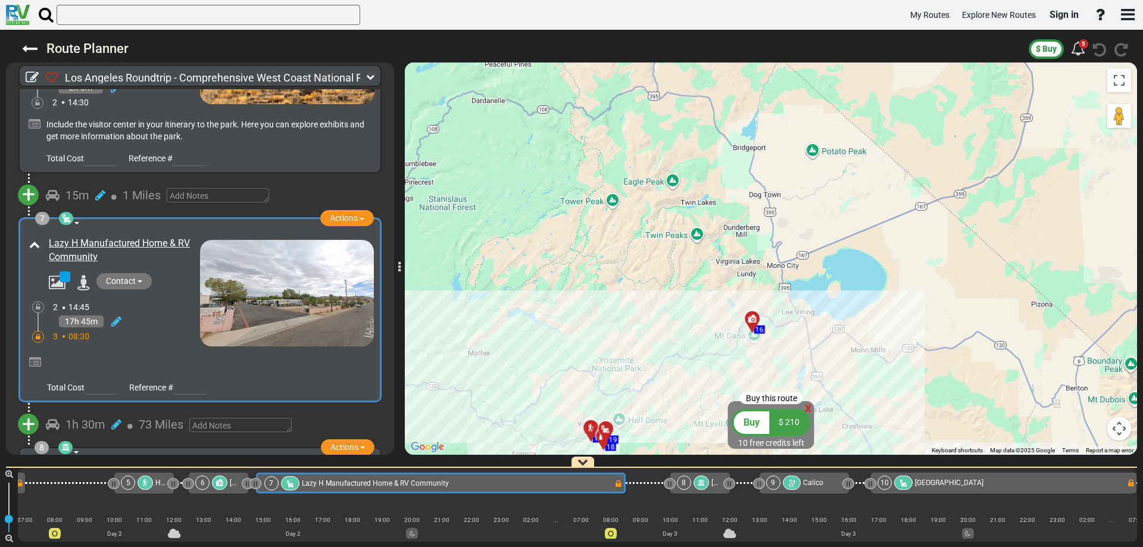
drag, startPoint x: 787, startPoint y: 245, endPoint x: 809, endPoint y: 179, distance: 69.6
click at [809, 179] on div "To activate drag with keyboard, press Alt + Enter. Once in keyboard drag state,…" at bounding box center [771, 258] width 732 height 392
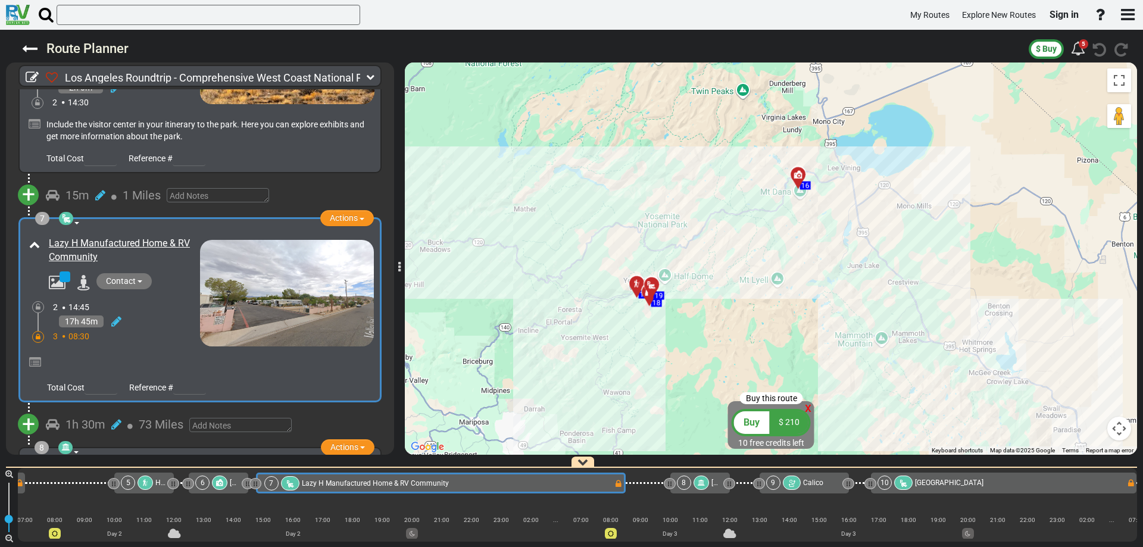
click at [796, 174] on icon at bounding box center [797, 174] width 8 height 8
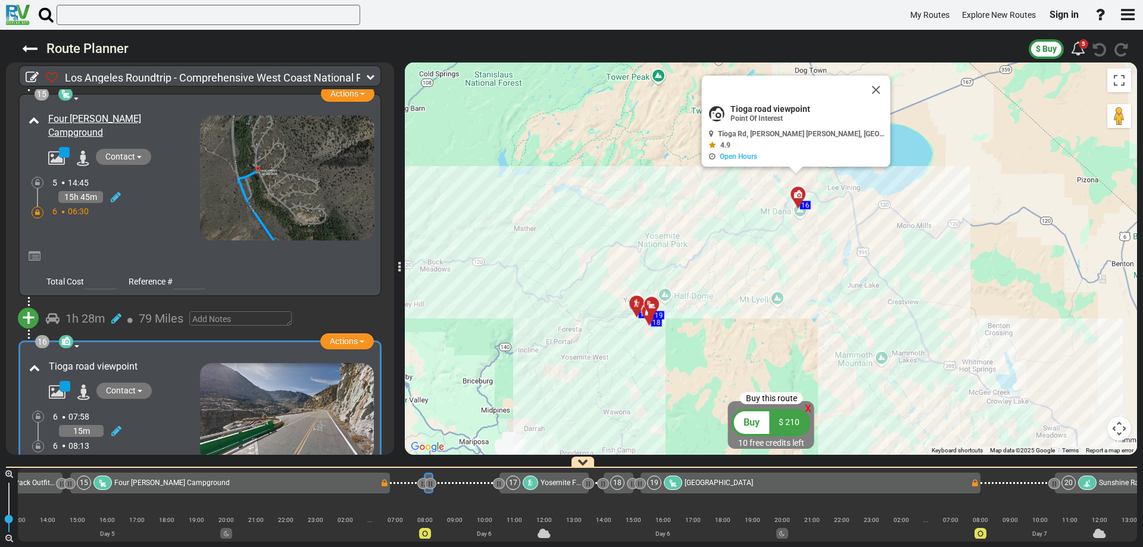
scroll to position [0, 2583]
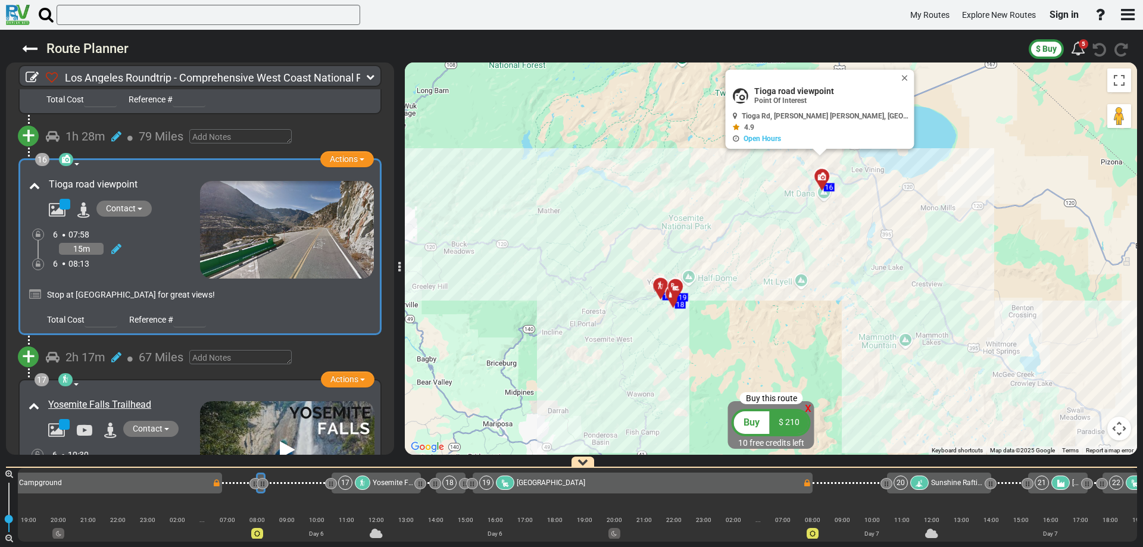
drag, startPoint x: 808, startPoint y: 252, endPoint x: 782, endPoint y: 257, distance: 26.1
click at [876, 203] on div "To activate drag with keyboard, press Alt + Enter. Once in keyboard drag state,…" at bounding box center [771, 258] width 732 height 392
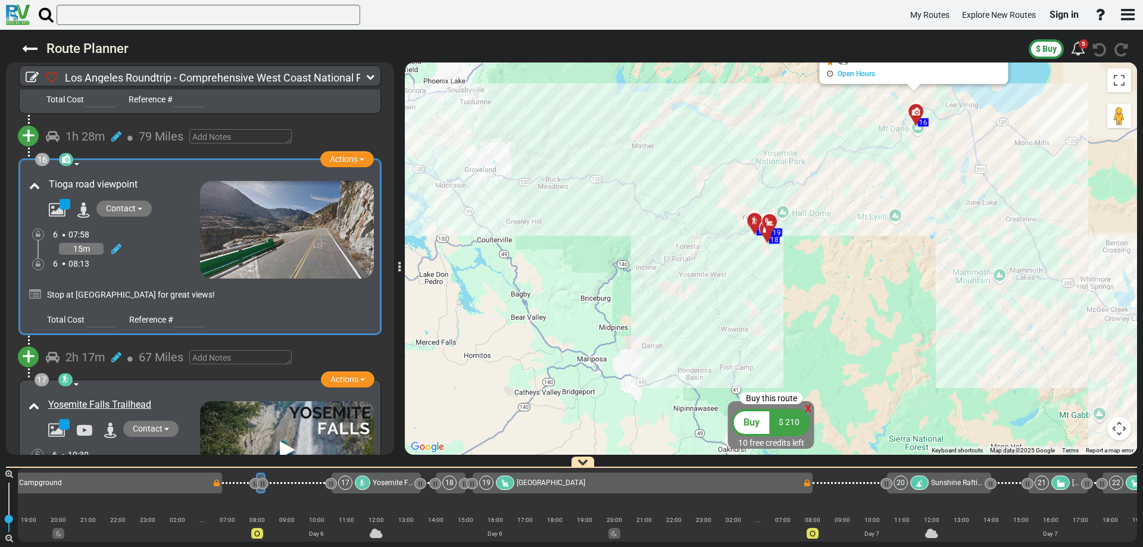
click at [772, 221] on div at bounding box center [774, 226] width 20 height 18
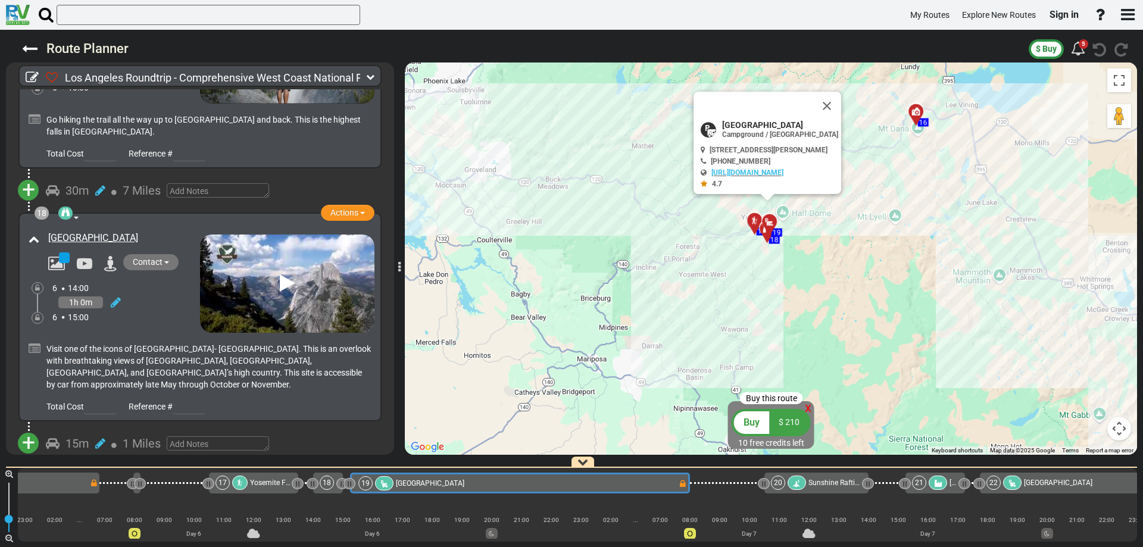
scroll to position [0, 2800]
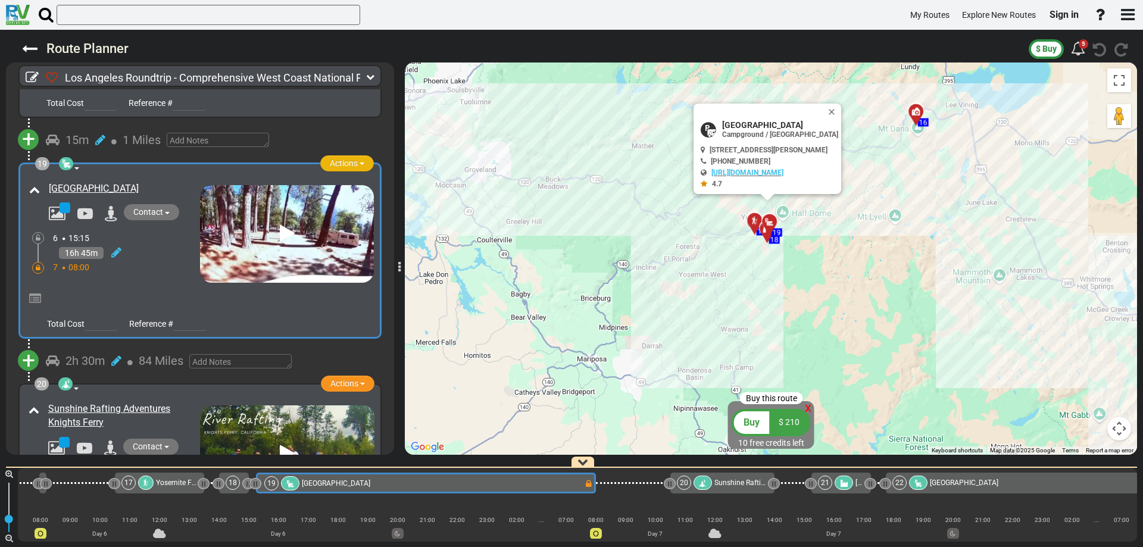
click at [336, 158] on span "Actions" at bounding box center [344, 163] width 28 height 10
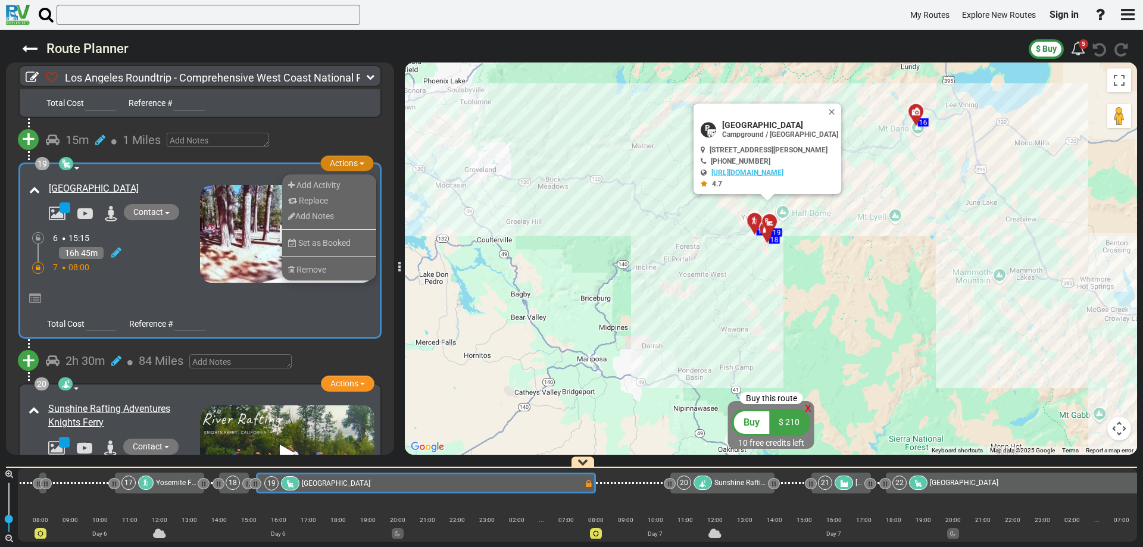
click at [336, 158] on span "Actions" at bounding box center [344, 163] width 28 height 10
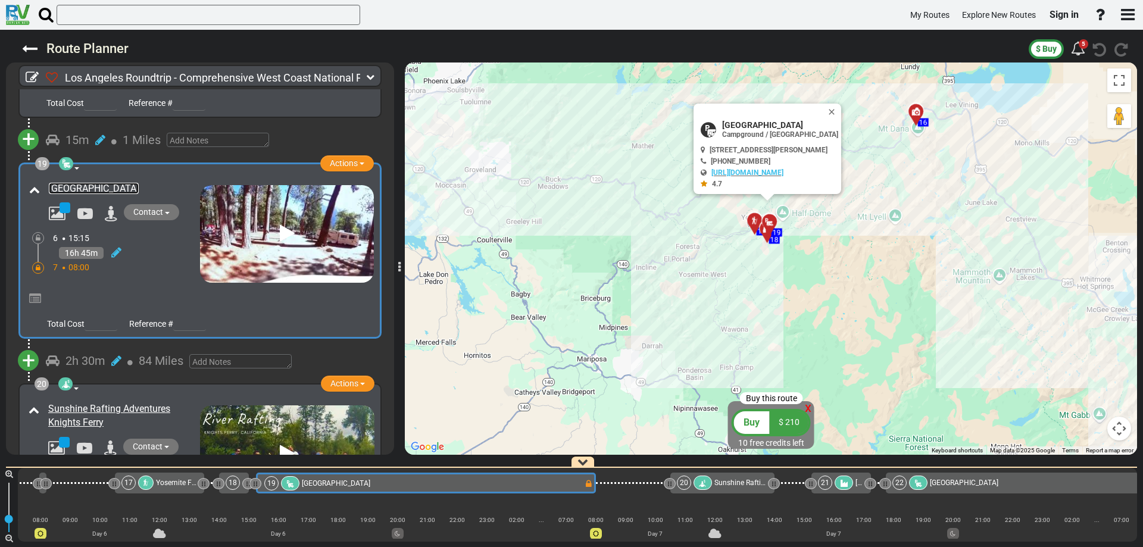
click at [135, 183] on link "[GEOGRAPHIC_DATA]" at bounding box center [94, 188] width 90 height 11
click at [841, 111] on button "Close" at bounding box center [834, 112] width 14 height 17
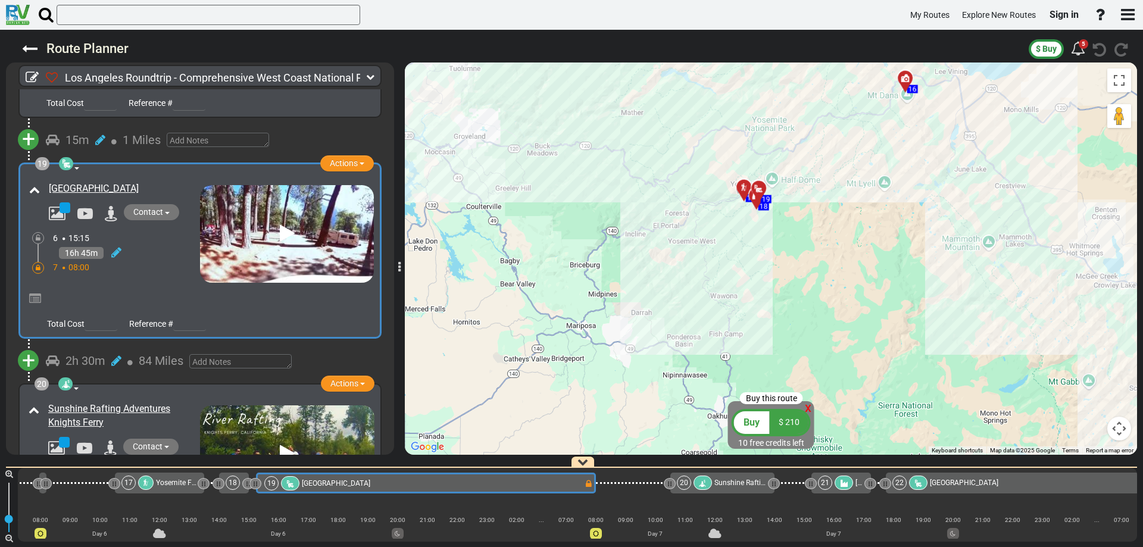
click at [163, 204] on button "Contact" at bounding box center [151, 212] width 55 height 16
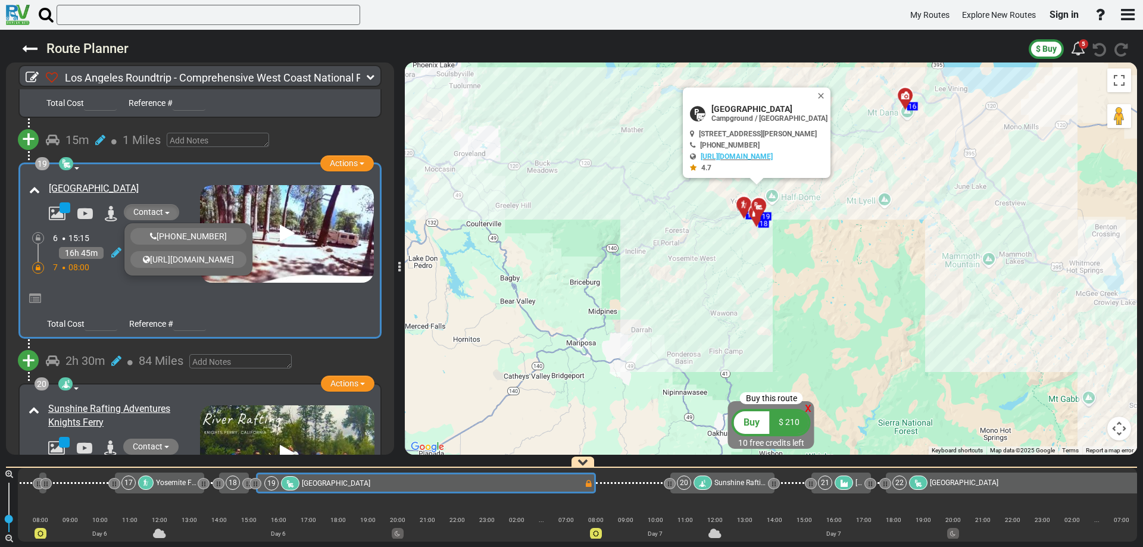
click at [163, 204] on button "Contact" at bounding box center [151, 212] width 55 height 16
click at [830, 94] on button "Close" at bounding box center [823, 95] width 14 height 17
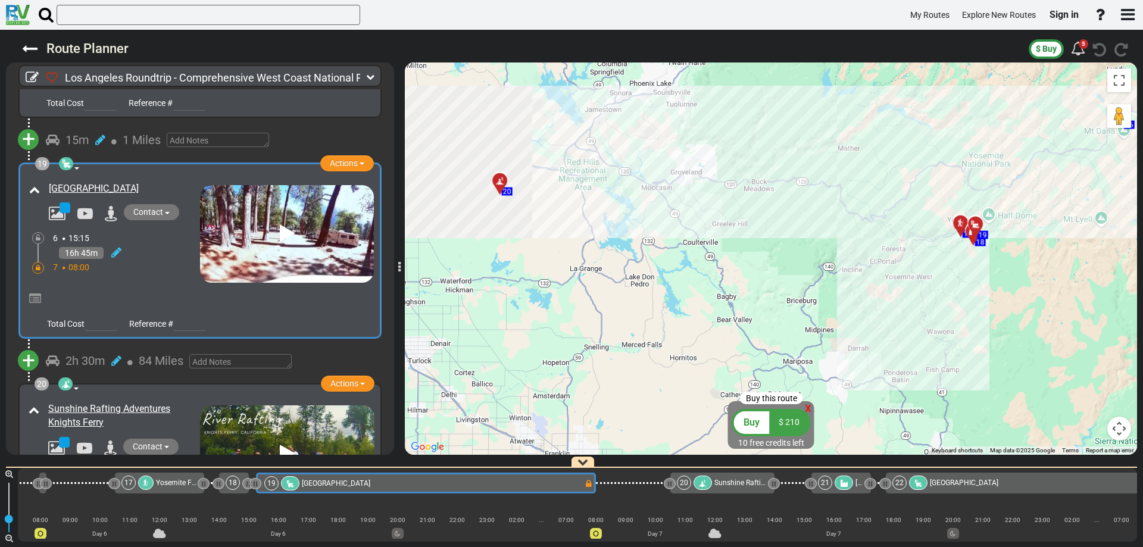
drag, startPoint x: 586, startPoint y: 244, endPoint x: 789, endPoint y: 258, distance: 203.4
click at [779, 259] on div "To activate drag with keyboard, press Alt + Enter. Once in keyboard drag state,…" at bounding box center [771, 258] width 732 height 392
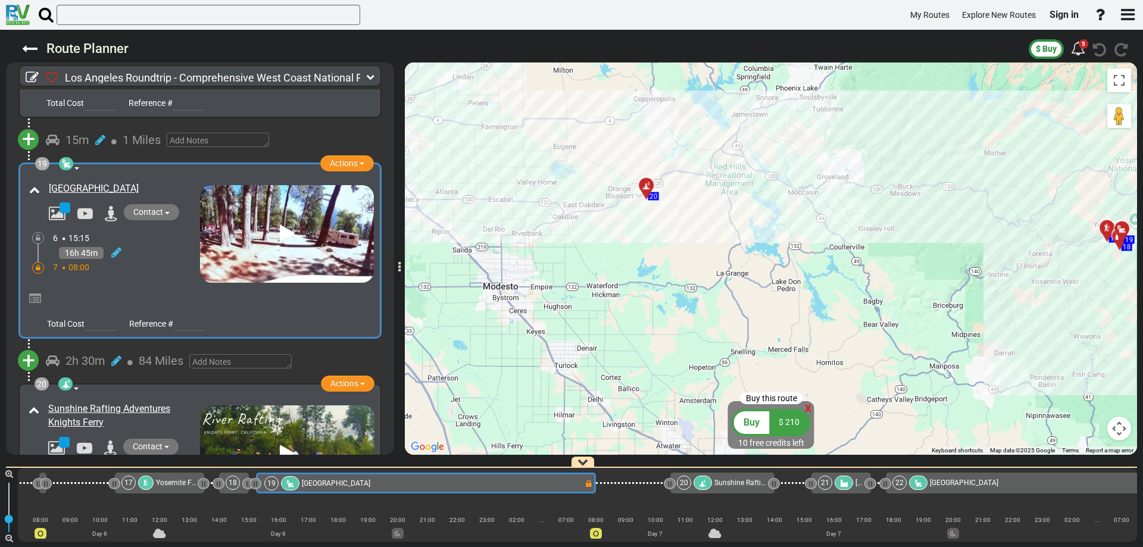
drag, startPoint x: 687, startPoint y: 255, endPoint x: 761, endPoint y: 255, distance: 74.4
click at [761, 255] on div "To activate drag with keyboard, press Alt + Enter. Once in keyboard drag state,…" at bounding box center [771, 258] width 732 height 392
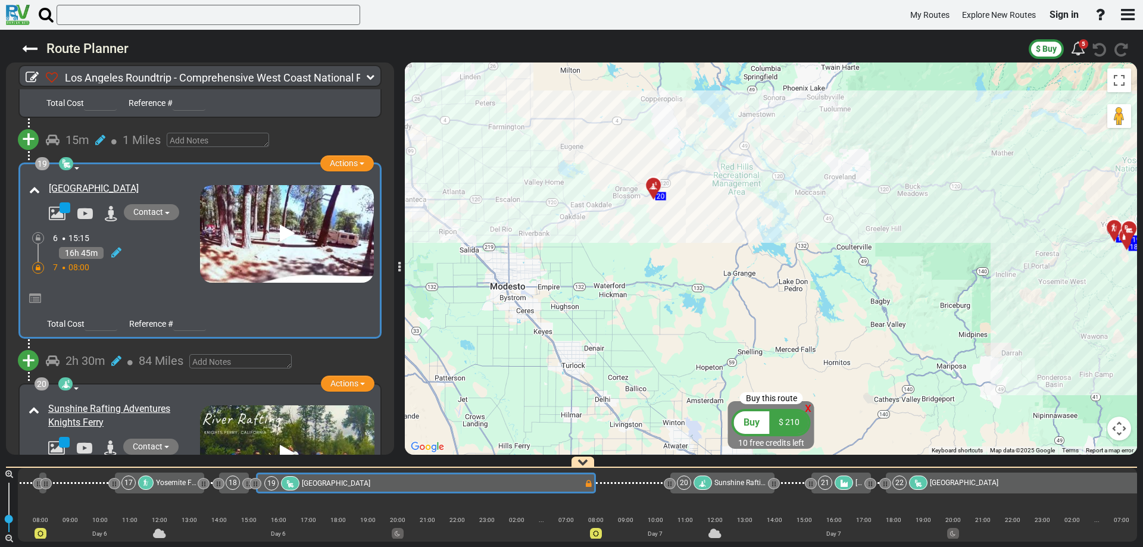
drag, startPoint x: 639, startPoint y: 251, endPoint x: 681, endPoint y: 232, distance: 46.4
click at [658, 252] on div "To activate drag with keyboard, press Alt + Enter. Once in keyboard drag state,…" at bounding box center [771, 258] width 732 height 392
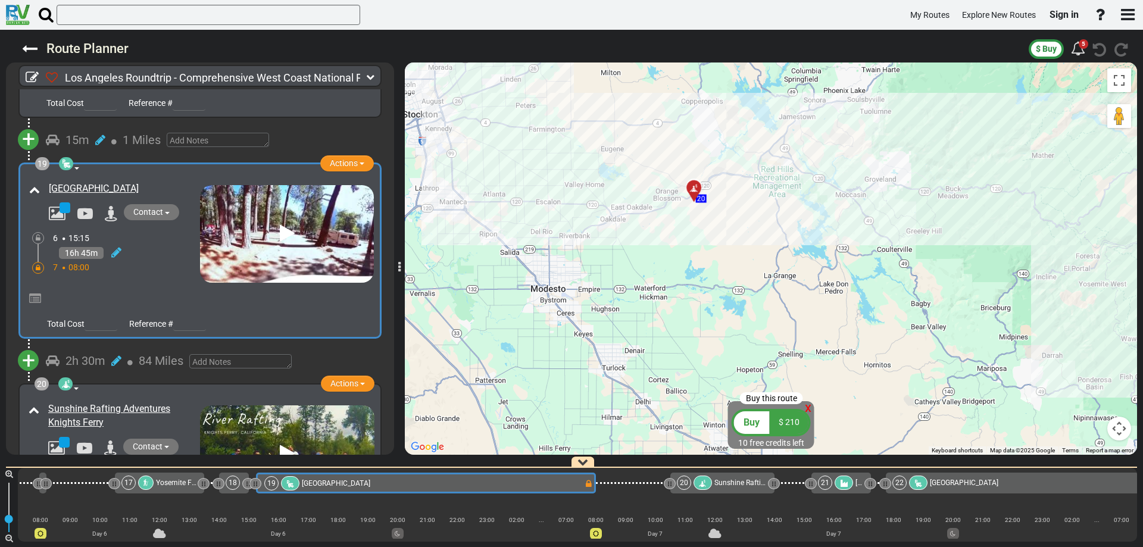
click at [694, 193] on div at bounding box center [698, 192] width 20 height 18
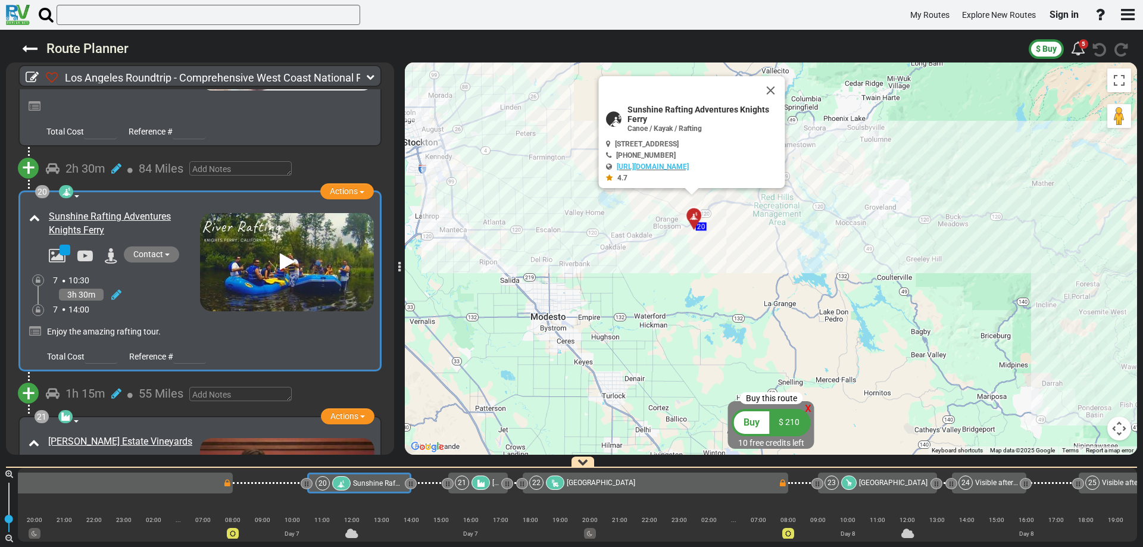
scroll to position [0, 3214]
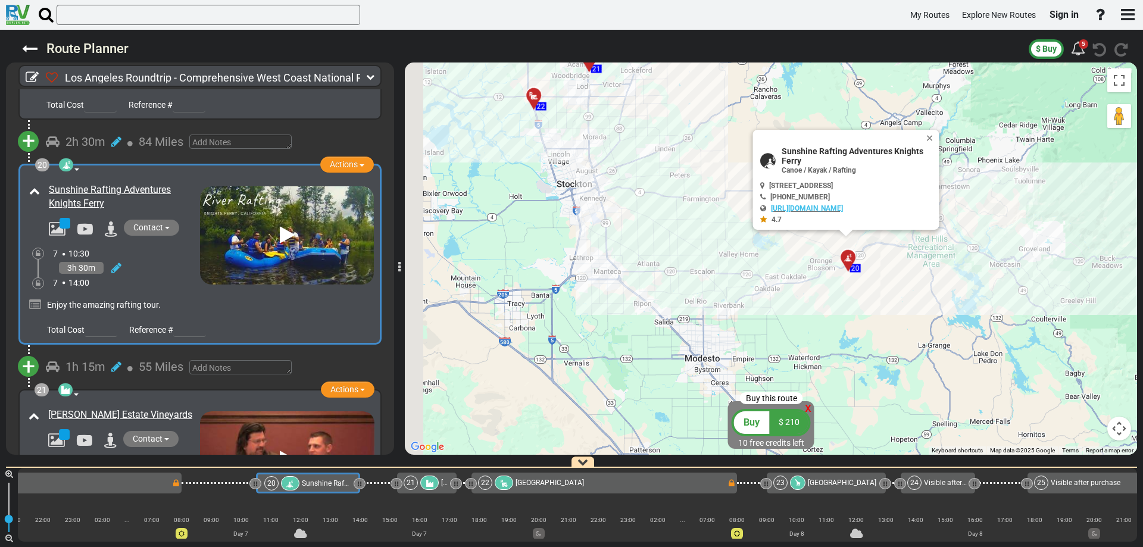
drag, startPoint x: 619, startPoint y: 249, endPoint x: 789, endPoint y: 295, distance: 175.6
click at [789, 295] on div "To activate drag with keyboard, press Alt + Enter. Once in keyboard drag state,…" at bounding box center [771, 258] width 732 height 392
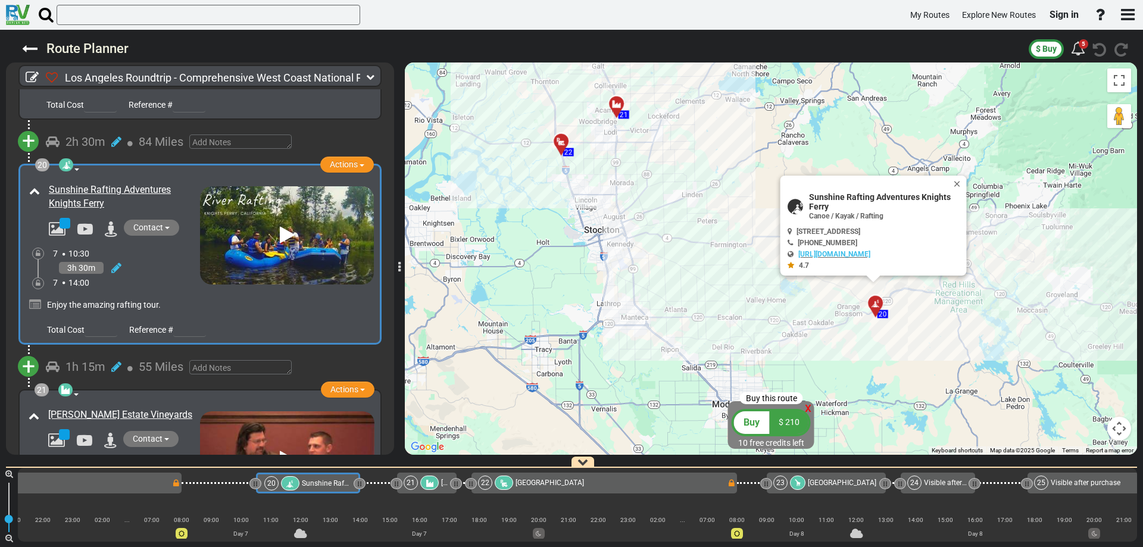
drag, startPoint x: 621, startPoint y: 240, endPoint x: 687, endPoint y: 324, distance: 106.3
click at [687, 324] on div "To activate drag with keyboard, press Alt + Enter. Once in keyboard drag state,…" at bounding box center [771, 258] width 732 height 392
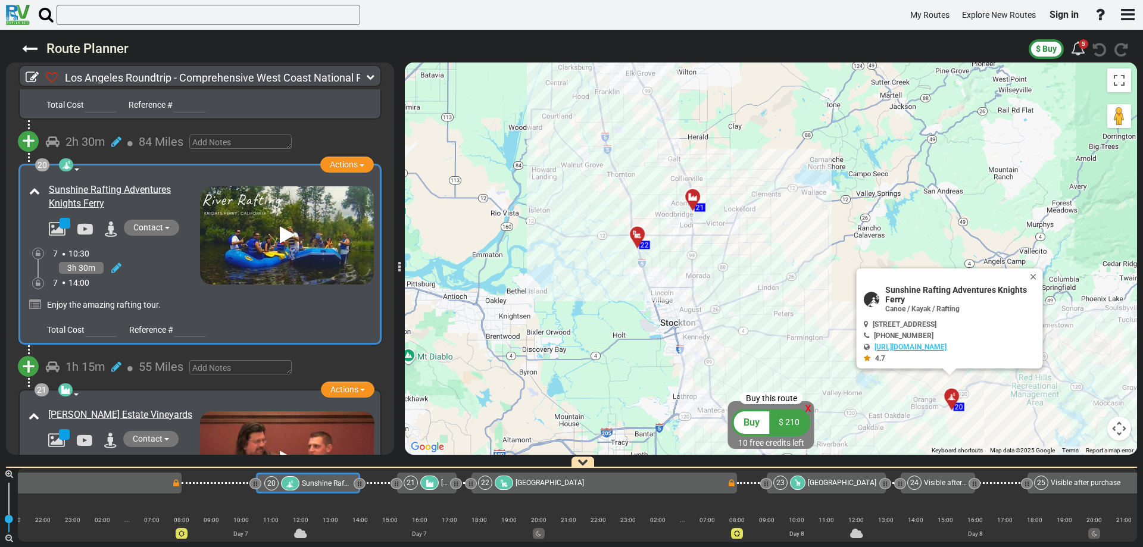
click at [694, 199] on div at bounding box center [697, 201] width 20 height 18
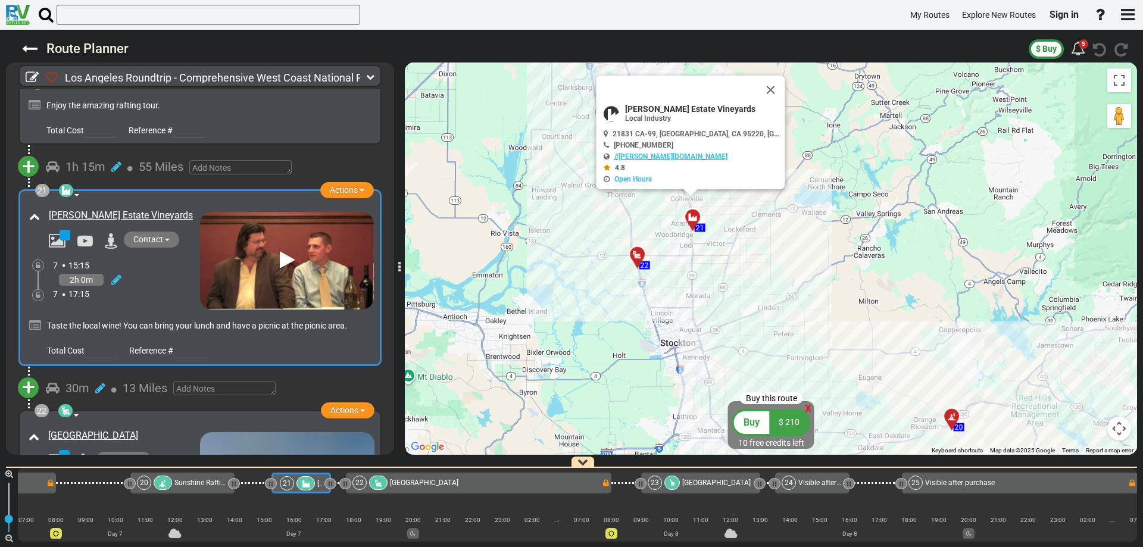
scroll to position [0, 3355]
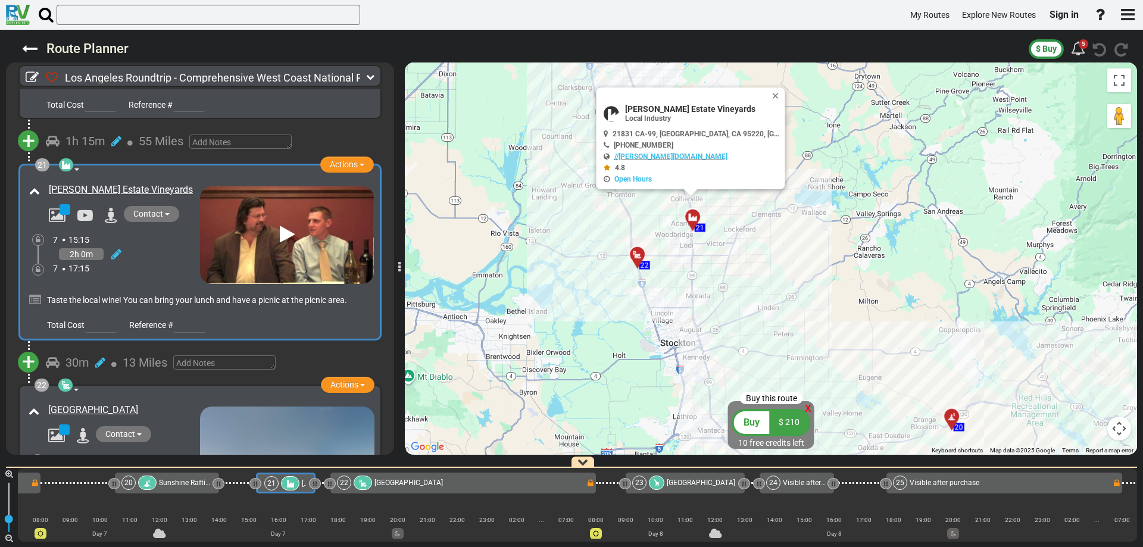
click at [637, 255] on div at bounding box center [641, 259] width 20 height 18
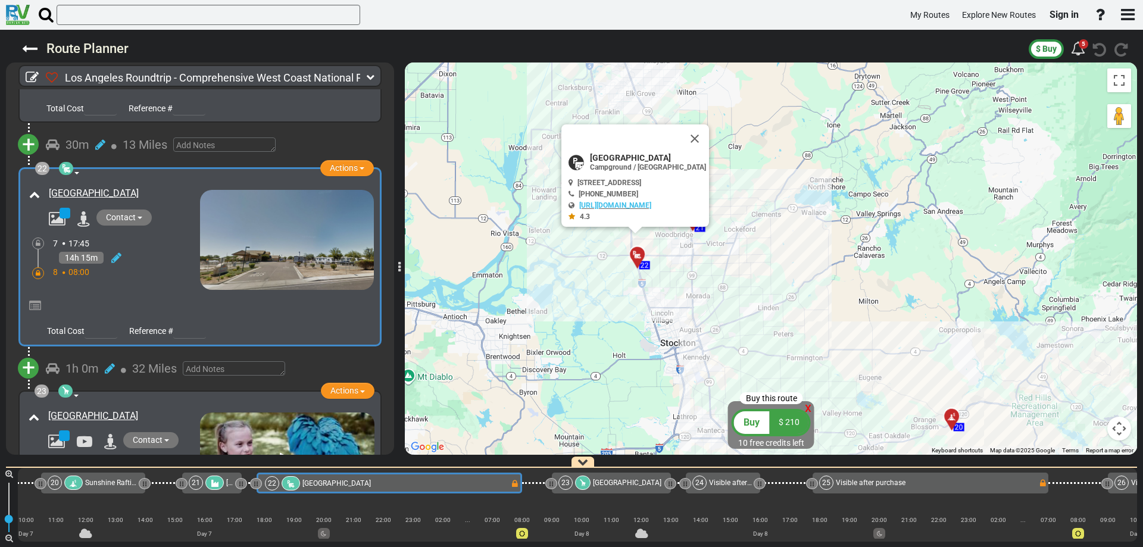
scroll to position [0, 3429]
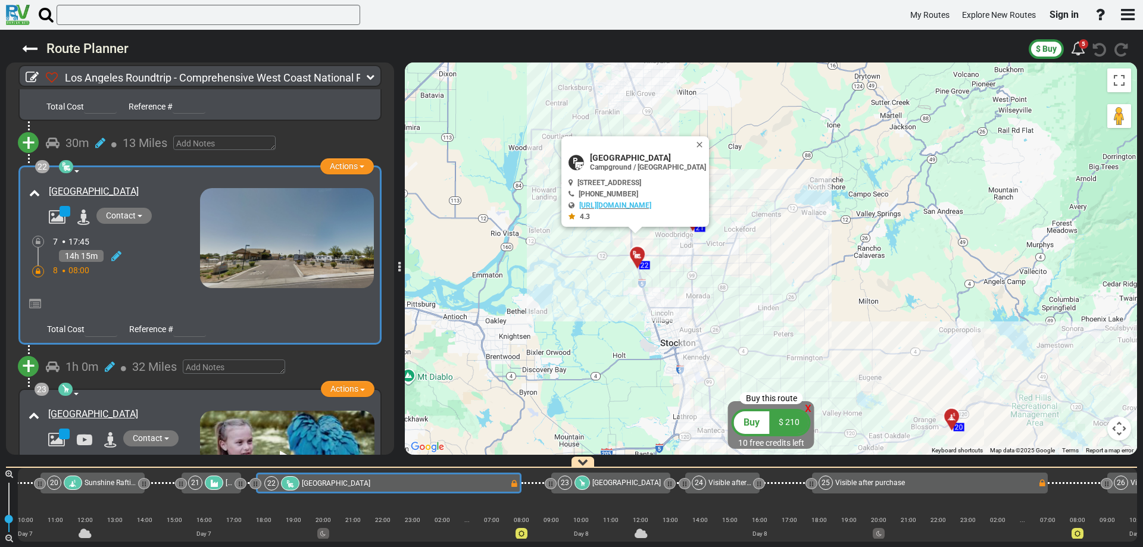
click at [695, 147] on div at bounding box center [631, 144] width 126 height 17
click at [705, 145] on button "Close" at bounding box center [702, 144] width 14 height 17
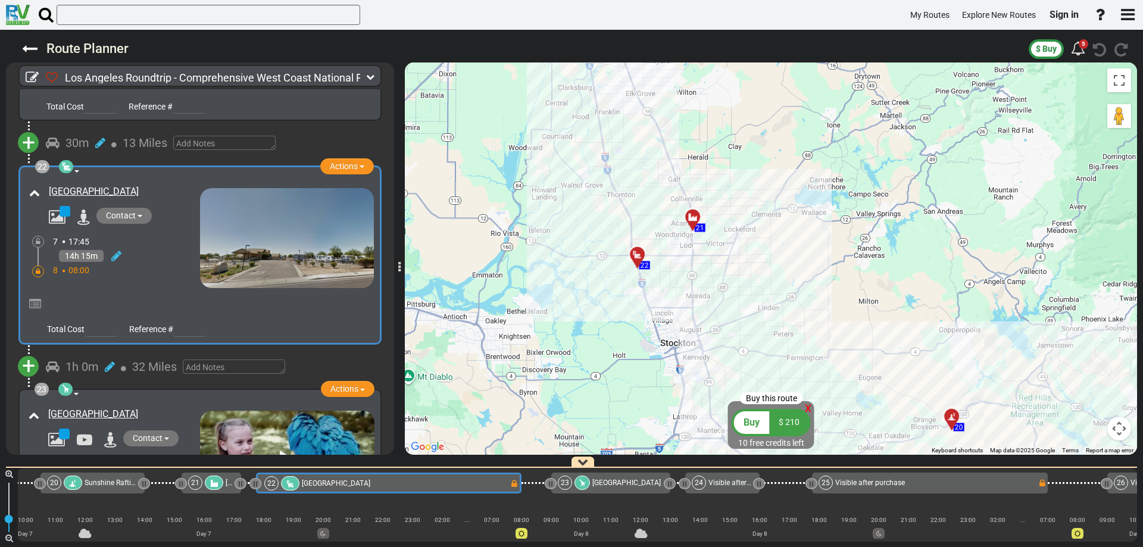
click at [320, 189] on img at bounding box center [287, 238] width 174 height 100
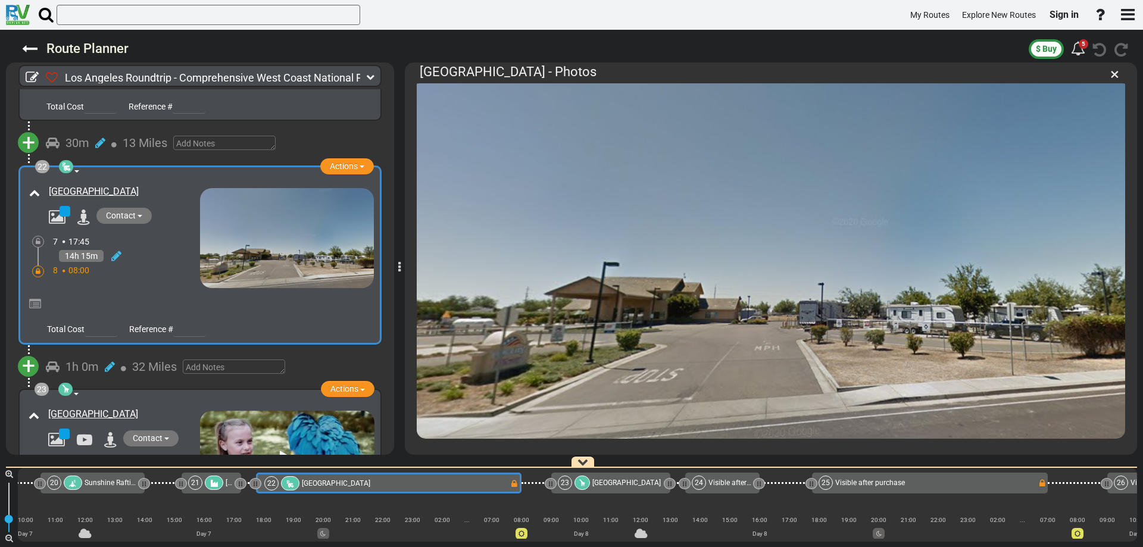
scroll to position [61, 0]
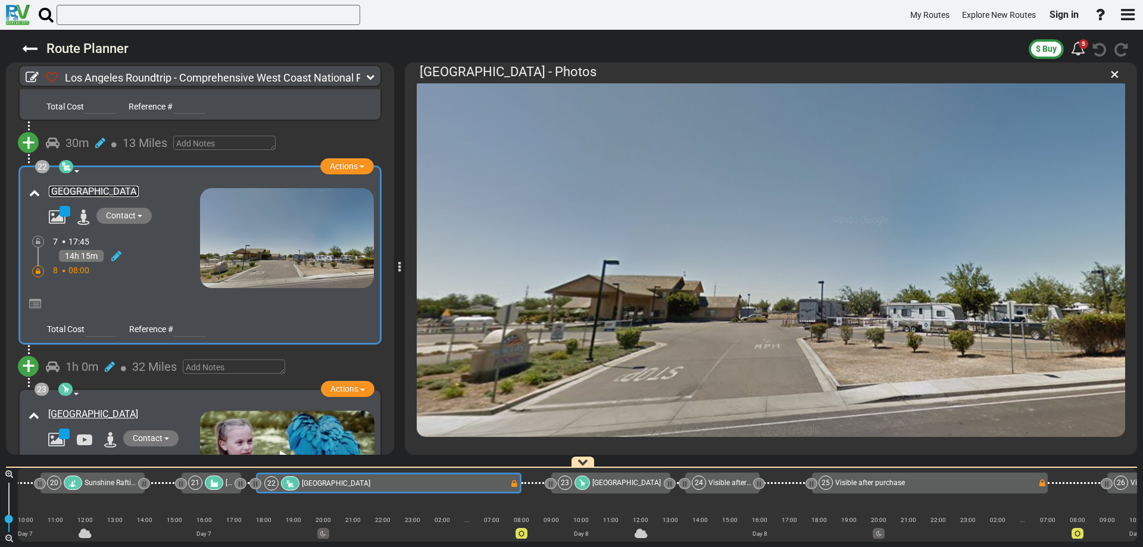
click at [107, 186] on link "[GEOGRAPHIC_DATA]" at bounding box center [94, 191] width 90 height 11
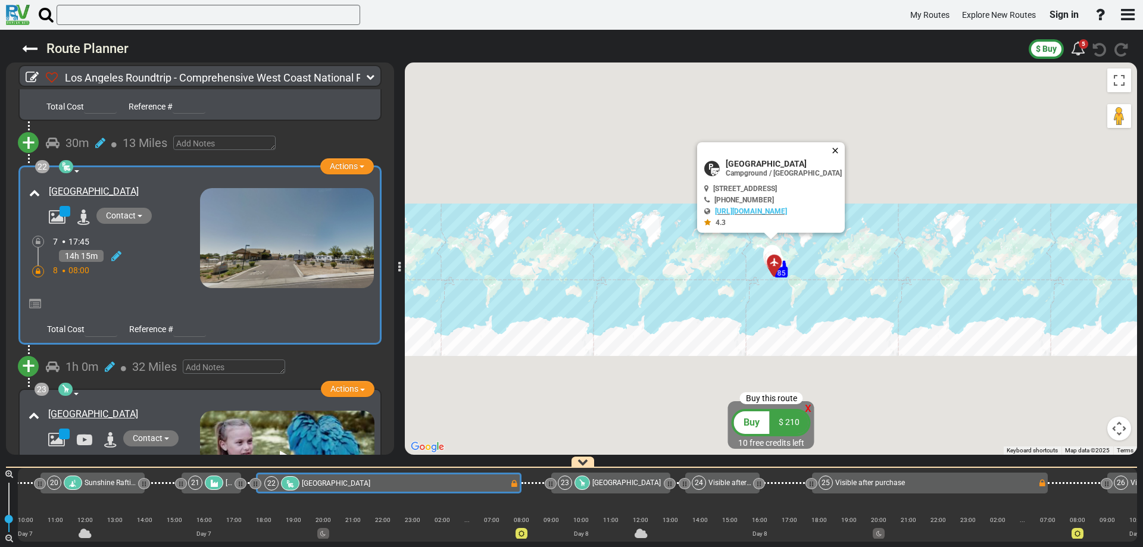
click at [842, 151] on button "Close" at bounding box center [837, 150] width 14 height 17
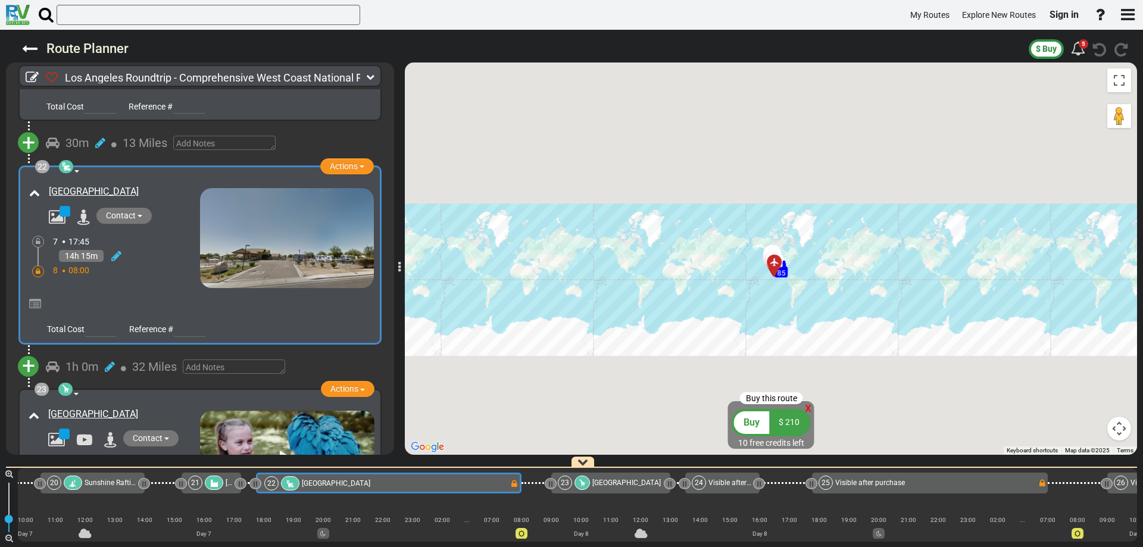
click at [333, 358] on div "1h 0m 32 Miles" at bounding box center [209, 366] width 326 height 17
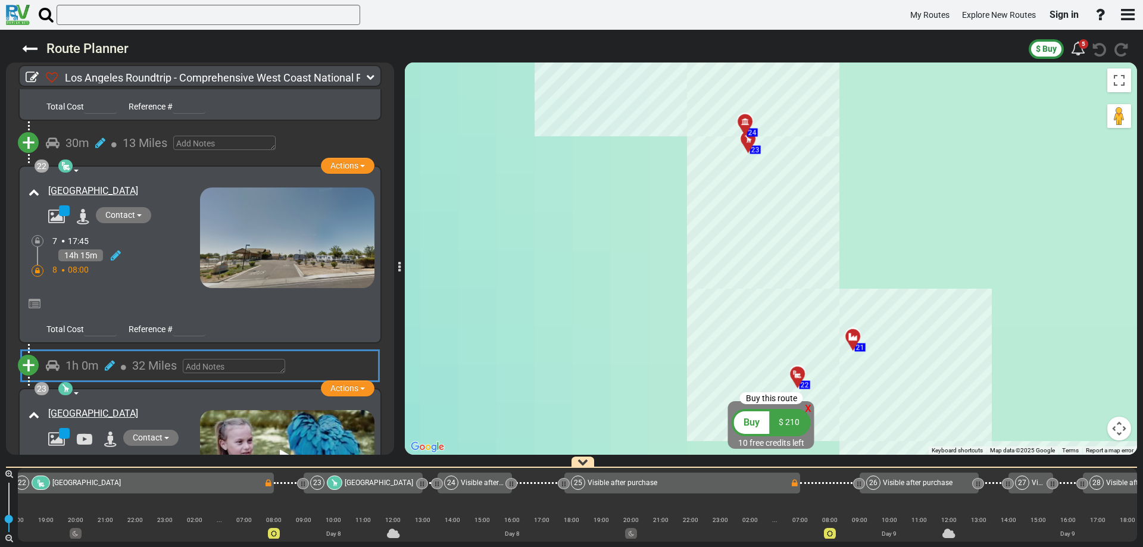
scroll to position [0, 3695]
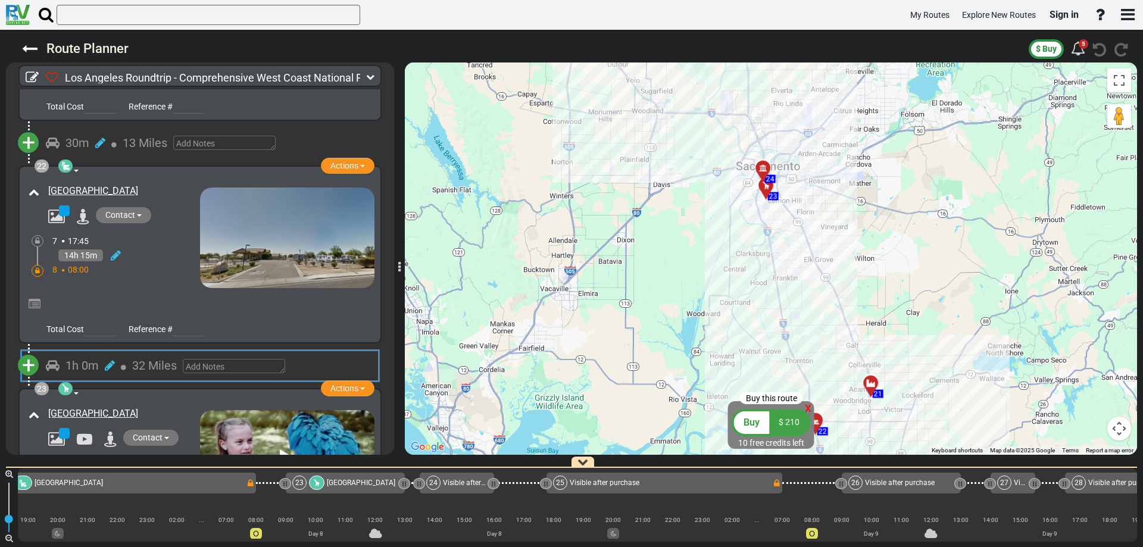
drag, startPoint x: 593, startPoint y: 237, endPoint x: 629, endPoint y: 310, distance: 80.7
click at [629, 310] on div "To activate drag with keyboard, press Alt + Enter. Once in keyboard drag state,…" at bounding box center [771, 258] width 732 height 392
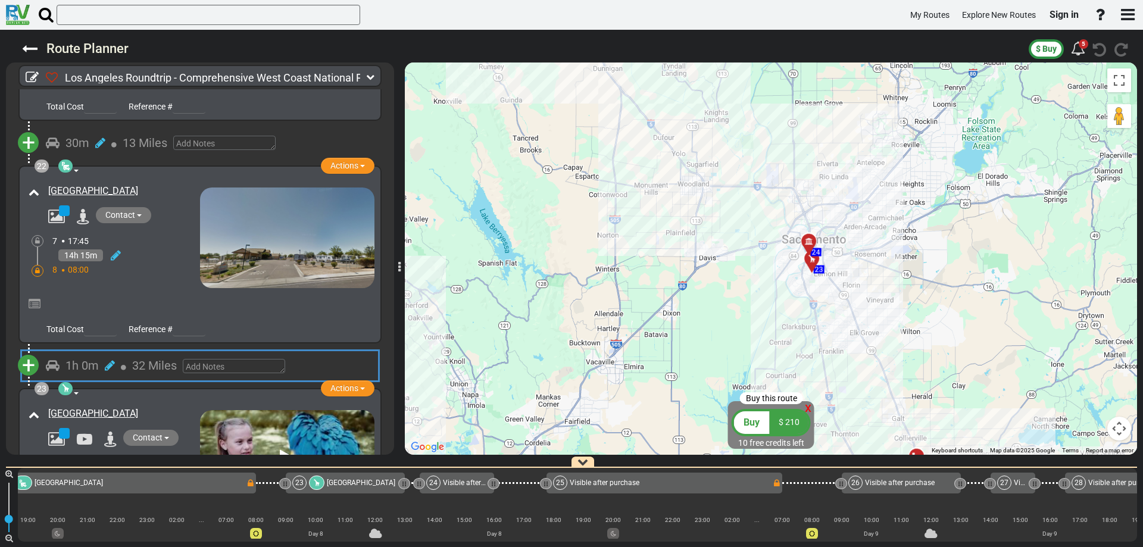
drag, startPoint x: 590, startPoint y: 247, endPoint x: 621, endPoint y: 282, distance: 47.2
click at [621, 282] on div "To activate drag with keyboard, press Alt + Enter. Once in keyboard drag state,…" at bounding box center [771, 258] width 732 height 392
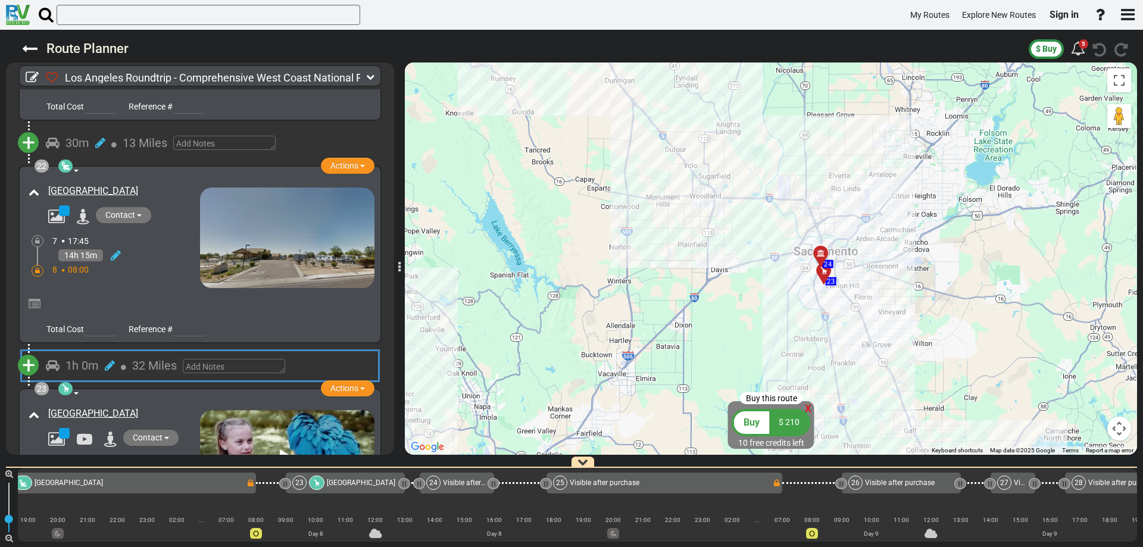
click at [821, 256] on div at bounding box center [825, 258] width 20 height 18
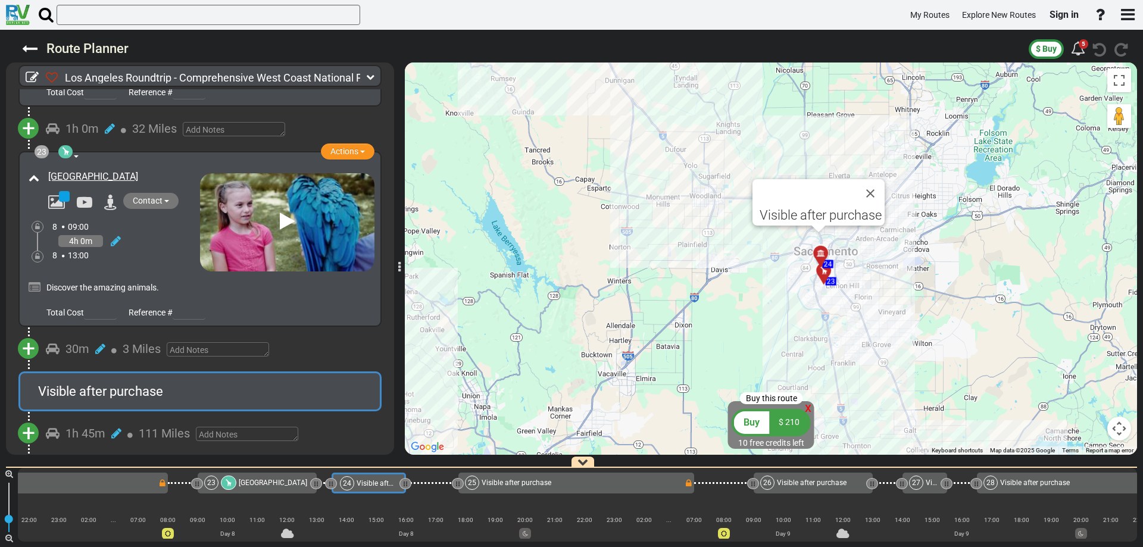
scroll to position [0, 3859]
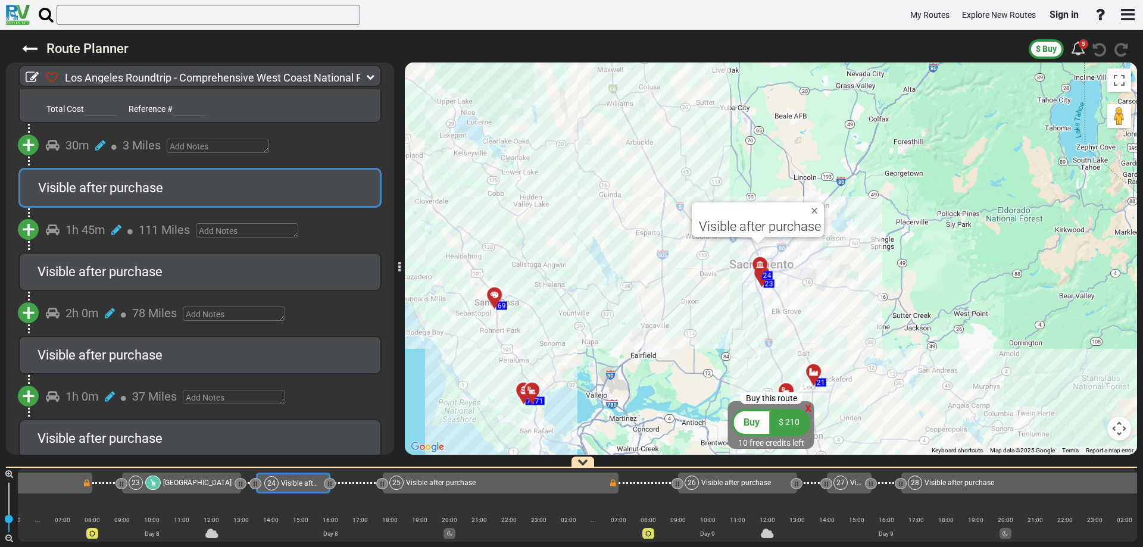
drag, startPoint x: 549, startPoint y: 209, endPoint x: 610, endPoint y: 275, distance: 89.7
click at [610, 275] on div "To activate drag with keyboard, press Alt + Enter. Once in keyboard drag state,…" at bounding box center [771, 258] width 732 height 392
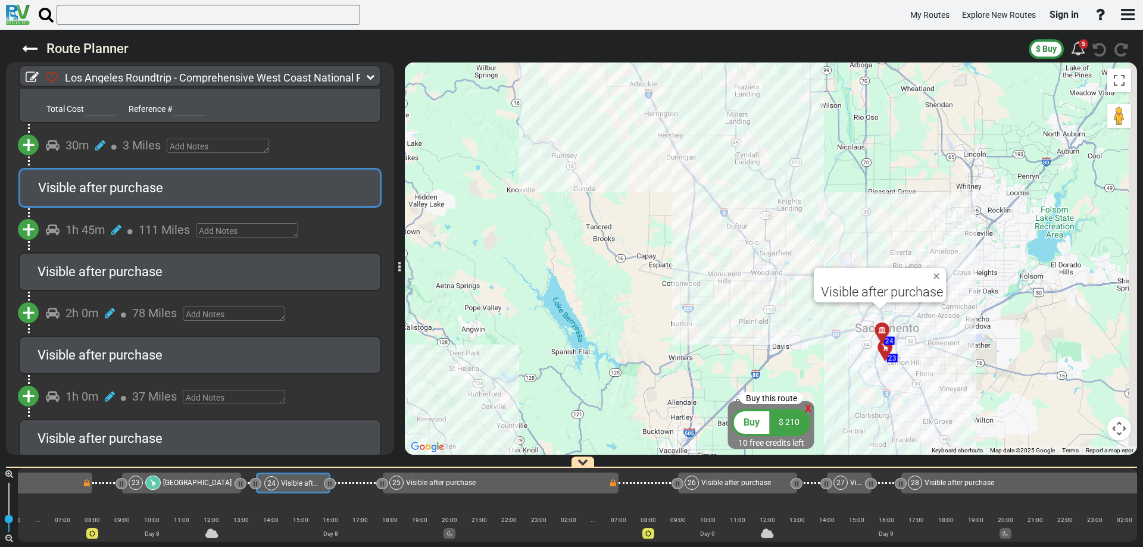
drag, startPoint x: 730, startPoint y: 321, endPoint x: 661, endPoint y: 283, distance: 78.9
click at [682, 295] on div "To activate drag with keyboard, press Alt + Enter. Once in keyboard drag state,…" at bounding box center [771, 258] width 732 height 392
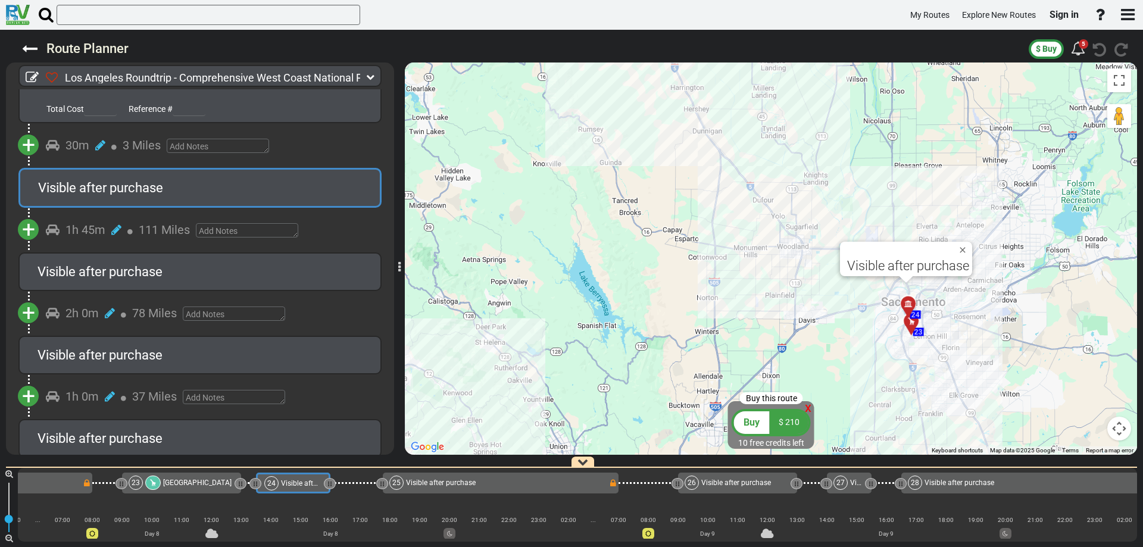
drag, startPoint x: 584, startPoint y: 257, endPoint x: 620, endPoint y: 302, distance: 57.6
click at [620, 302] on div "To activate drag with keyboard, press Alt + Enter. Once in keyboard drag state,…" at bounding box center [771, 258] width 732 height 392
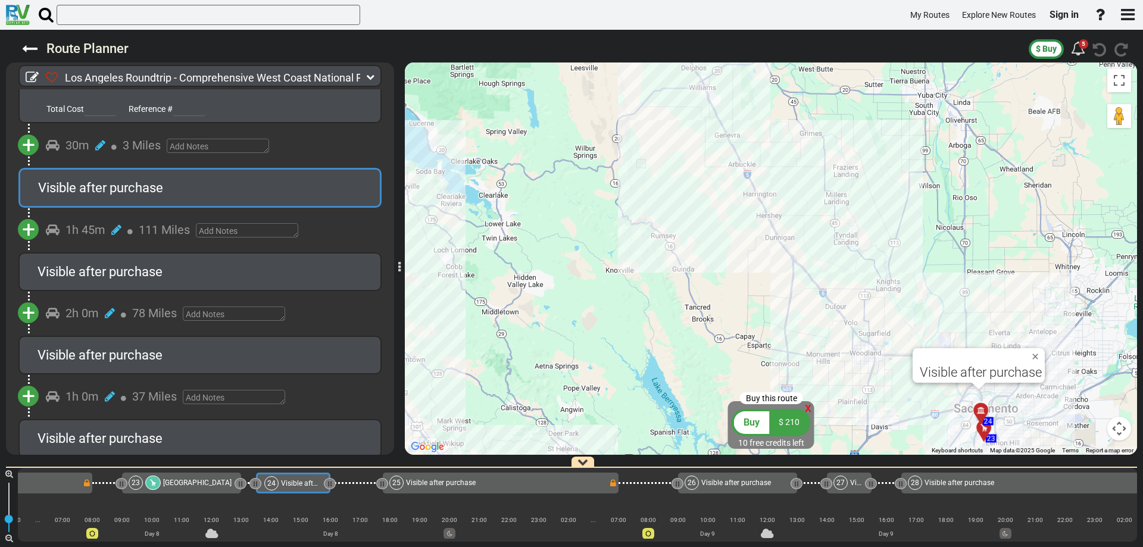
drag, startPoint x: 575, startPoint y: 251, endPoint x: 600, endPoint y: 286, distance: 43.1
click at [600, 286] on div "To activate drag with keyboard, press Alt + Enter. Once in keyboard drag state,…" at bounding box center [771, 258] width 732 height 392
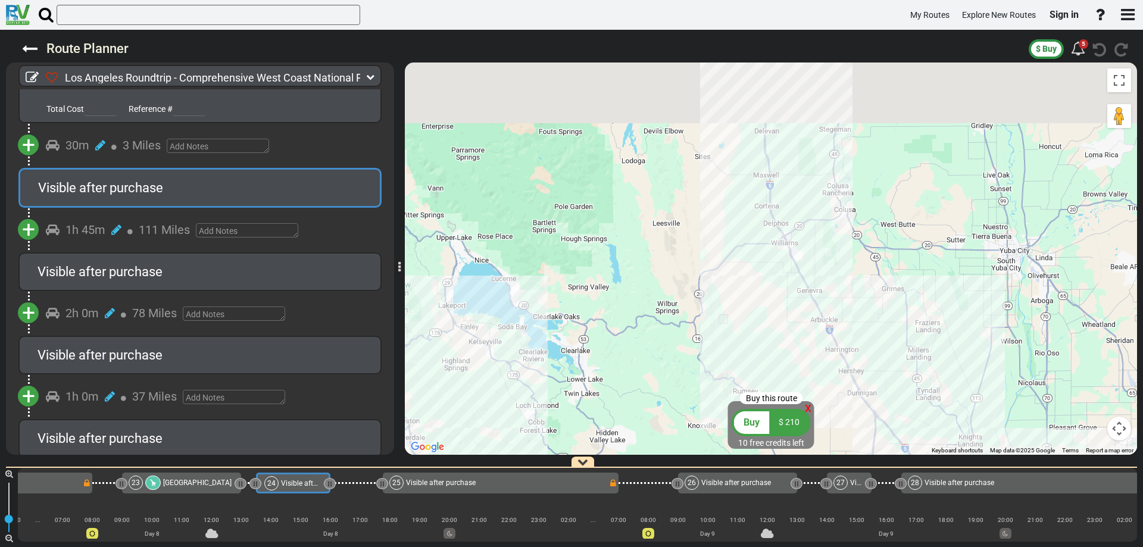
drag, startPoint x: 564, startPoint y: 197, endPoint x: 600, endPoint y: 298, distance: 107.5
click at [599, 296] on div "To activate drag with keyboard, press Alt + Enter. Once in keyboard drag state,…" at bounding box center [771, 258] width 732 height 392
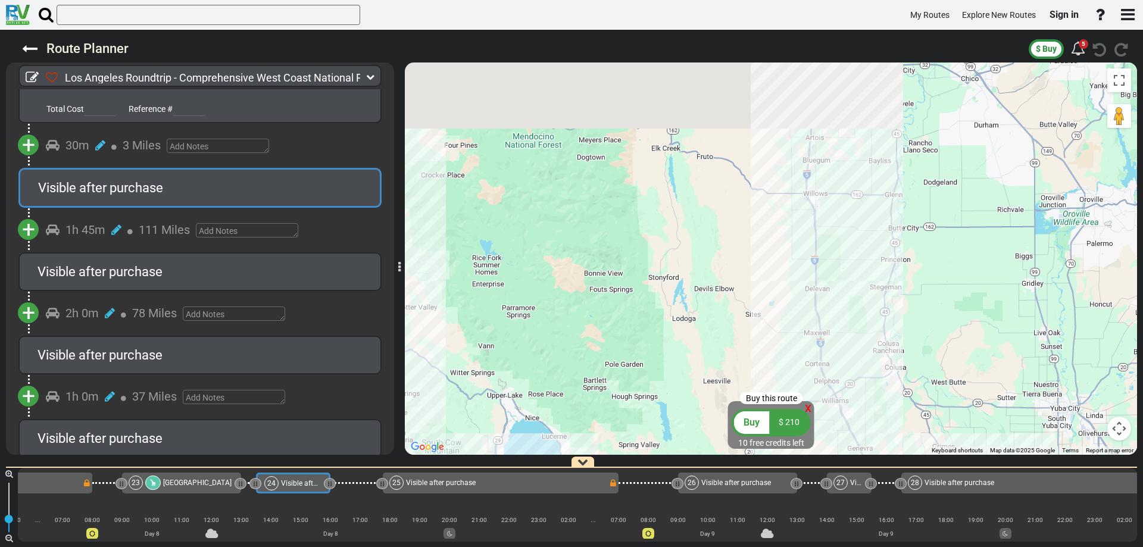
drag, startPoint x: 644, startPoint y: 292, endPoint x: 645, endPoint y: 318, distance: 26.2
click at [645, 317] on div "To activate drag with keyboard, press Alt + Enter. Once in keyboard drag state,…" at bounding box center [771, 258] width 732 height 392
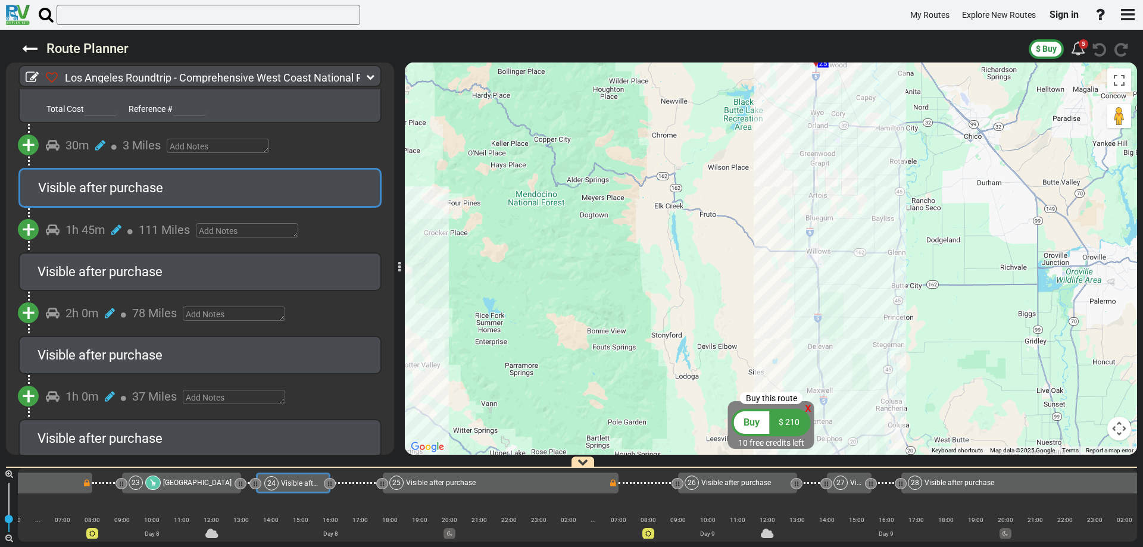
drag, startPoint x: 667, startPoint y: 200, endPoint x: 670, endPoint y: 309, distance: 108.9
click at [671, 304] on div "To activate drag with keyboard, press Alt + Enter. Once in keyboard drag state,…" at bounding box center [771, 258] width 732 height 392
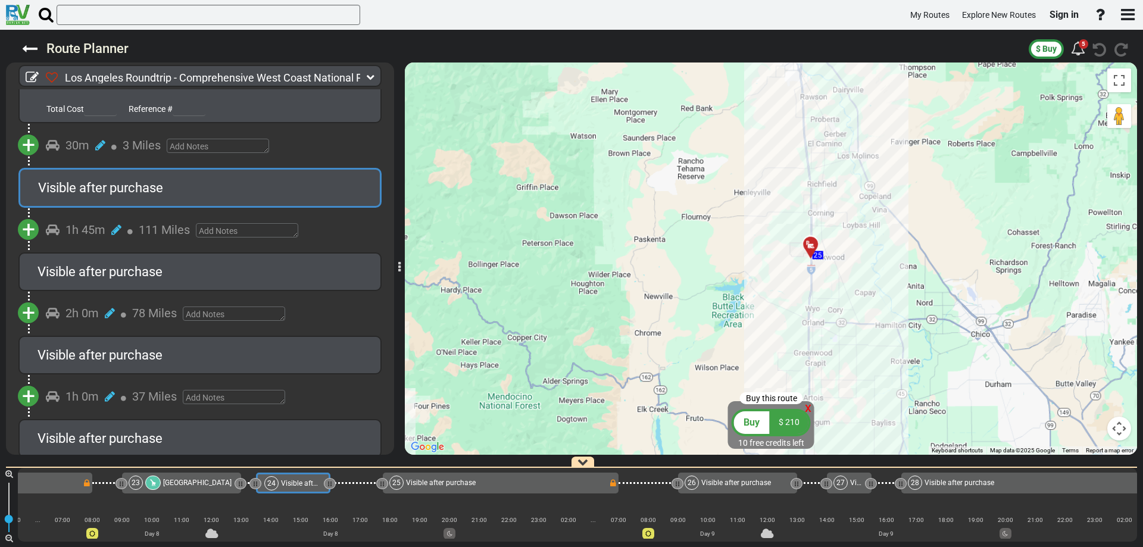
click at [820, 246] on div "To activate drag with keyboard, press Alt + Enter. Once in keyboard drag state,…" at bounding box center [771, 258] width 732 height 392
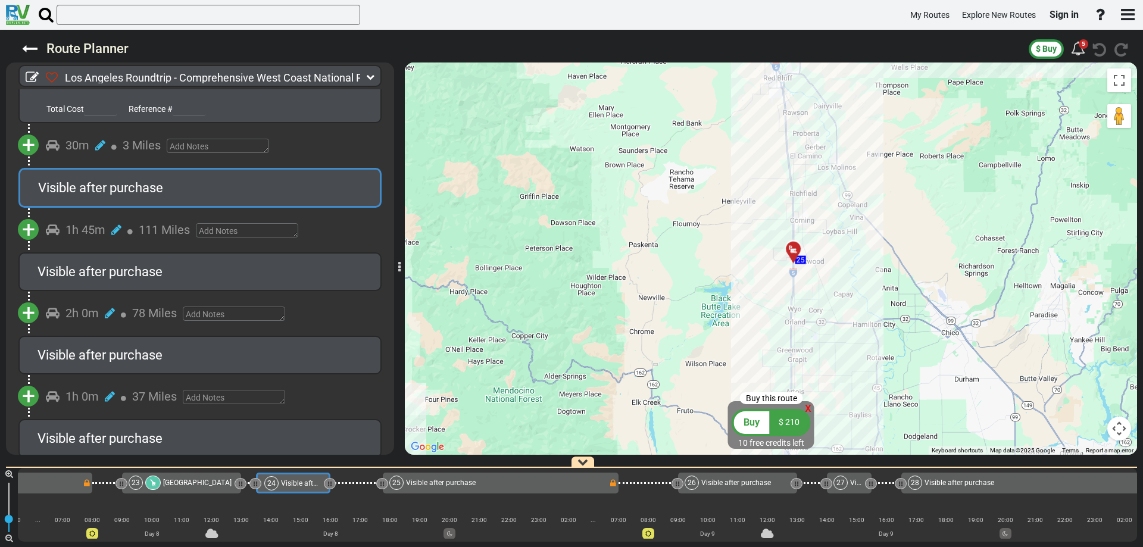
click at [794, 249] on div at bounding box center [797, 254] width 20 height 18
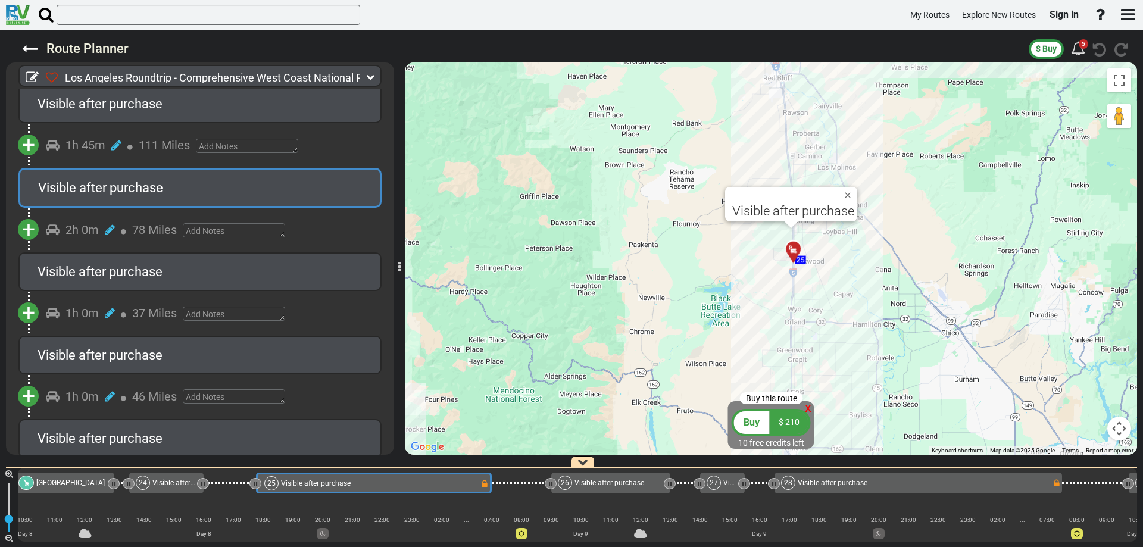
scroll to position [0, 3985]
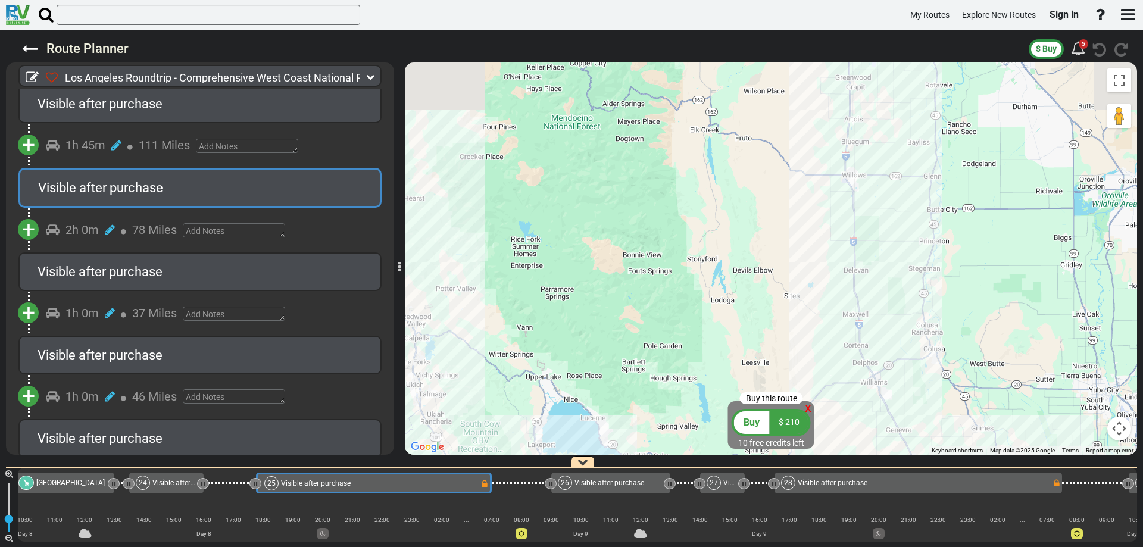
drag, startPoint x: 734, startPoint y: 266, endPoint x: 755, endPoint y: 323, distance: 60.1
click at [755, 323] on div "To activate drag with keyboard, press Alt + Enter. Once in keyboard drag state,…" at bounding box center [771, 258] width 732 height 392
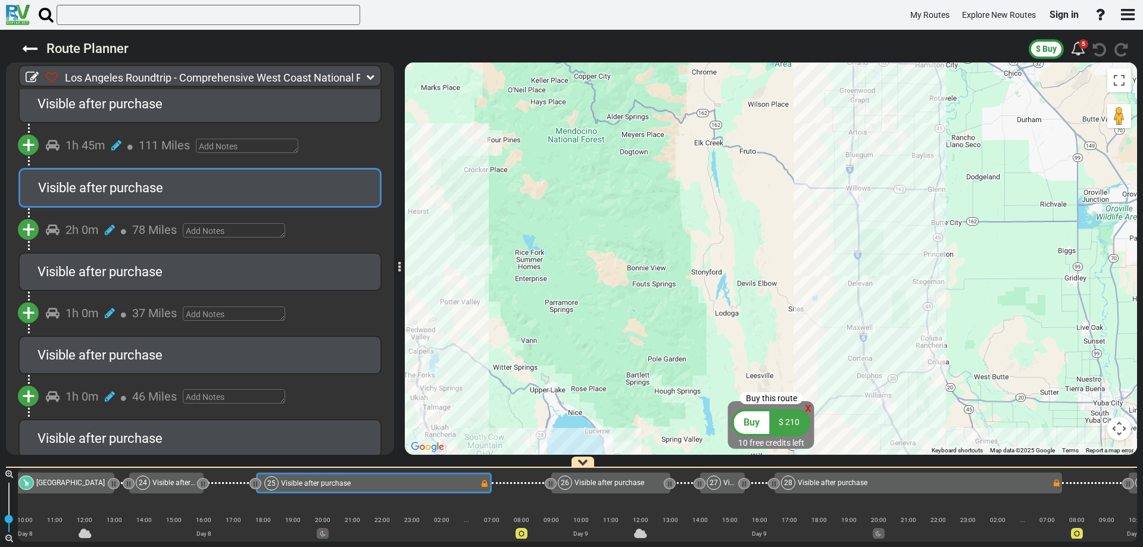
drag, startPoint x: 681, startPoint y: 176, endPoint x: 742, endPoint y: 332, distance: 166.8
click at [732, 312] on div "To activate drag with keyboard, press Alt + Enter. Once in keyboard drag state,…" at bounding box center [771, 258] width 732 height 392
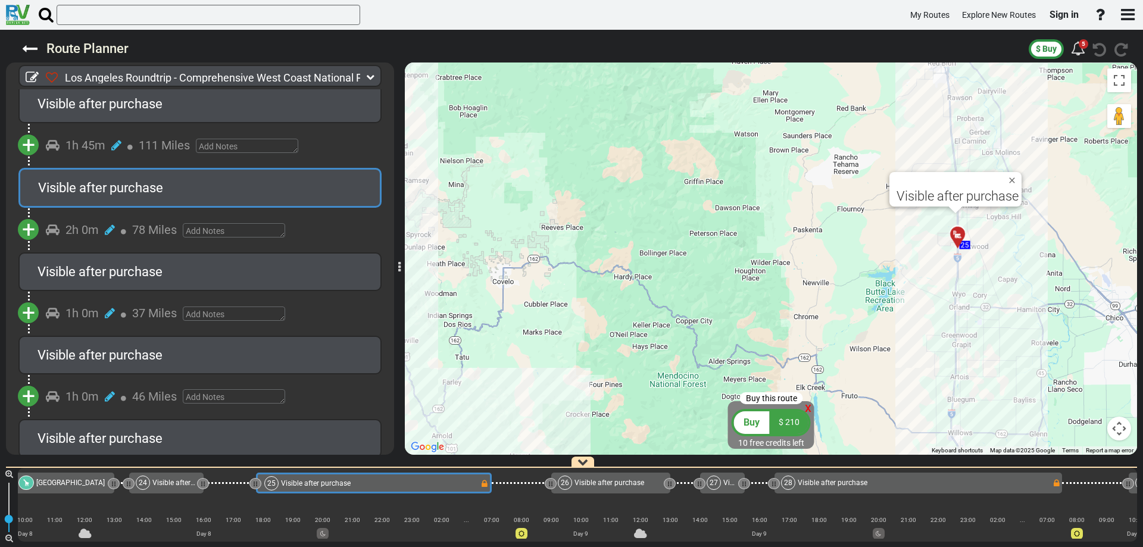
click at [807, 405] on span "x" at bounding box center [808, 407] width 7 height 15
click at [958, 236] on div at bounding box center [962, 239] width 20 height 18
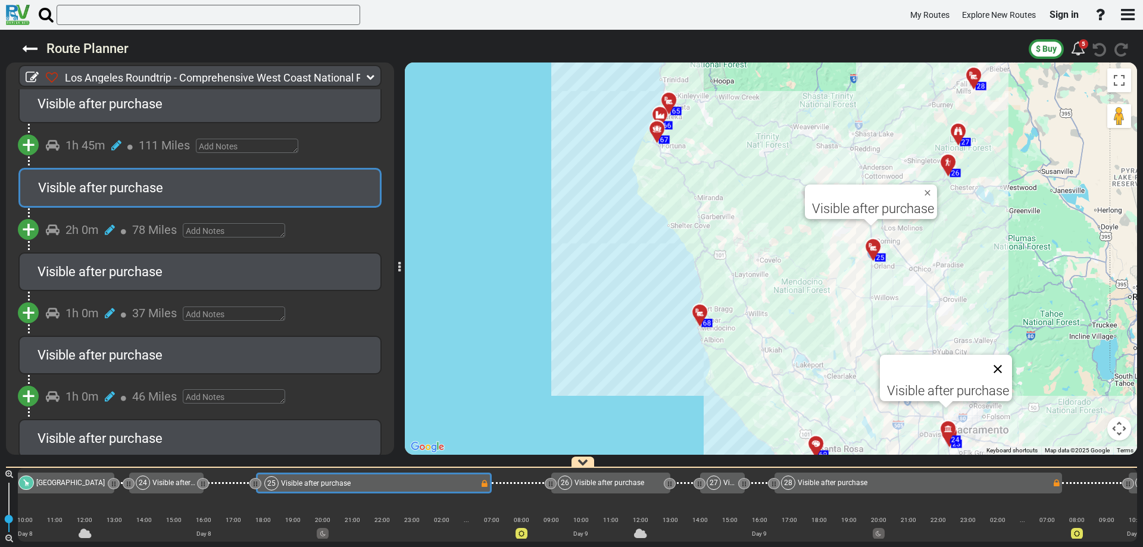
click at [997, 366] on button "Close" at bounding box center [997, 369] width 29 height 29
click at [875, 248] on div at bounding box center [877, 251] width 20 height 18
click at [868, 243] on icon at bounding box center [873, 247] width 12 height 10
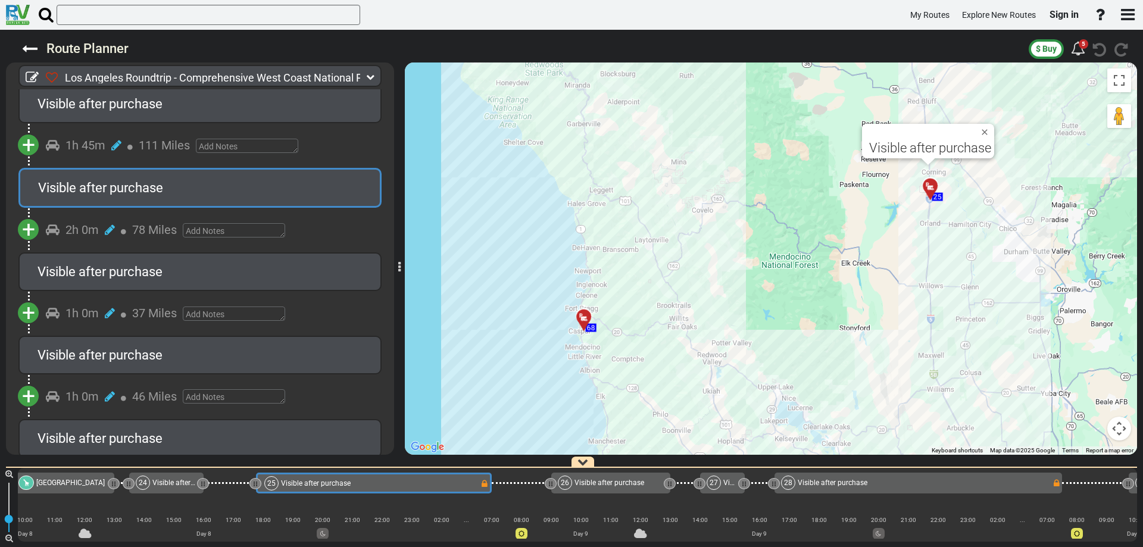
drag, startPoint x: 848, startPoint y: 288, endPoint x: 771, endPoint y: 317, distance: 82.7
click at [771, 317] on div "To activate drag with keyboard, press Alt + Enter. Once in keyboard drag state,…" at bounding box center [771, 258] width 732 height 392
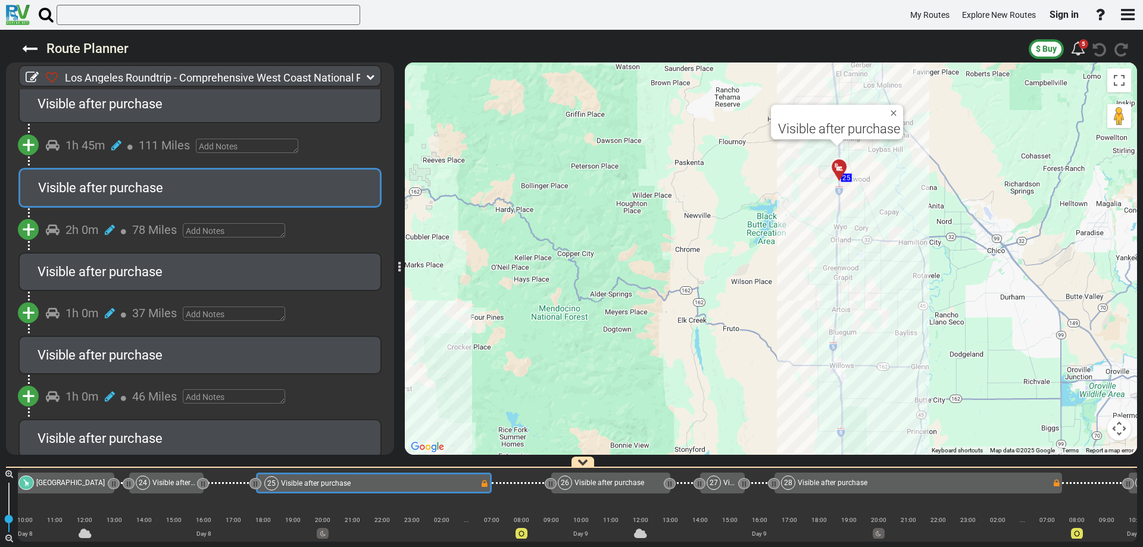
drag, startPoint x: 720, startPoint y: 342, endPoint x: 688, endPoint y: 359, distance: 35.7
click at [691, 359] on div "To activate drag with keyboard, press Alt + Enter. Once in keyboard drag state,…" at bounding box center [771, 258] width 732 height 392
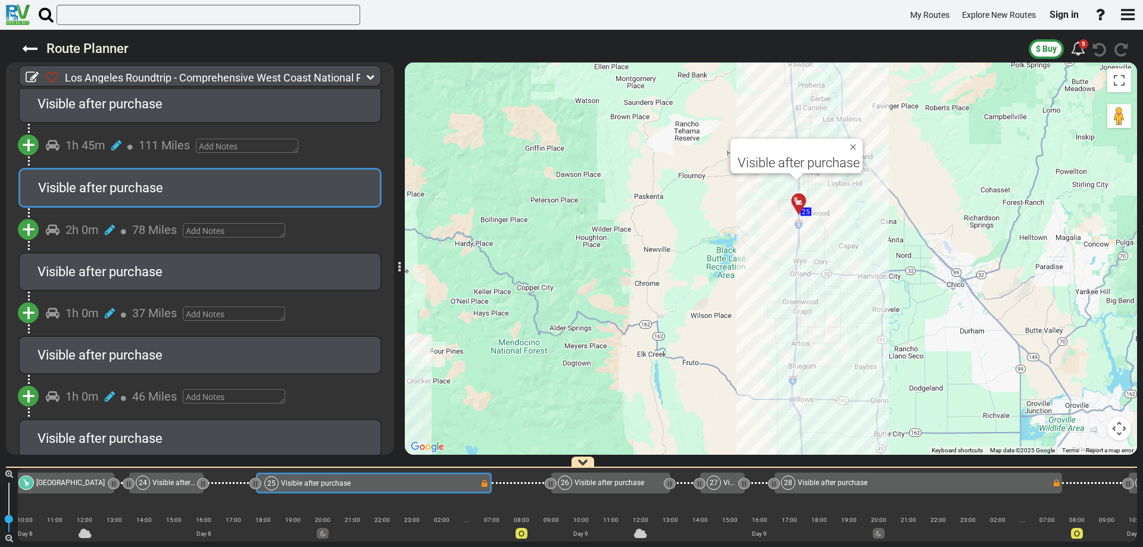
drag, startPoint x: 751, startPoint y: 268, endPoint x: 742, endPoint y: 345, distance: 77.3
click at [748, 333] on div "To activate drag with keyboard, press Alt + Enter. Once in keyboard drag state,…" at bounding box center [771, 258] width 732 height 392
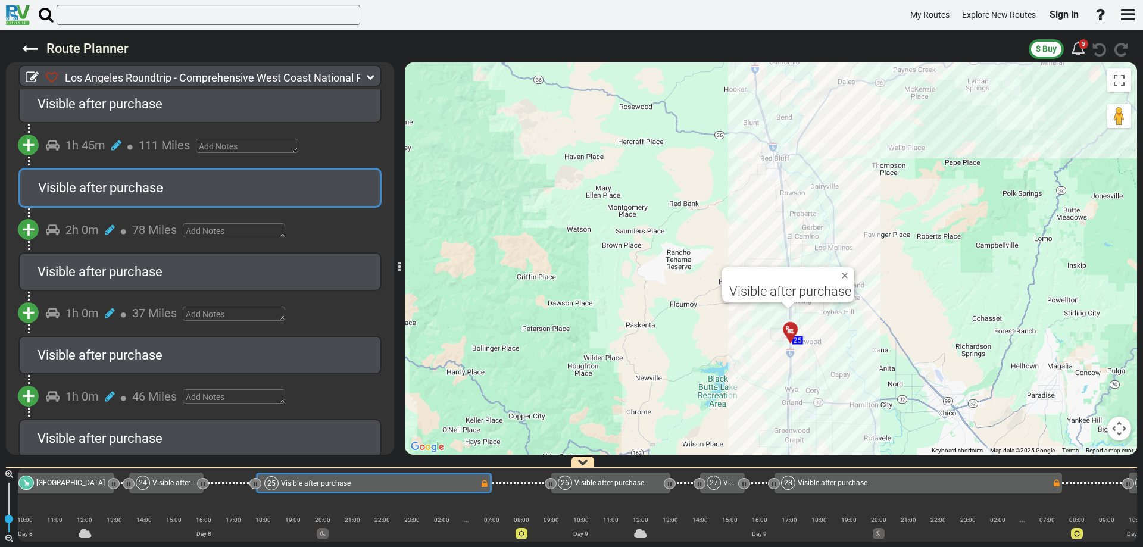
drag, startPoint x: 782, startPoint y: 240, endPoint x: 724, endPoint y: 320, distance: 98.5
click at [727, 315] on div "To activate drag with keyboard, press Alt + Enter. Once in keyboard drag state,…" at bounding box center [771, 258] width 732 height 392
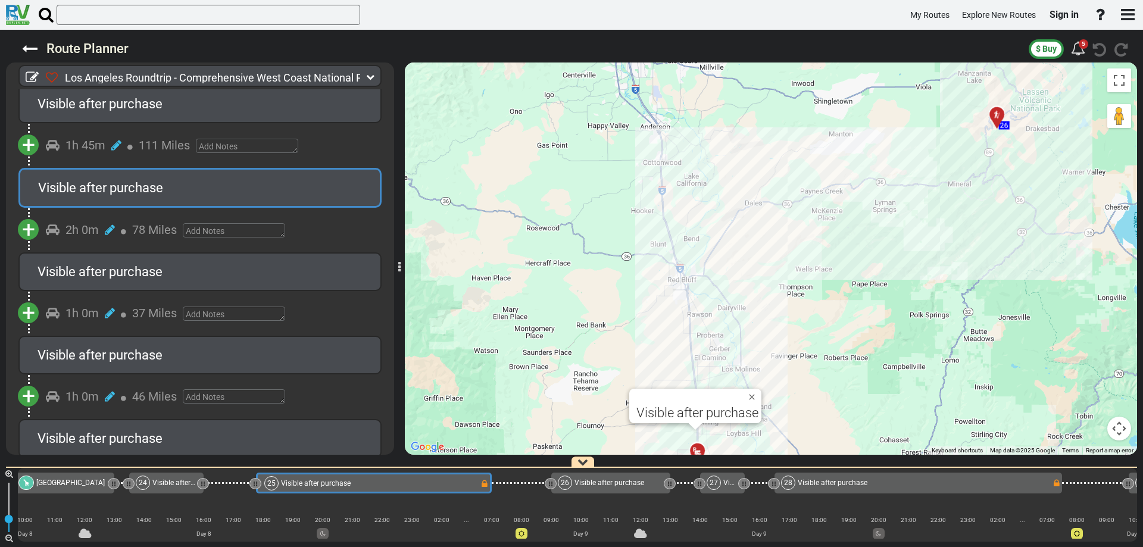
drag, startPoint x: 815, startPoint y: 261, endPoint x: 796, endPoint y: 314, distance: 55.7
click at [798, 311] on div "To activate drag with keyboard, press Alt + Enter. Once in keyboard drag state,…" at bounding box center [771, 258] width 732 height 392
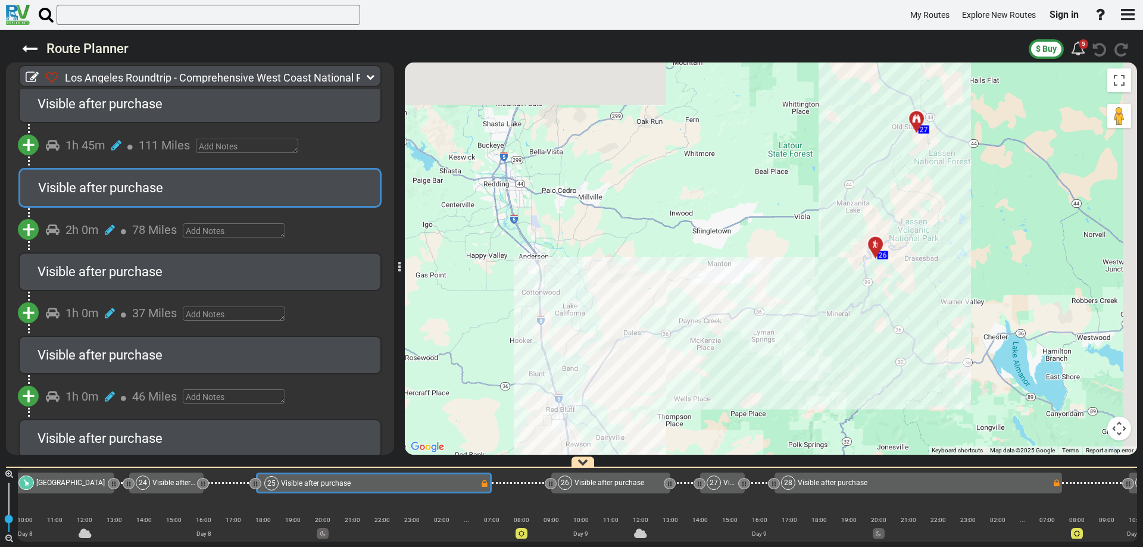
drag, startPoint x: 889, startPoint y: 255, endPoint x: 734, endPoint y: 326, distance: 170.7
click at [752, 323] on div "To activate drag with keyboard, press Alt + Enter. Once in keyboard drag state,…" at bounding box center [771, 258] width 732 height 392
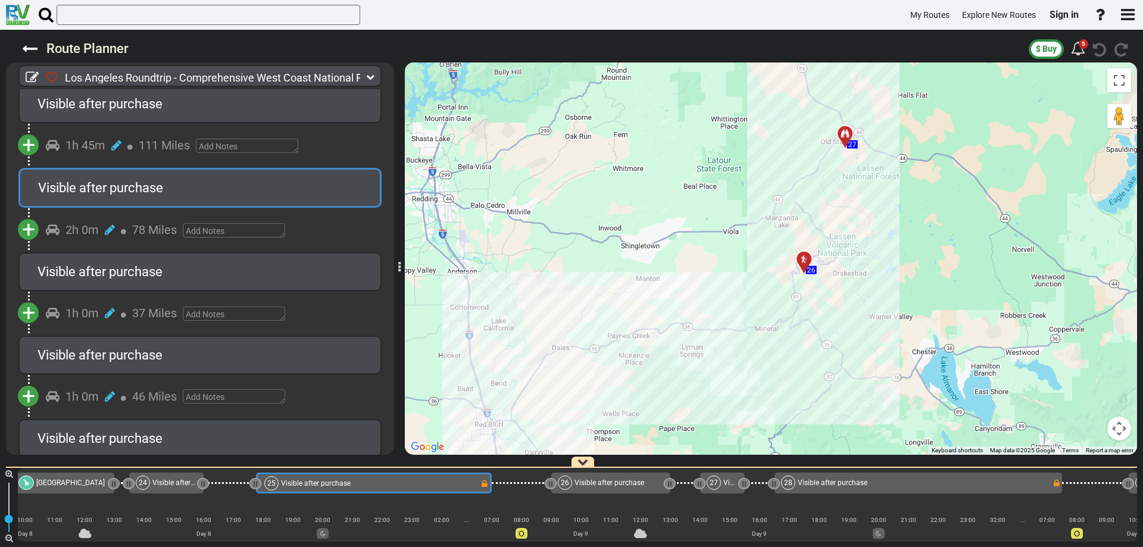
click at [803, 262] on div at bounding box center [808, 264] width 20 height 18
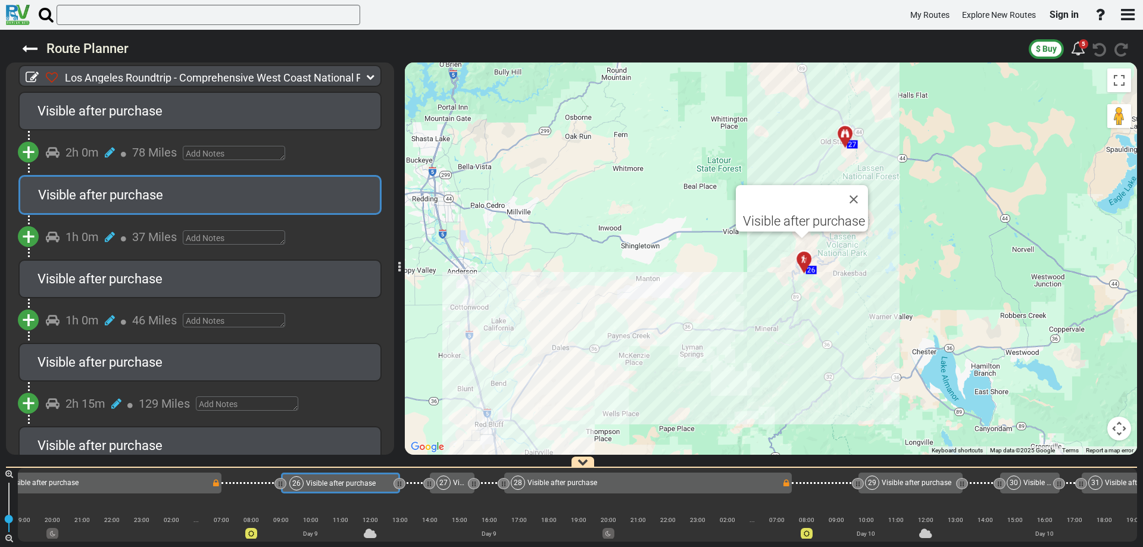
scroll to position [0, 4281]
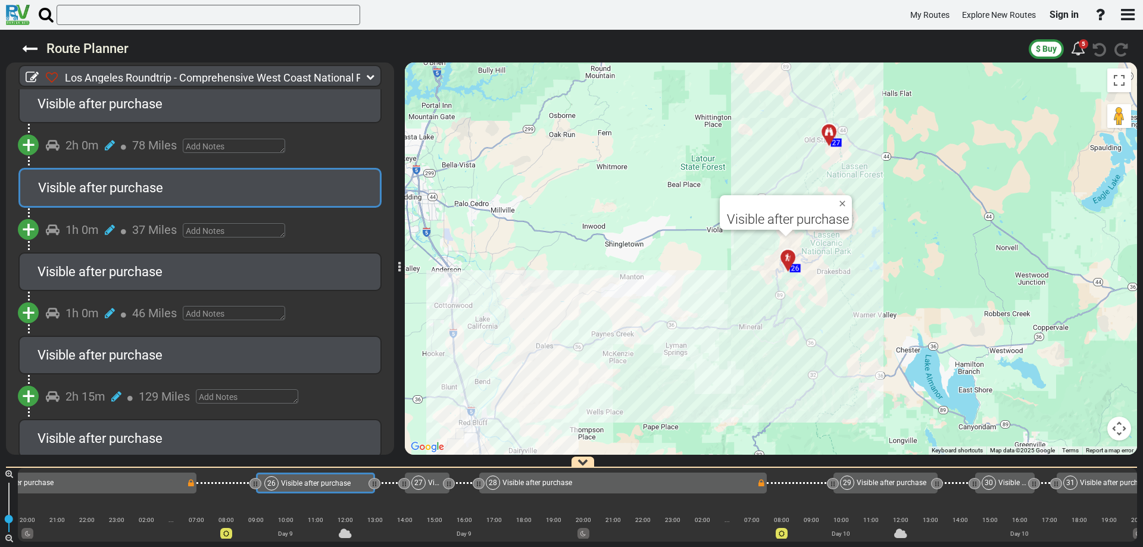
click at [153, 180] on span "Visible after purchase" at bounding box center [100, 187] width 125 height 15
click at [843, 204] on button "Close" at bounding box center [844, 203] width 14 height 17
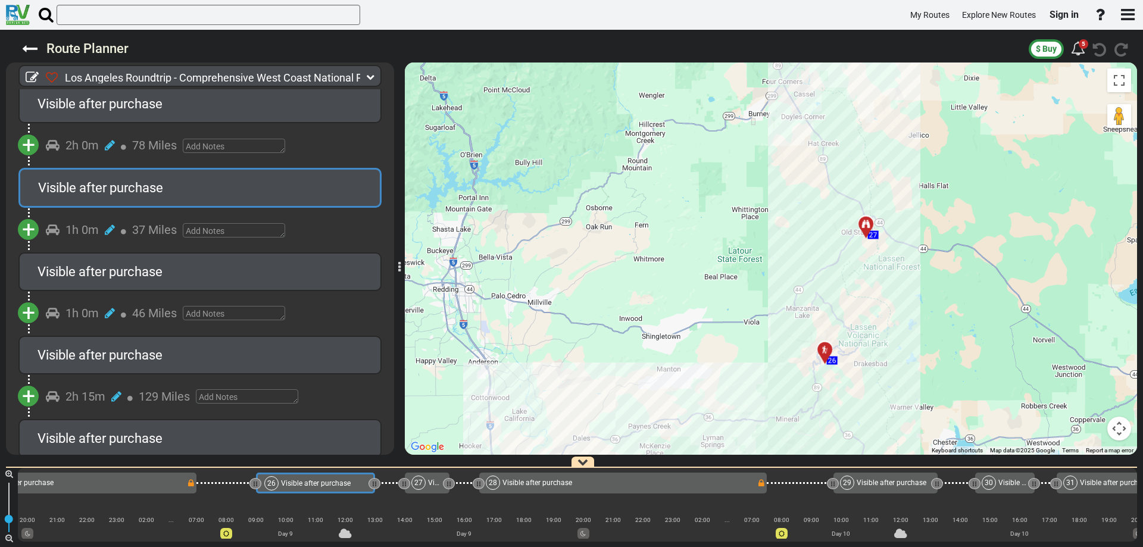
drag, startPoint x: 851, startPoint y: 246, endPoint x: 869, endPoint y: 291, distance: 48.9
click at [869, 291] on div "To activate drag with keyboard, press Alt + Enter. Once in keyboard drag state,…" at bounding box center [771, 258] width 732 height 392
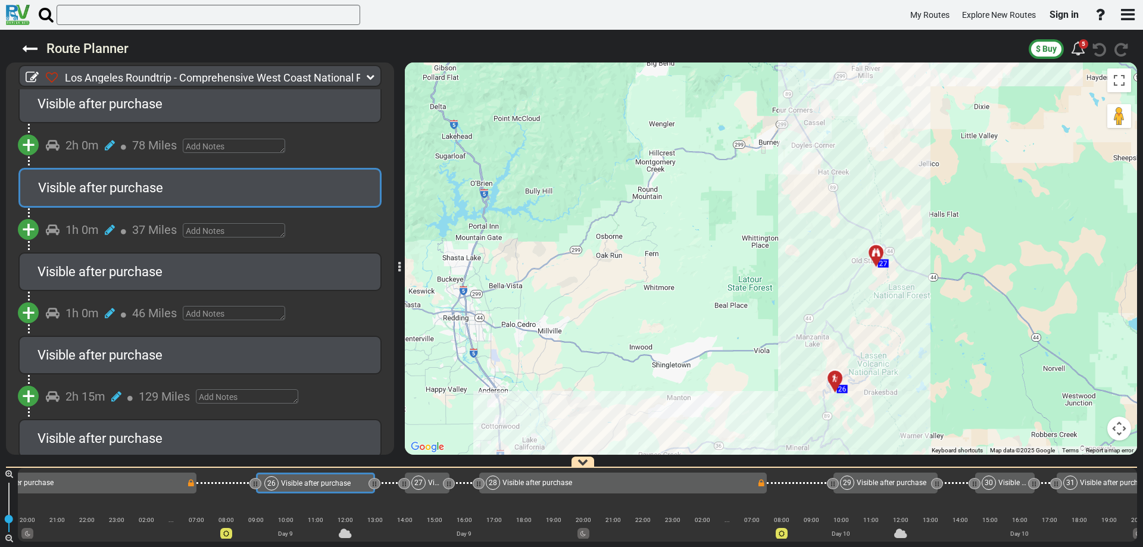
click at [877, 256] on div at bounding box center [880, 257] width 20 height 18
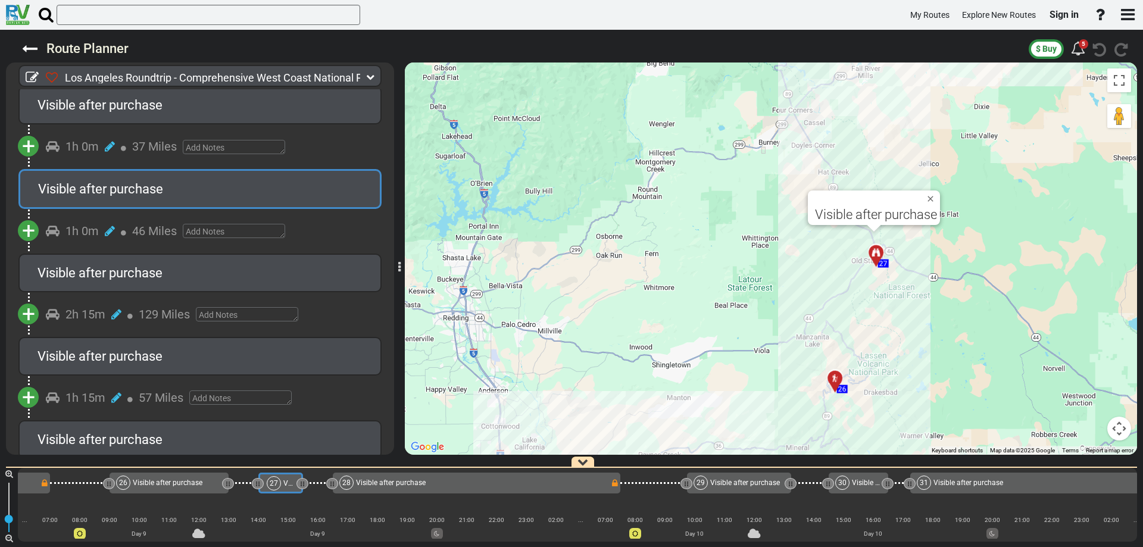
scroll to position [0, 4429]
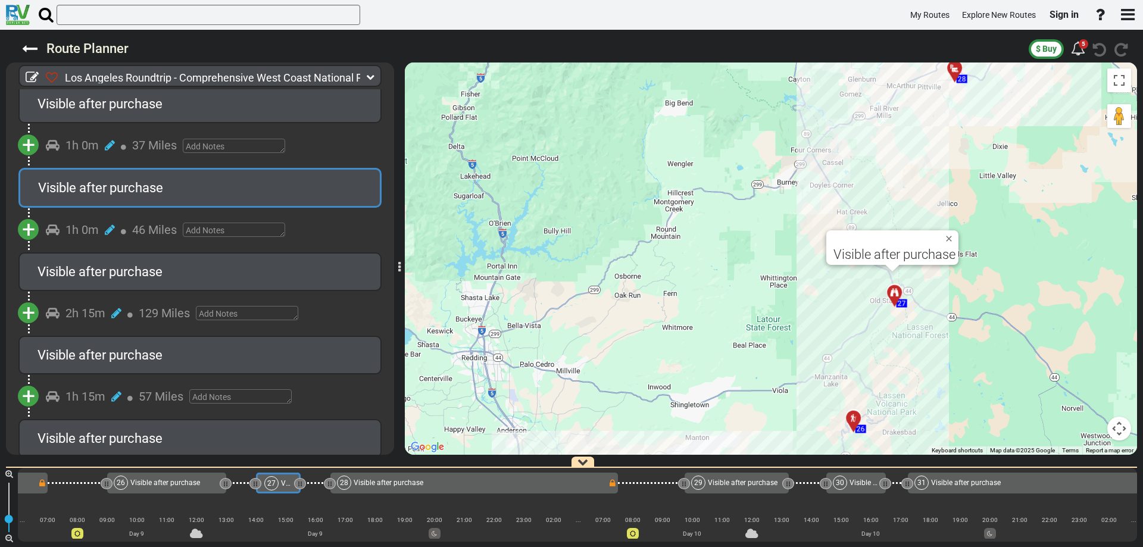
drag, startPoint x: 877, startPoint y: 187, endPoint x: 917, endPoint y: 346, distance: 163.8
click at [917, 342] on div "To activate drag with keyboard, press Alt + Enter. Once in keyboard drag state,…" at bounding box center [771, 258] width 732 height 392
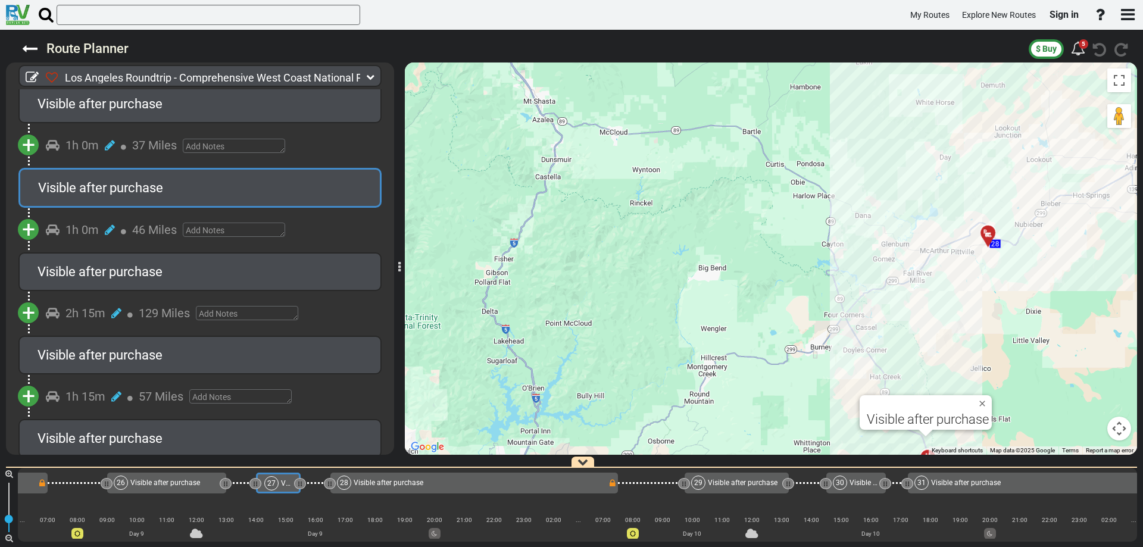
click at [989, 236] on div at bounding box center [992, 238] width 20 height 18
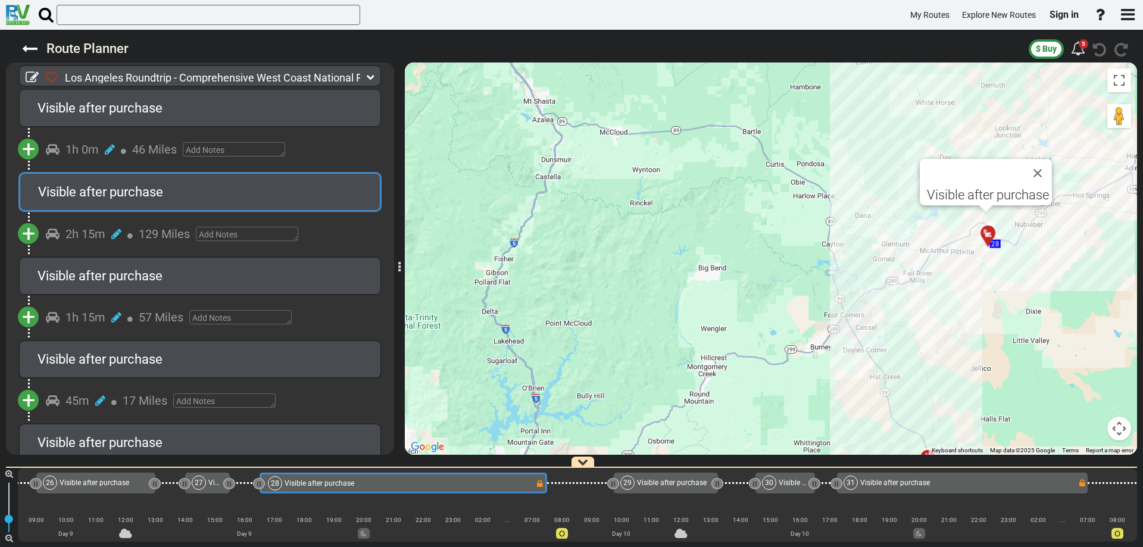
scroll to position [0, 0]
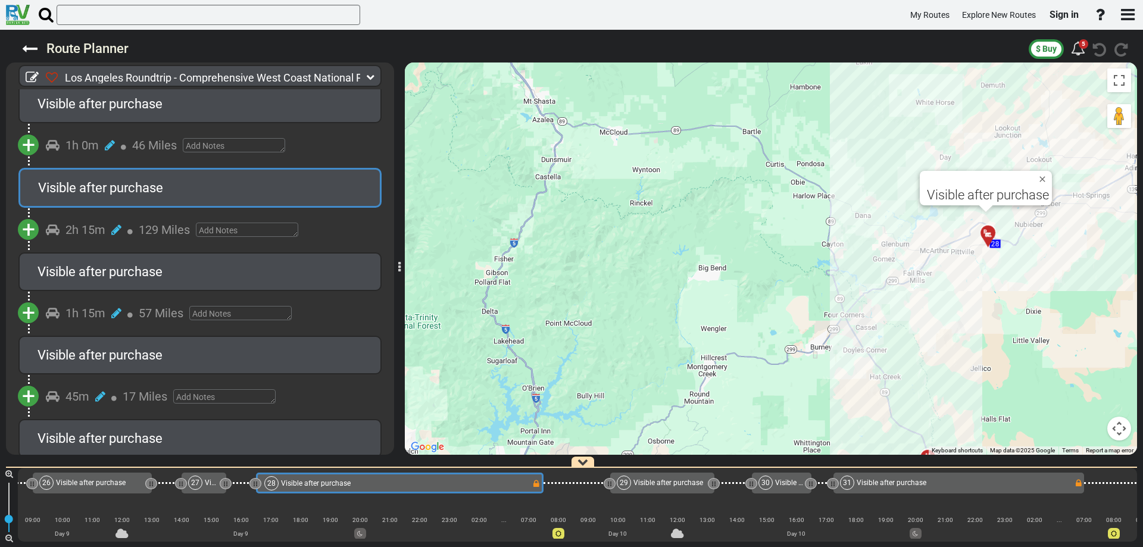
click at [120, 180] on span "Visible after purchase" at bounding box center [100, 187] width 125 height 15
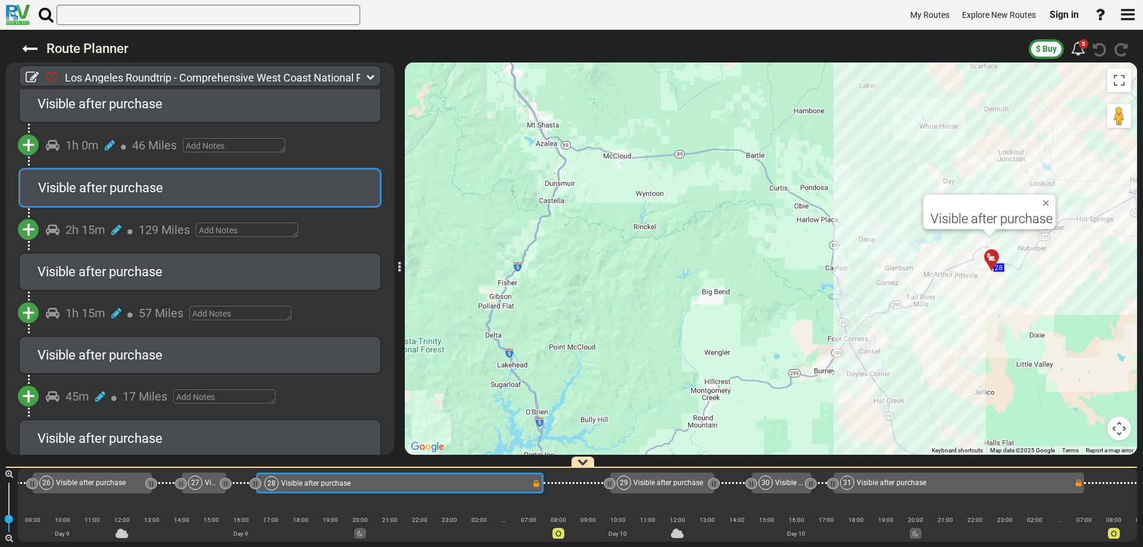
drag, startPoint x: 730, startPoint y: 220, endPoint x: 697, endPoint y: 349, distance: 132.7
click at [702, 341] on div "To activate drag with keyboard, press Alt + Enter. Once in keyboard drag state,…" at bounding box center [771, 258] width 732 height 392
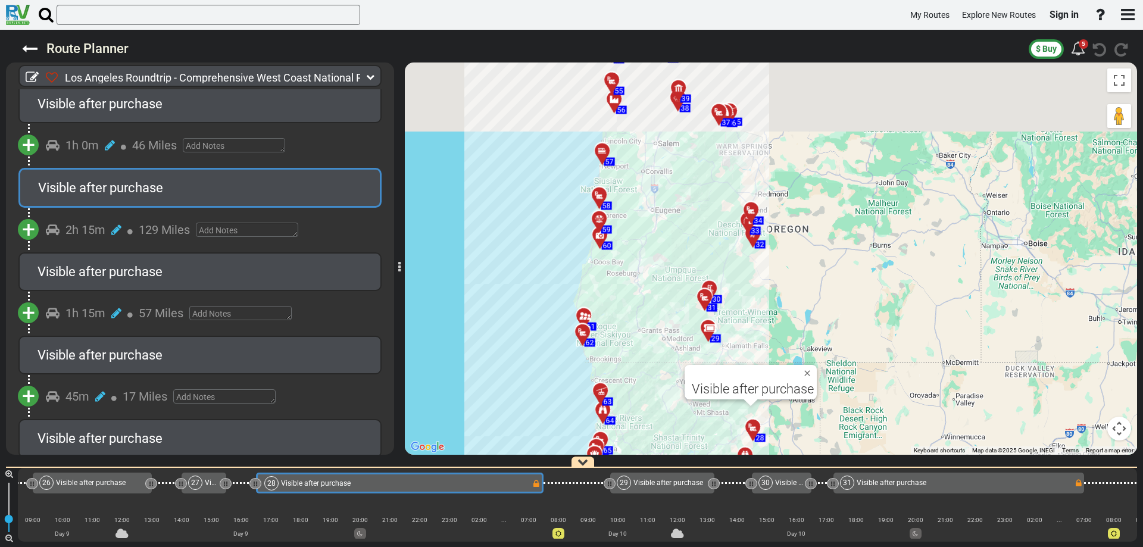
drag, startPoint x: 640, startPoint y: 298, endPoint x: 658, endPoint y: 388, distance: 92.1
click at [658, 388] on div "To activate drag with keyboard, press Alt + Enter. Once in keyboard drag state,…" at bounding box center [771, 258] width 732 height 392
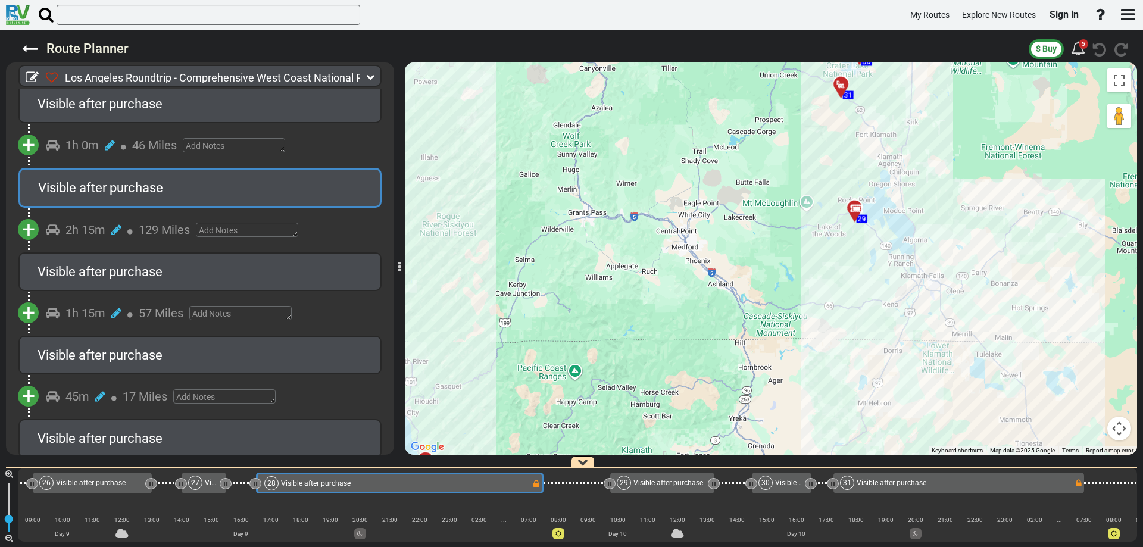
drag, startPoint x: 749, startPoint y: 326, endPoint x: 667, endPoint y: 402, distance: 112.5
click at [667, 402] on div "To activate drag with keyboard, press Alt + Enter. Once in keyboard drag state,…" at bounding box center [771, 258] width 732 height 392
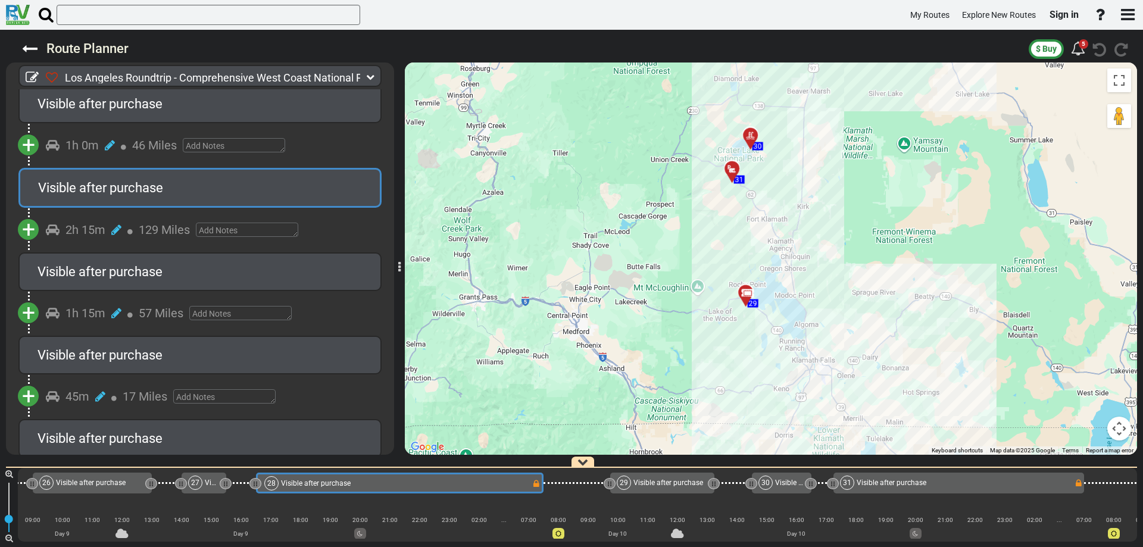
click at [745, 297] on div at bounding box center [750, 297] width 20 height 18
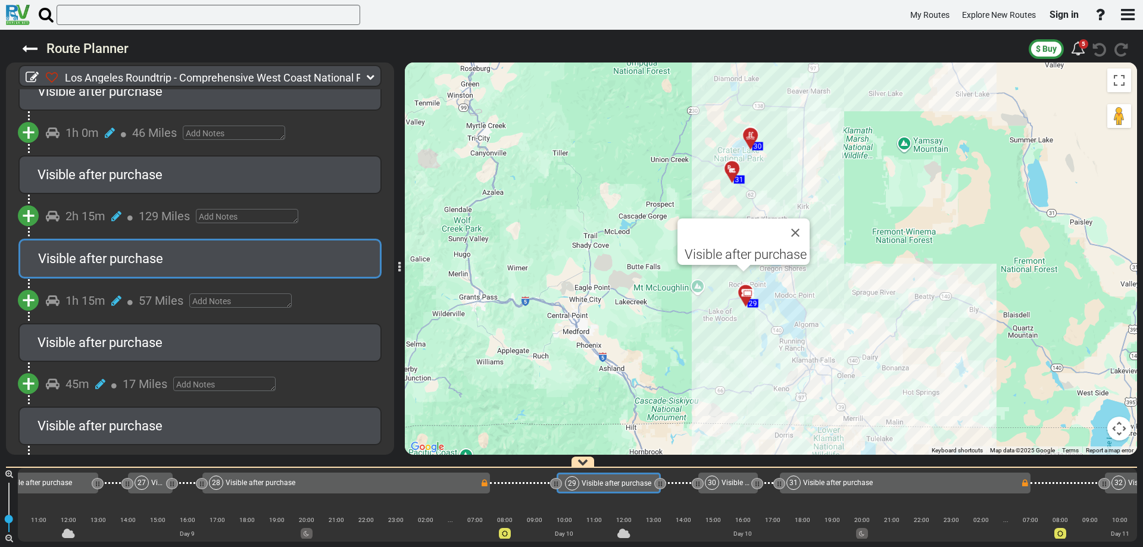
scroll to position [0, 4660]
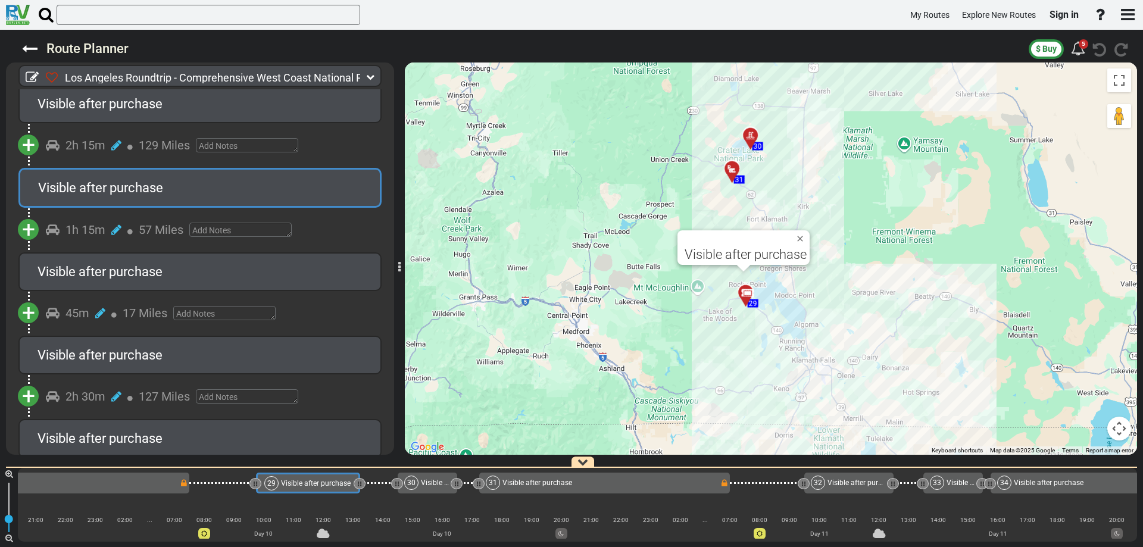
click at [729, 174] on div at bounding box center [736, 173] width 20 height 18
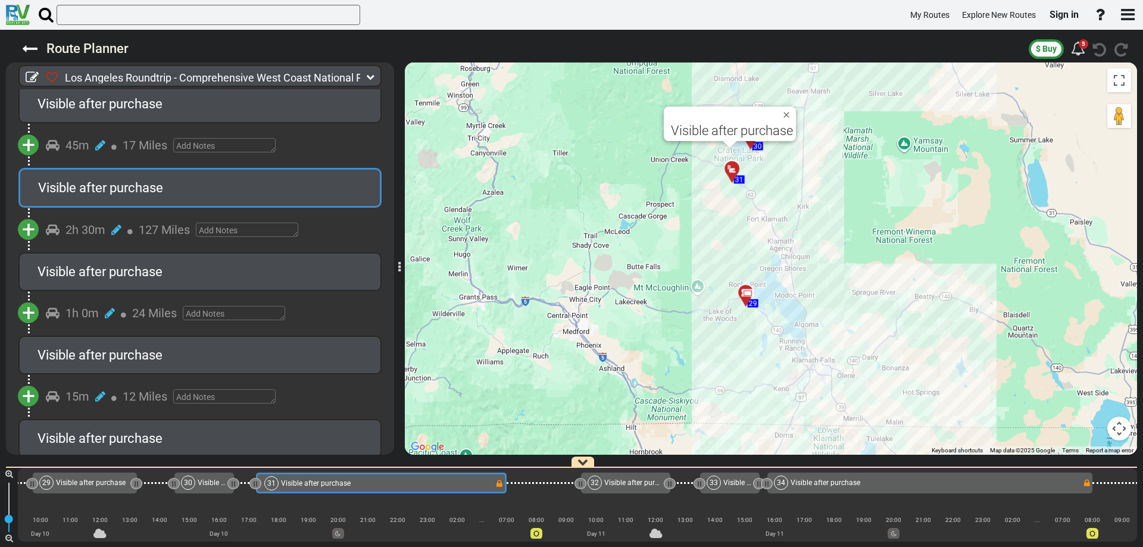
click at [154, 180] on span "Visible after purchase" at bounding box center [100, 187] width 125 height 15
click at [26, 132] on span "+" at bounding box center [28, 145] width 13 height 27
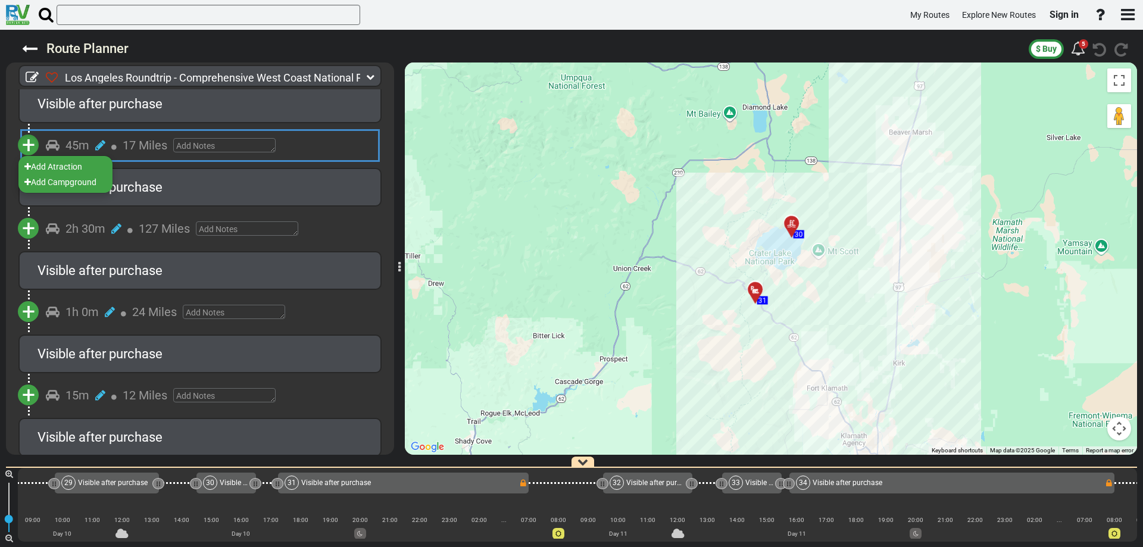
click at [222, 178] on div "Visible after purchase" at bounding box center [199, 187] width 325 height 18
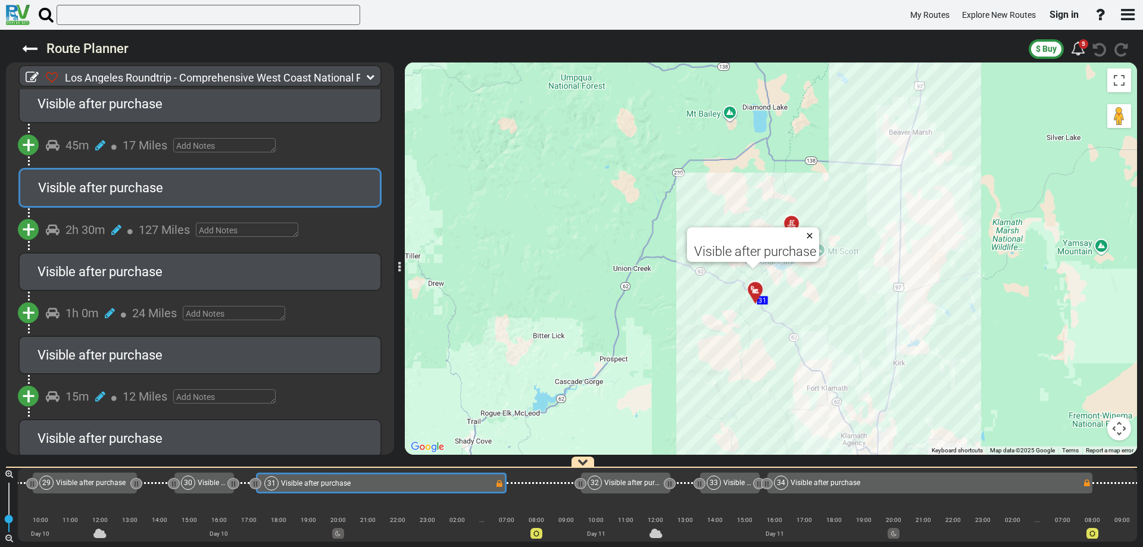
click at [815, 234] on button "Close" at bounding box center [812, 235] width 14 height 17
click at [795, 226] on div at bounding box center [796, 228] width 20 height 18
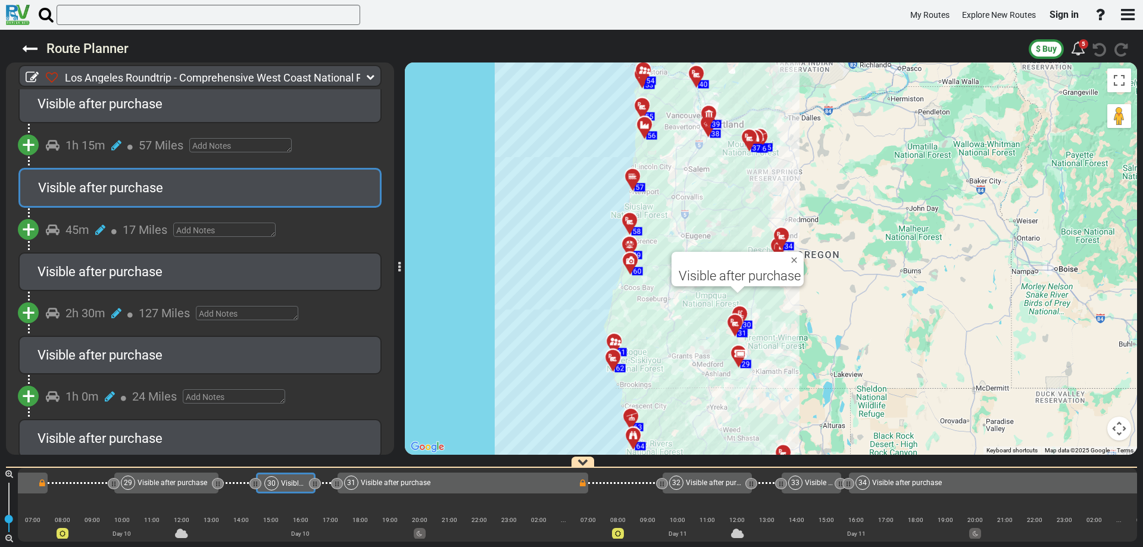
click at [746, 137] on icon at bounding box center [749, 138] width 12 height 10
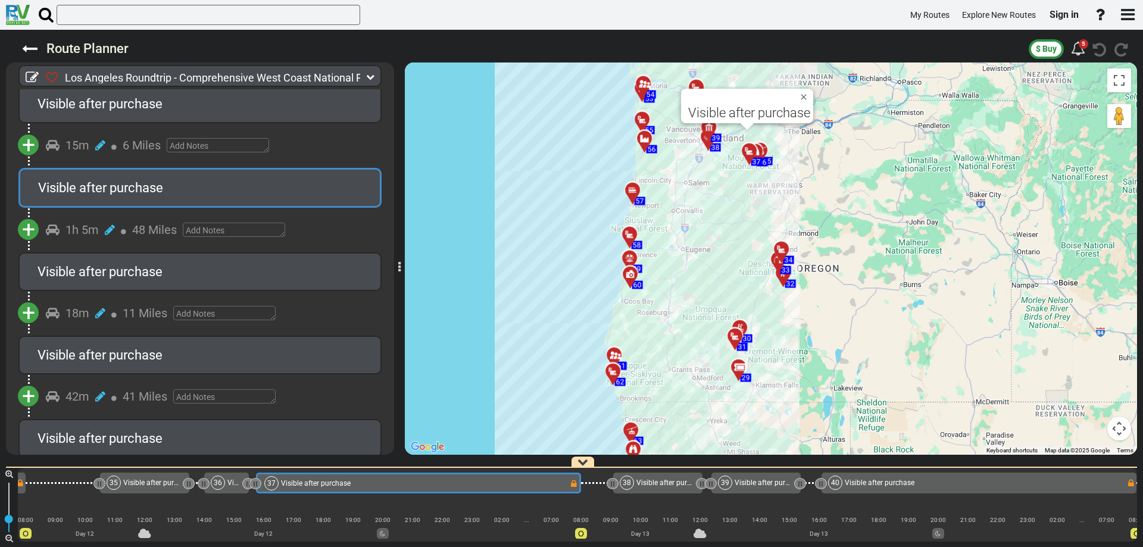
click at [121, 180] on span "Visible after purchase" at bounding box center [100, 187] width 125 height 15
click at [754, 117] on span "Visible after purchase" at bounding box center [749, 112] width 122 height 15
click at [789, 112] on span "Visible after purchase" at bounding box center [749, 112] width 122 height 15
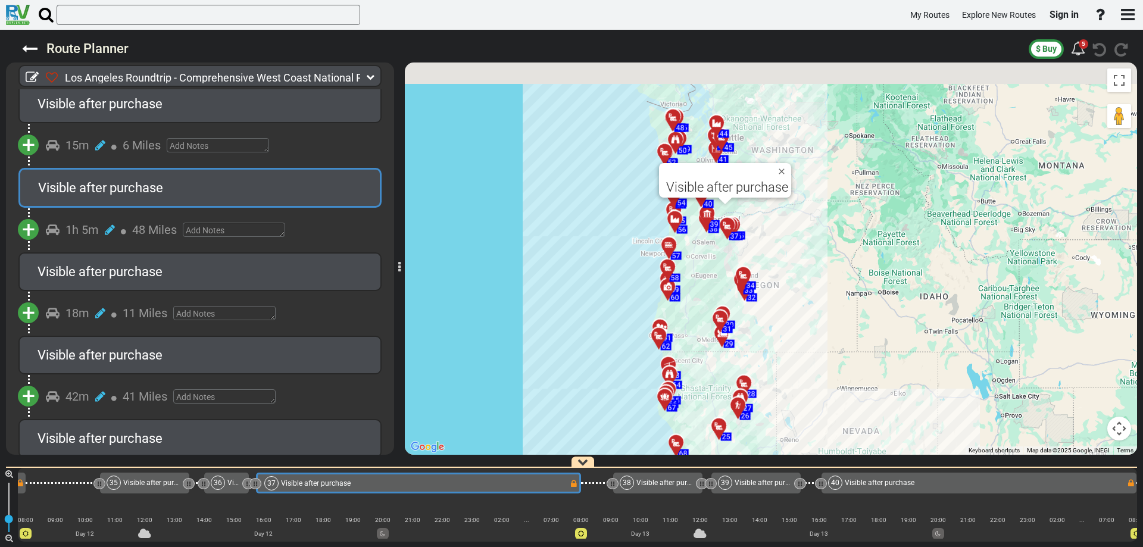
drag, startPoint x: 679, startPoint y: 224, endPoint x: 692, endPoint y: 274, distance: 52.1
click at [692, 273] on div "To activate drag with keyboard, press Alt + Enter. Once in keyboard drag state,…" at bounding box center [771, 258] width 732 height 392
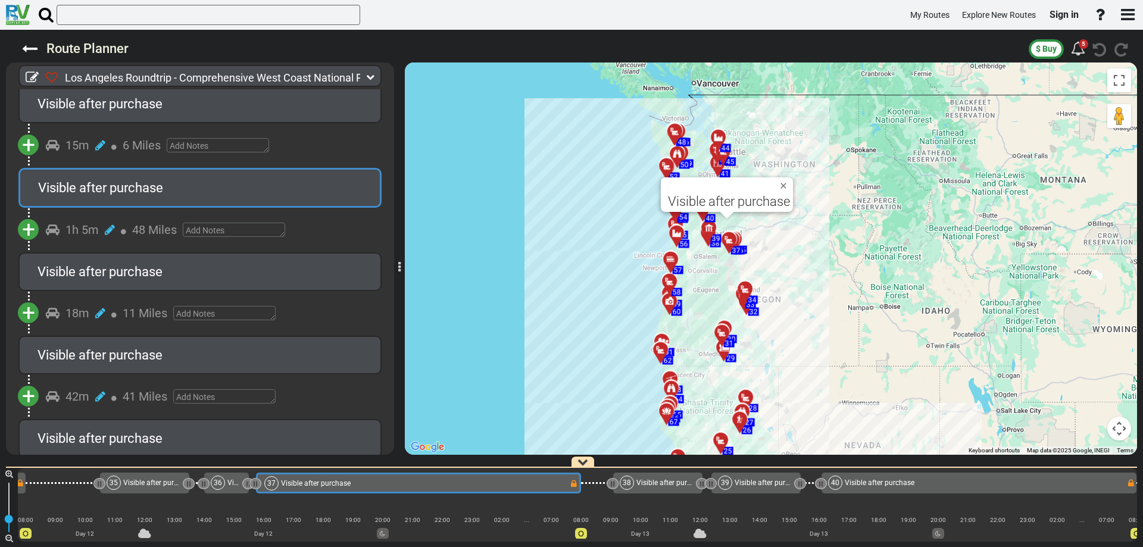
click at [678, 132] on div at bounding box center [679, 136] width 20 height 18
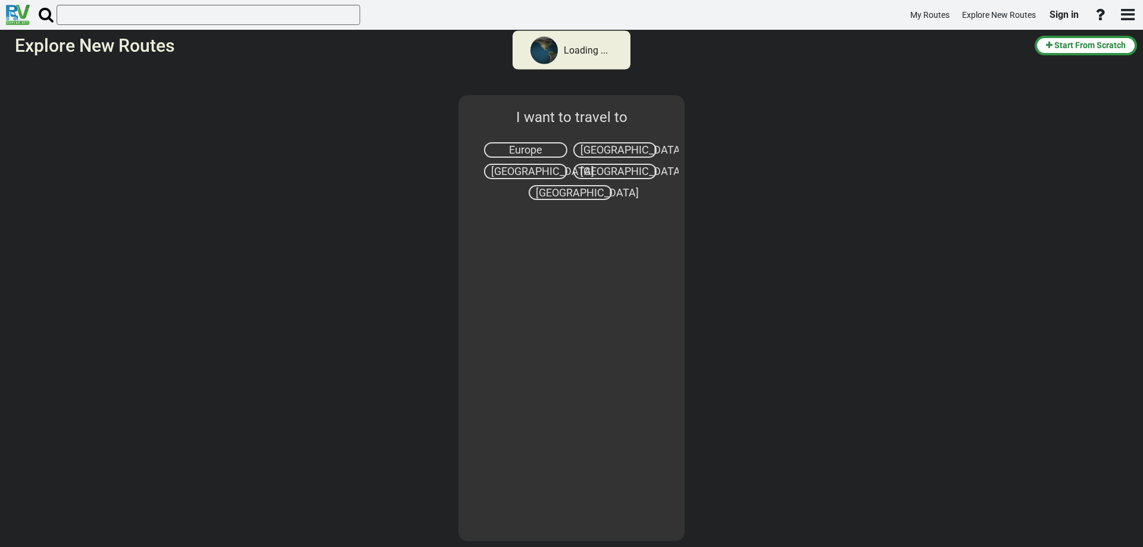
select select "number:2"
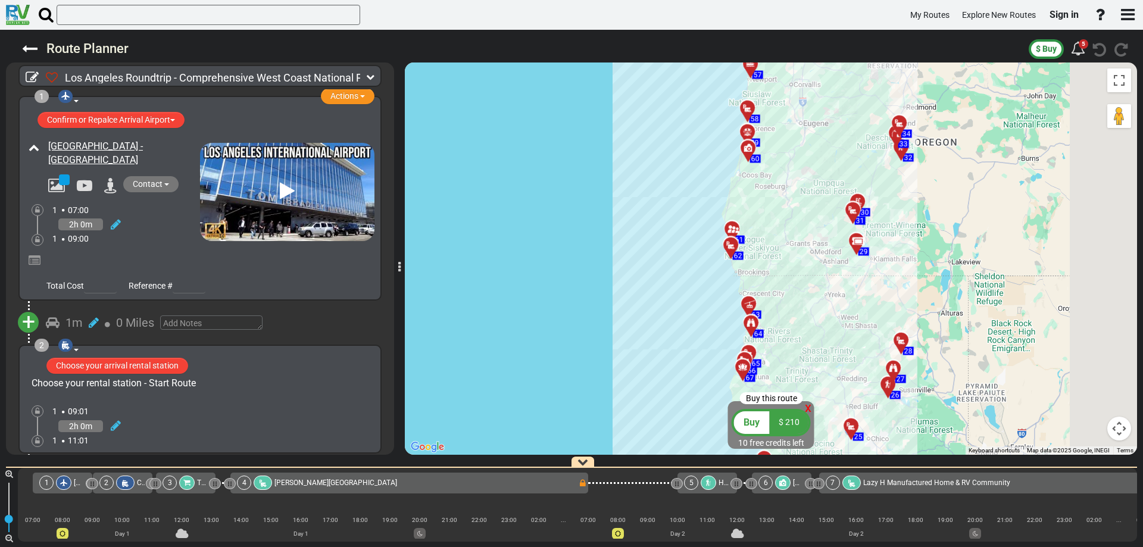
drag, startPoint x: 679, startPoint y: 239, endPoint x: 530, endPoint y: 362, distance: 192.8
click at [530, 362] on div "To activate drag with keyboard, press Alt + Enter. Once in keyboard drag state,…" at bounding box center [771, 258] width 732 height 392
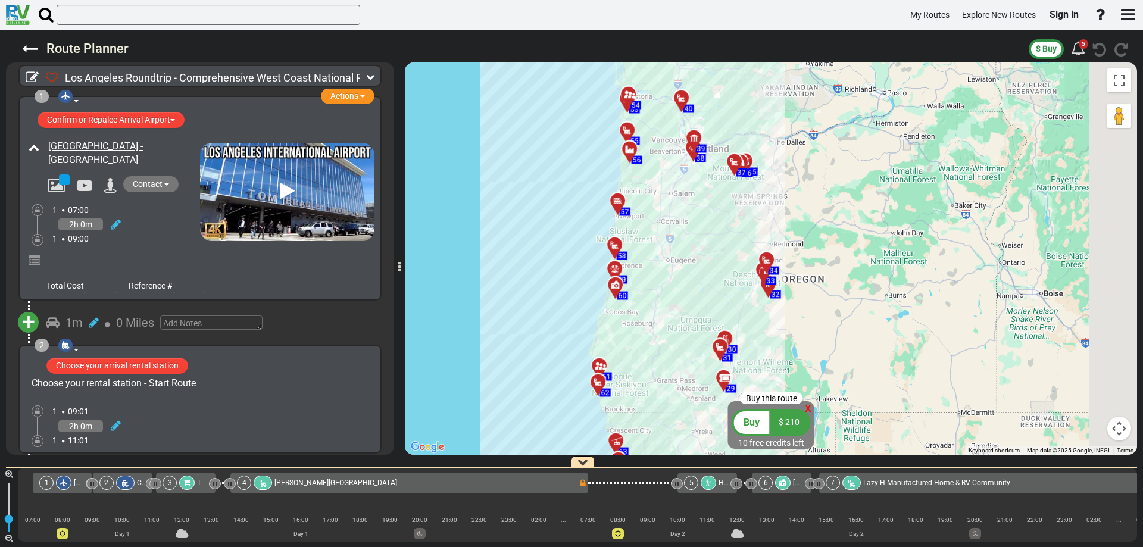
drag, startPoint x: 525, startPoint y: 320, endPoint x: 496, endPoint y: 356, distance: 45.7
click at [496, 357] on div "To activate drag with keyboard, press Alt + Enter. Once in keyboard drag state,…" at bounding box center [771, 258] width 732 height 392
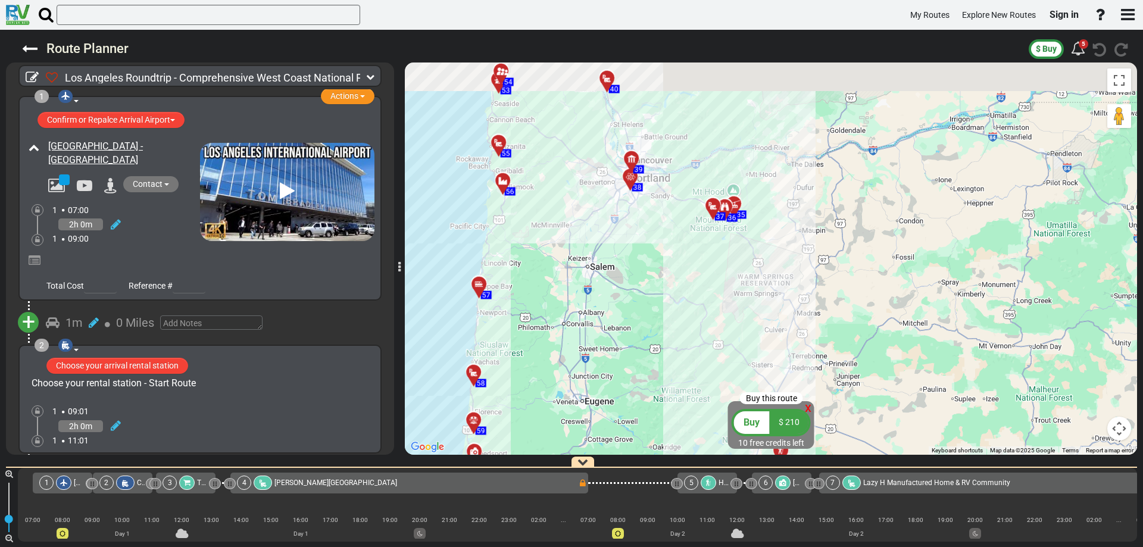
drag, startPoint x: 669, startPoint y: 290, endPoint x: 655, endPoint y: 392, distance: 103.4
click at [655, 392] on div "To activate drag with keyboard, press Alt + Enter. Once in keyboard drag state,…" at bounding box center [771, 258] width 732 height 392
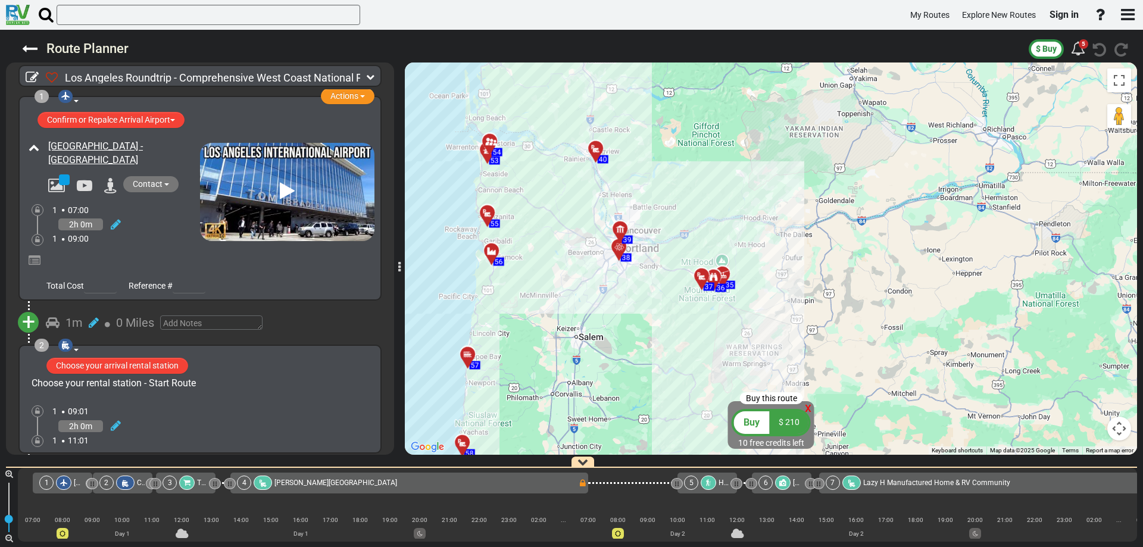
drag, startPoint x: 667, startPoint y: 361, endPoint x: 649, endPoint y: 405, distance: 47.5
click at [649, 405] on div "To activate drag with keyboard, press Alt + Enter. Once in keyboard drag state,…" at bounding box center [771, 258] width 732 height 392
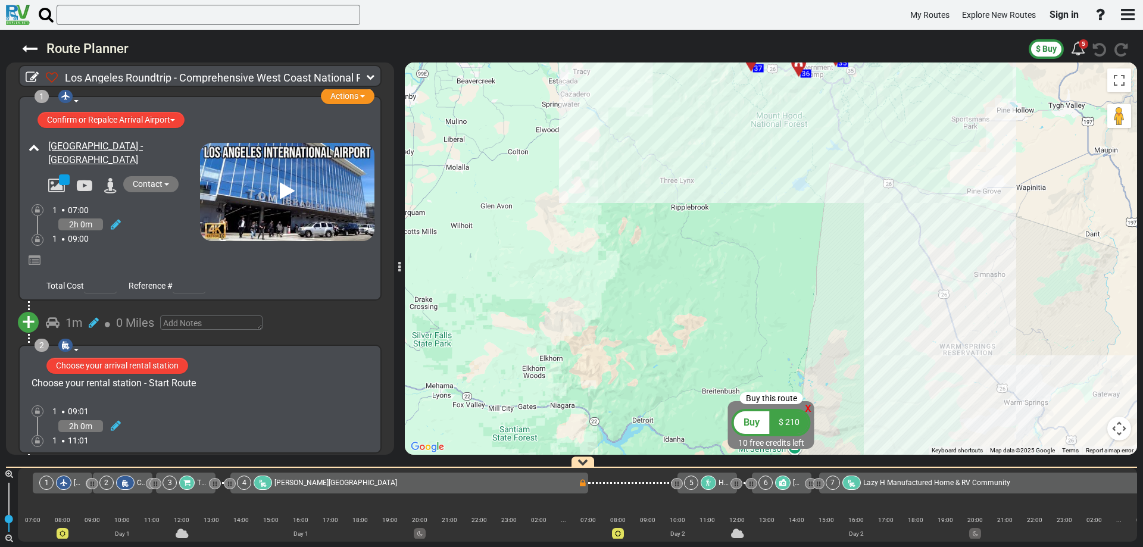
drag, startPoint x: 680, startPoint y: 346, endPoint x: 627, endPoint y: 427, distance: 97.1
click at [626, 429] on div "To activate drag with keyboard, press Alt + Enter. Once in keyboard drag state,…" at bounding box center [771, 258] width 732 height 392
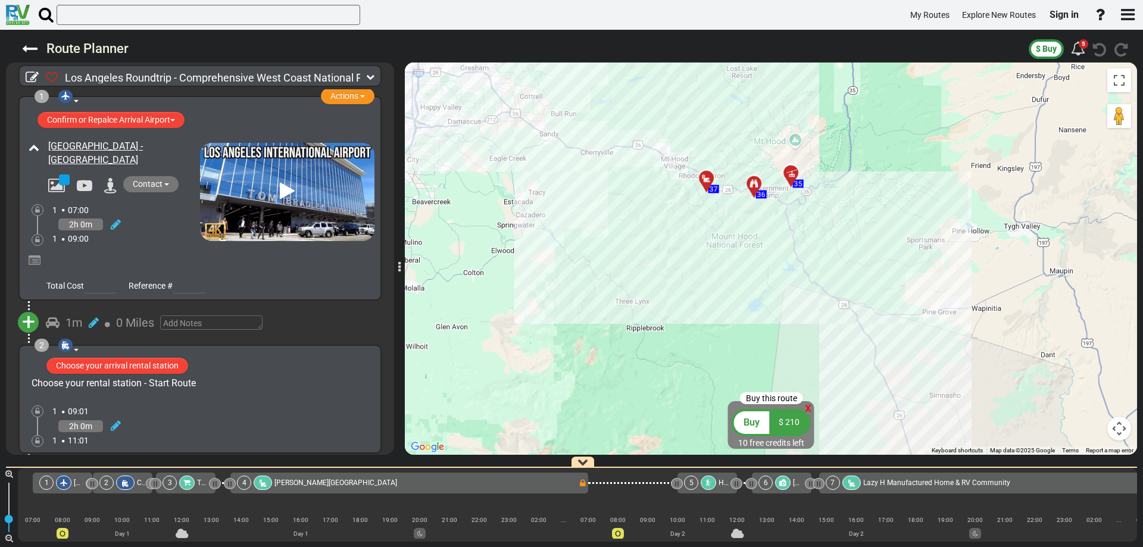
drag, startPoint x: 665, startPoint y: 372, endPoint x: 655, endPoint y: 399, distance: 29.2
click at [655, 399] on div "To activate drag with keyboard, press Alt + Enter. Once in keyboard drag state,…" at bounding box center [771, 258] width 732 height 392
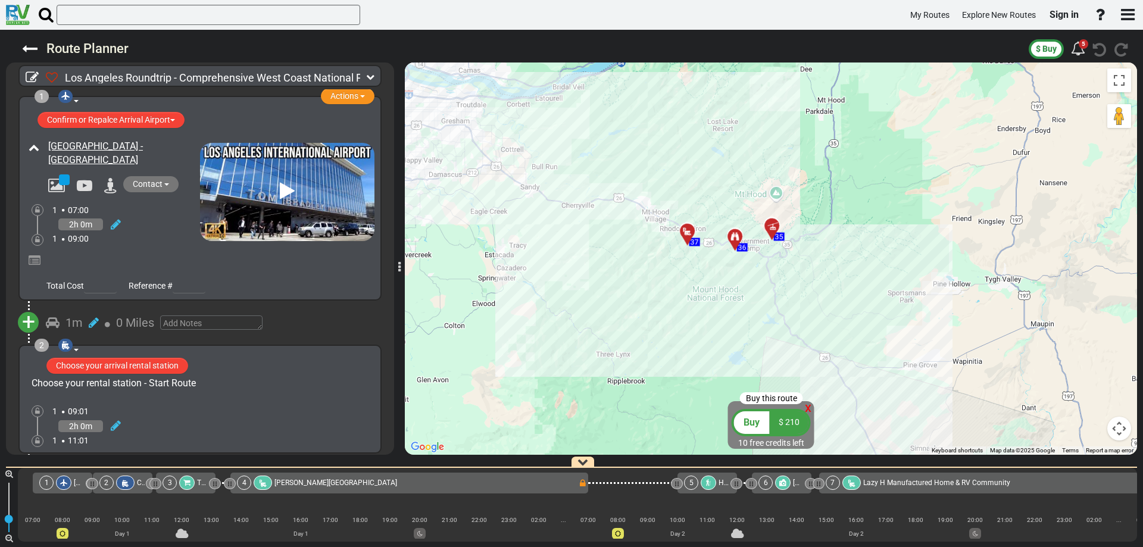
click at [687, 234] on div at bounding box center [691, 236] width 20 height 18
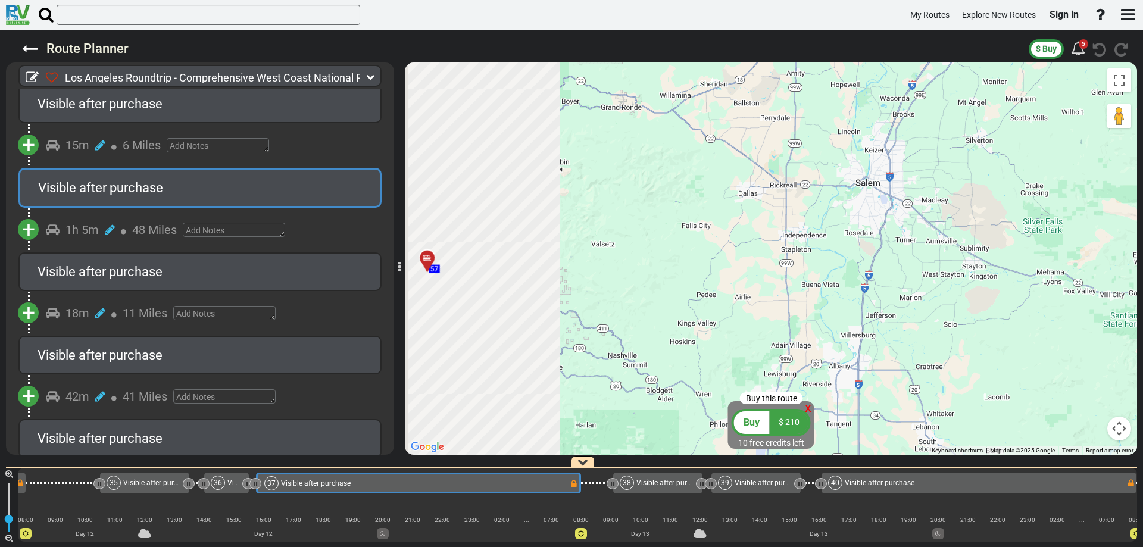
drag, startPoint x: 526, startPoint y: 286, endPoint x: 807, endPoint y: 298, distance: 281.2
click at [801, 299] on div "To activate drag with keyboard, press Alt + Enter. Once in keyboard drag state,…" at bounding box center [771, 258] width 732 height 392
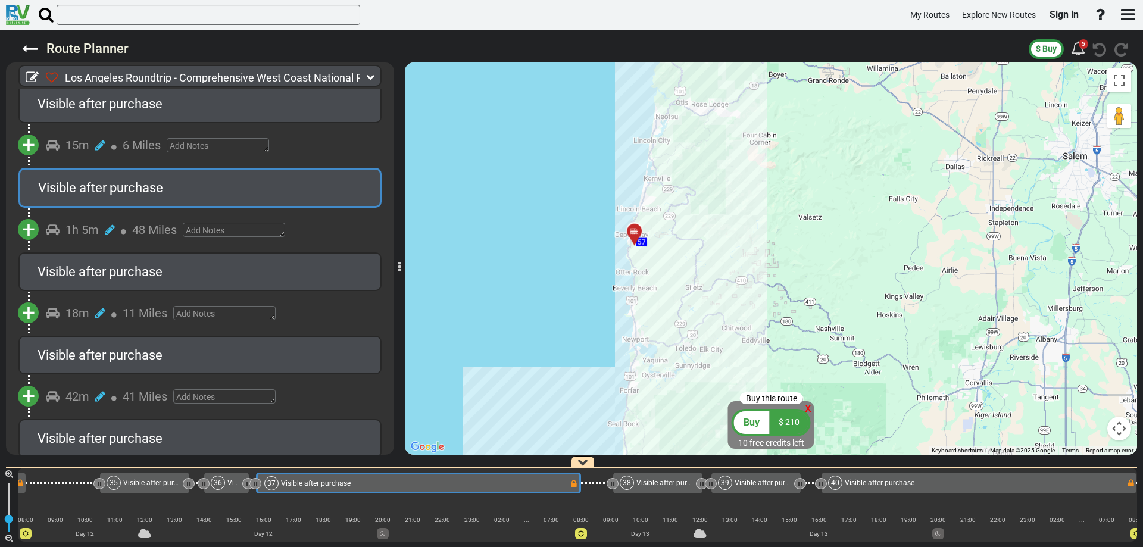
click at [633, 235] on div at bounding box center [639, 236] width 20 height 18
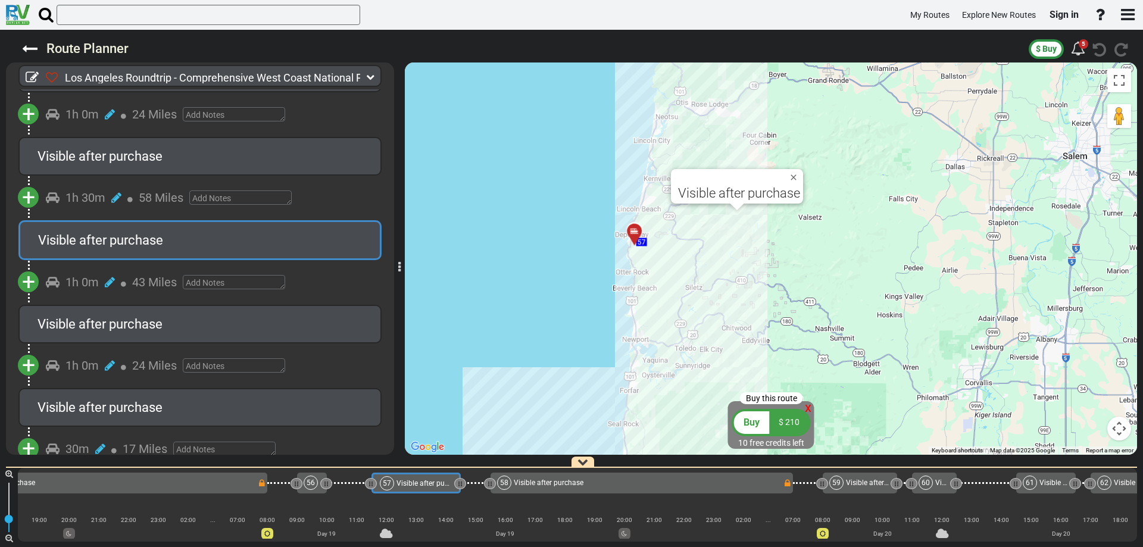
scroll to position [0, 9910]
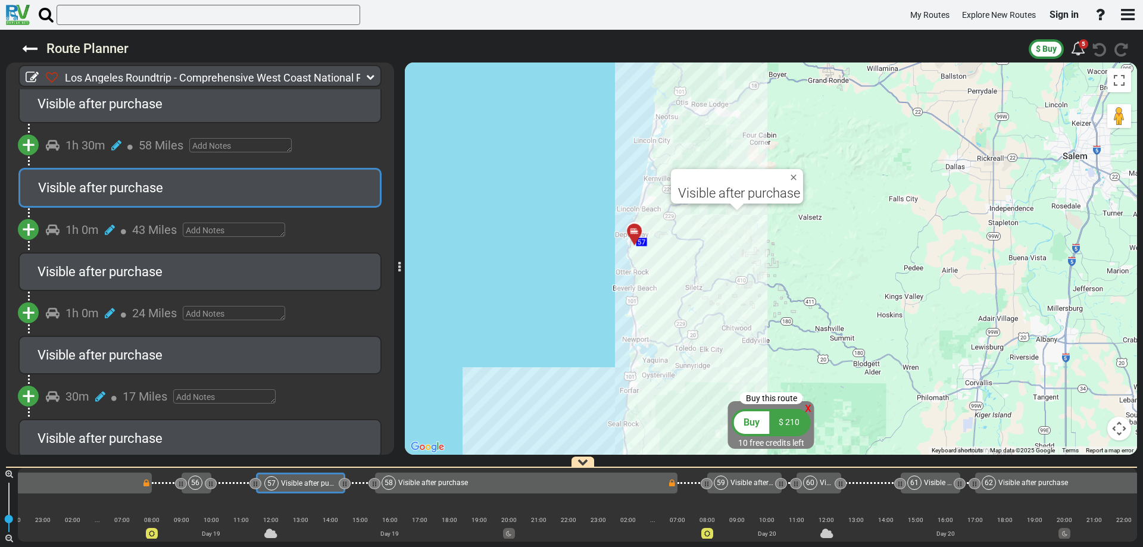
click at [758, 193] on span "Visible after purchase" at bounding box center [739, 193] width 122 height 15
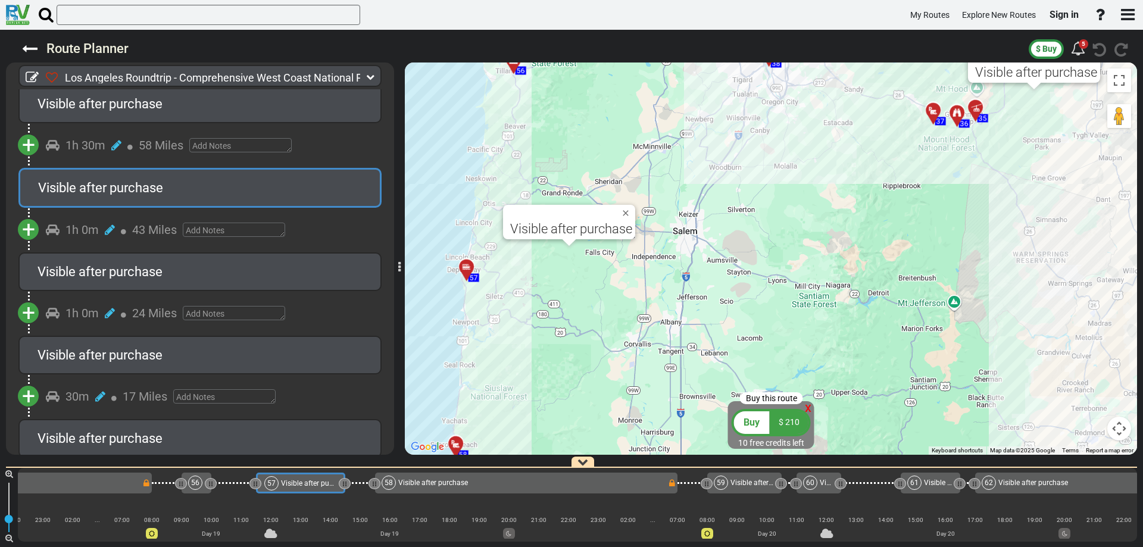
click at [809, 411] on span "x" at bounding box center [808, 407] width 7 height 15
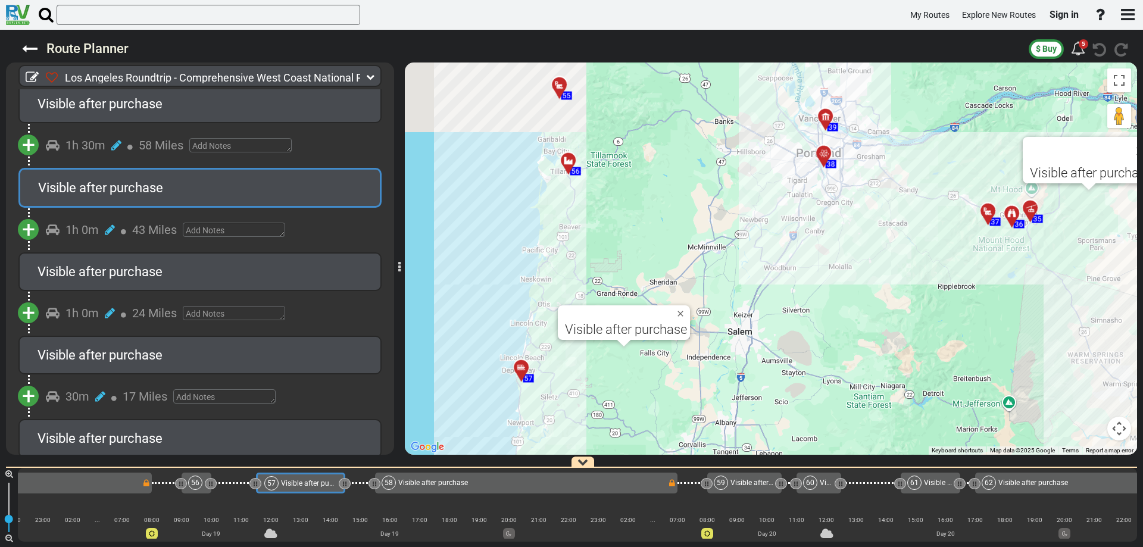
drag, startPoint x: 696, startPoint y: 312, endPoint x: 753, endPoint y: 418, distance: 119.6
click at [753, 417] on div "To activate drag with keyboard, press Alt + Enter. Once in keyboard drag state,…" at bounding box center [771, 258] width 732 height 392
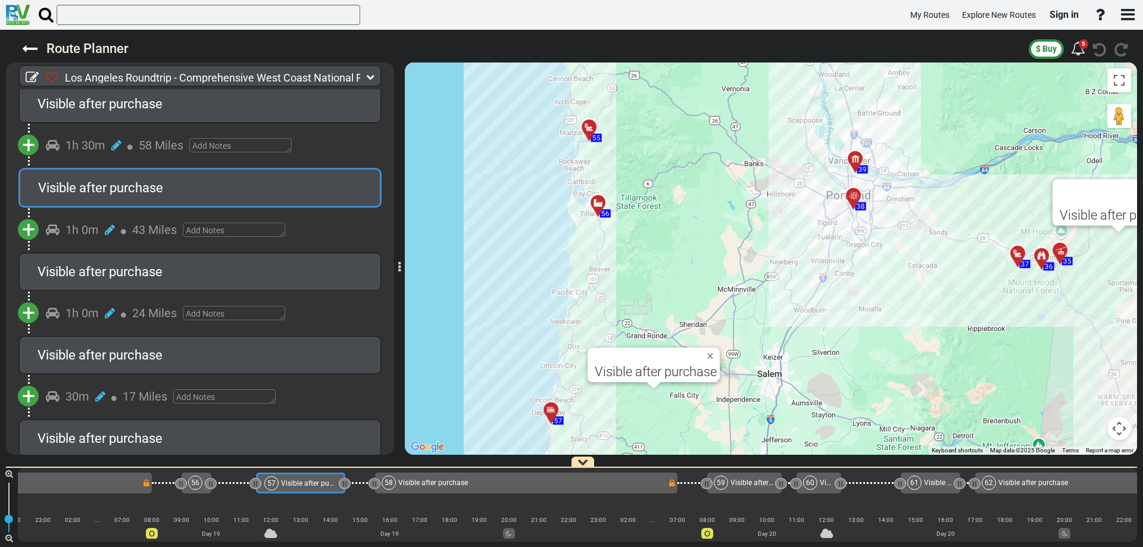
drag, startPoint x: 674, startPoint y: 277, endPoint x: 727, endPoint y: 372, distance: 108.7
click at [727, 371] on div "To activate drag with keyboard, press Alt + Enter. Once in keyboard drag state,…" at bounding box center [771, 258] width 732 height 392
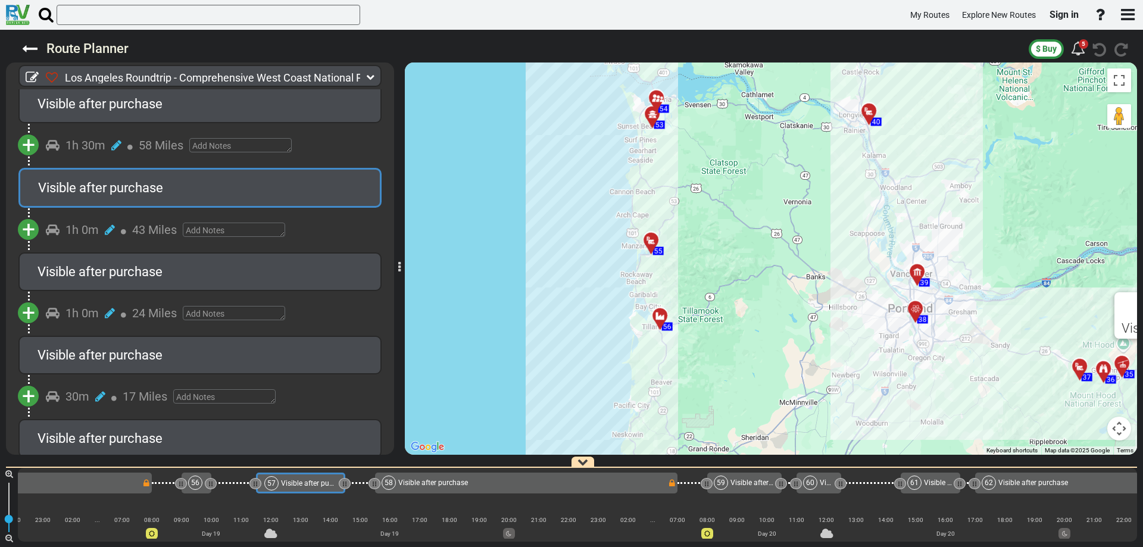
click at [652, 243] on div at bounding box center [655, 245] width 20 height 18
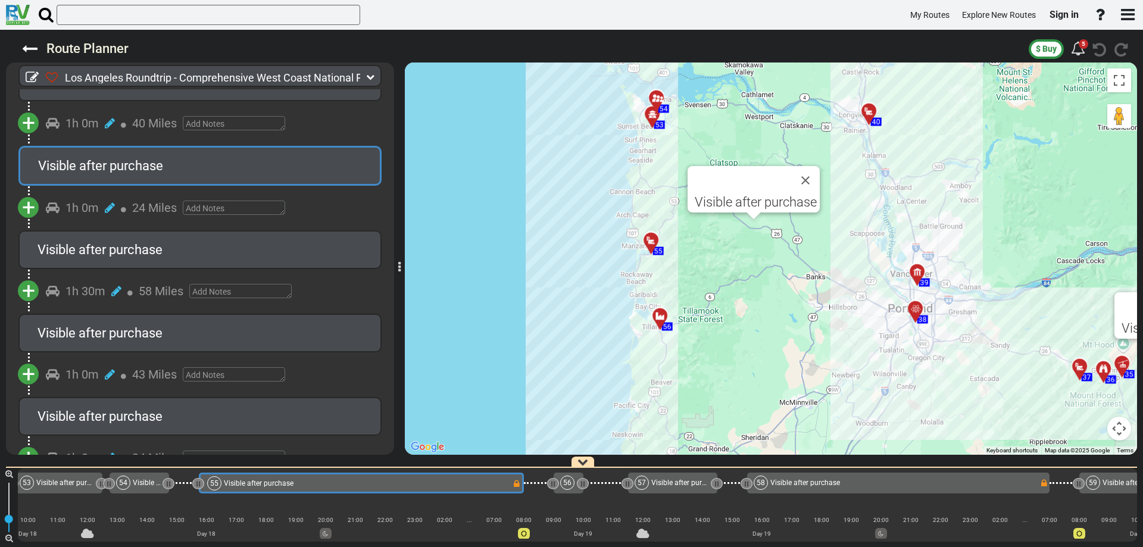
scroll to position [0, 9481]
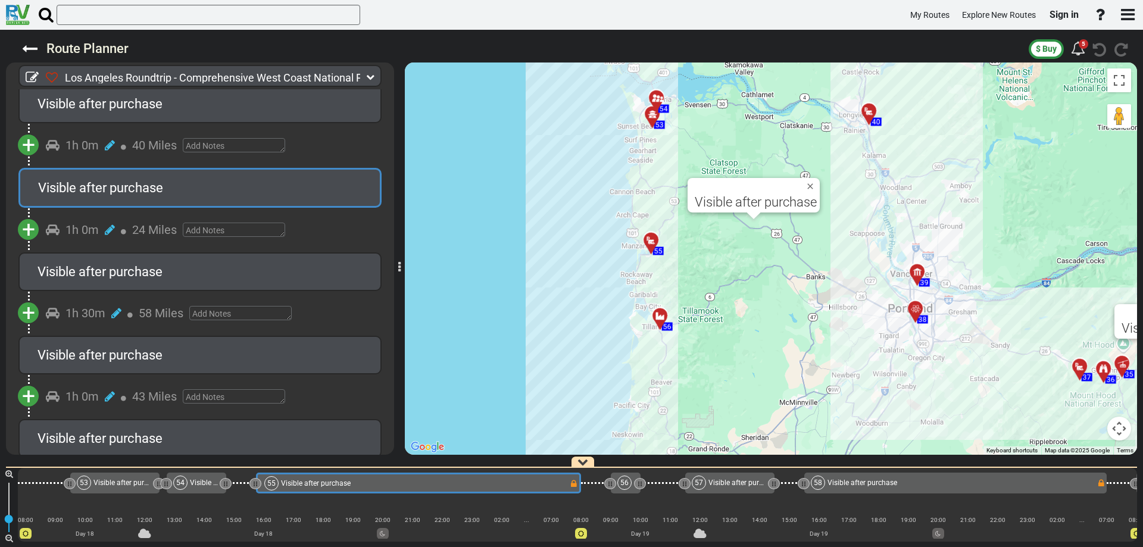
click at [34, 168] on div "Visible after purchase" at bounding box center [199, 188] width 363 height 40
click at [29, 132] on span "+" at bounding box center [28, 145] width 13 height 27
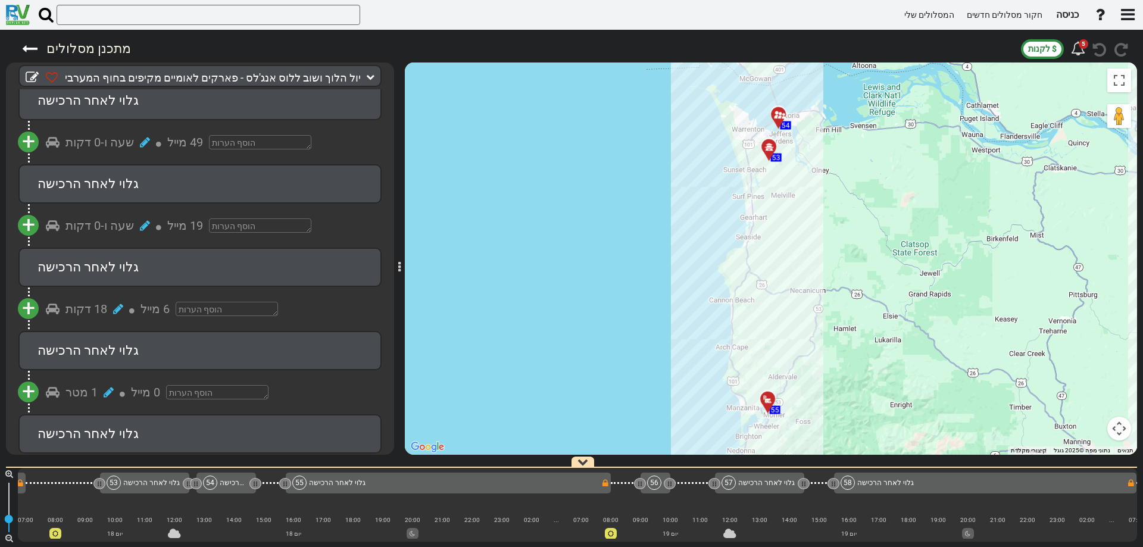
scroll to position [10128, 0]
click at [656, 277] on div "To activate drag with keyboard, press Alt + Enter. Once in keyboard drag state,…" at bounding box center [771, 258] width 732 height 392
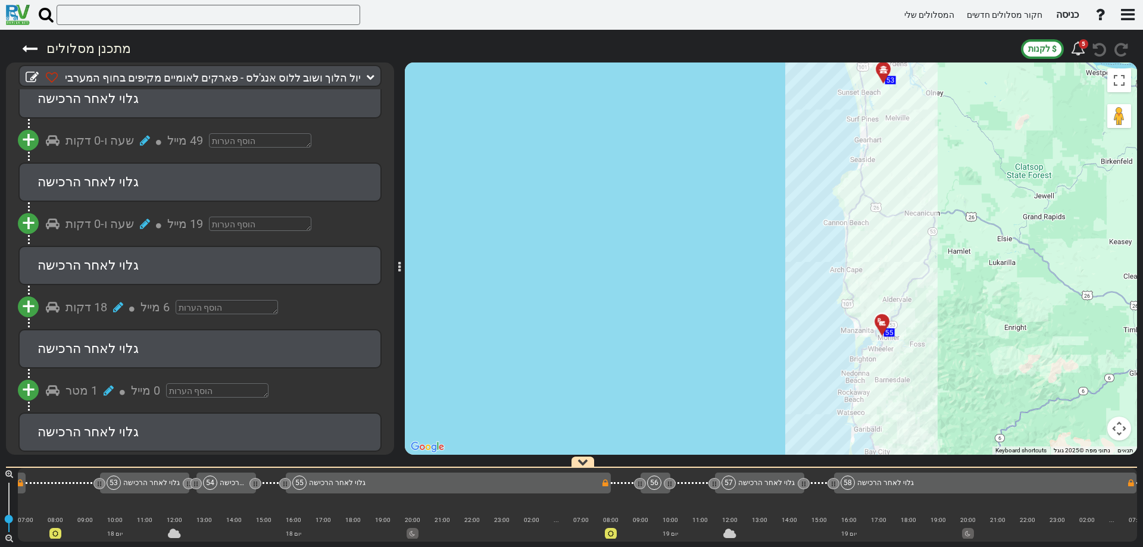
click at [884, 327] on div at bounding box center [886, 326] width 20 height 18
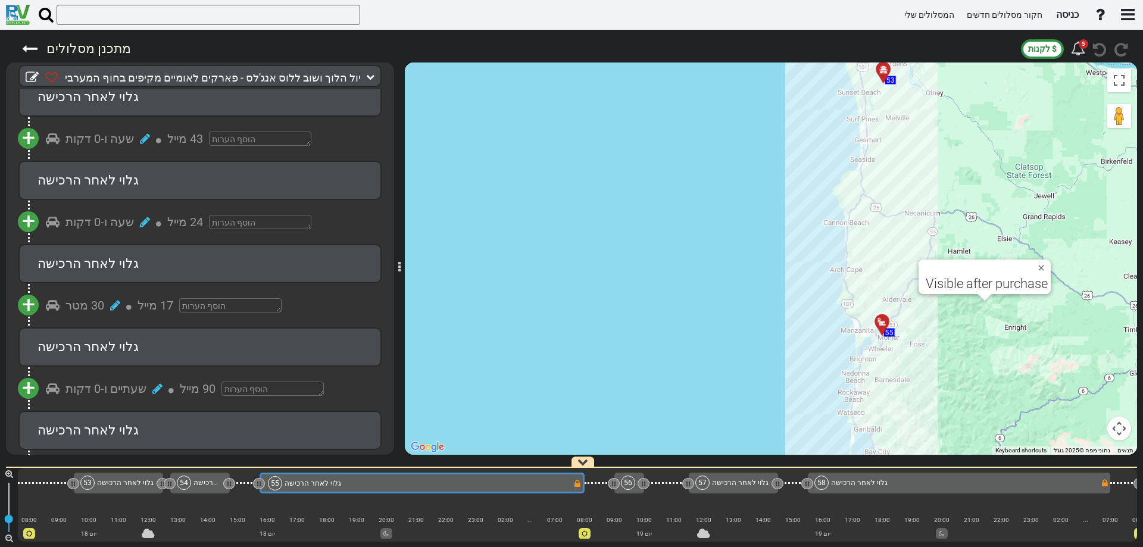
scroll to position [0, 9481]
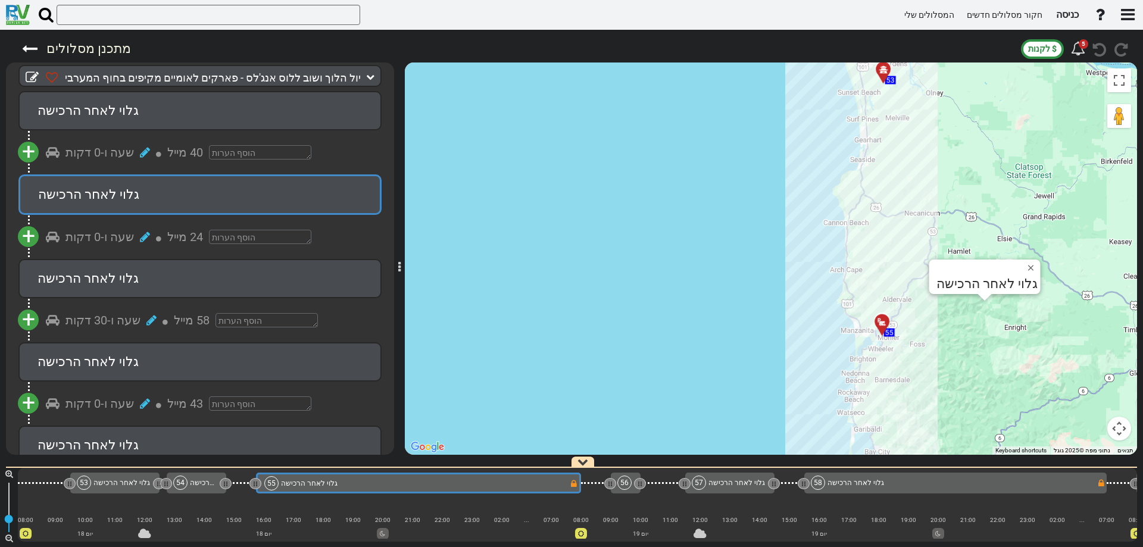
click at [883, 326] on div at bounding box center [886, 326] width 20 height 18
click at [878, 321] on icon at bounding box center [882, 322] width 12 height 10
click at [878, 320] on icon at bounding box center [882, 322] width 12 height 10
